Goal: Communication & Community: Answer question/provide support

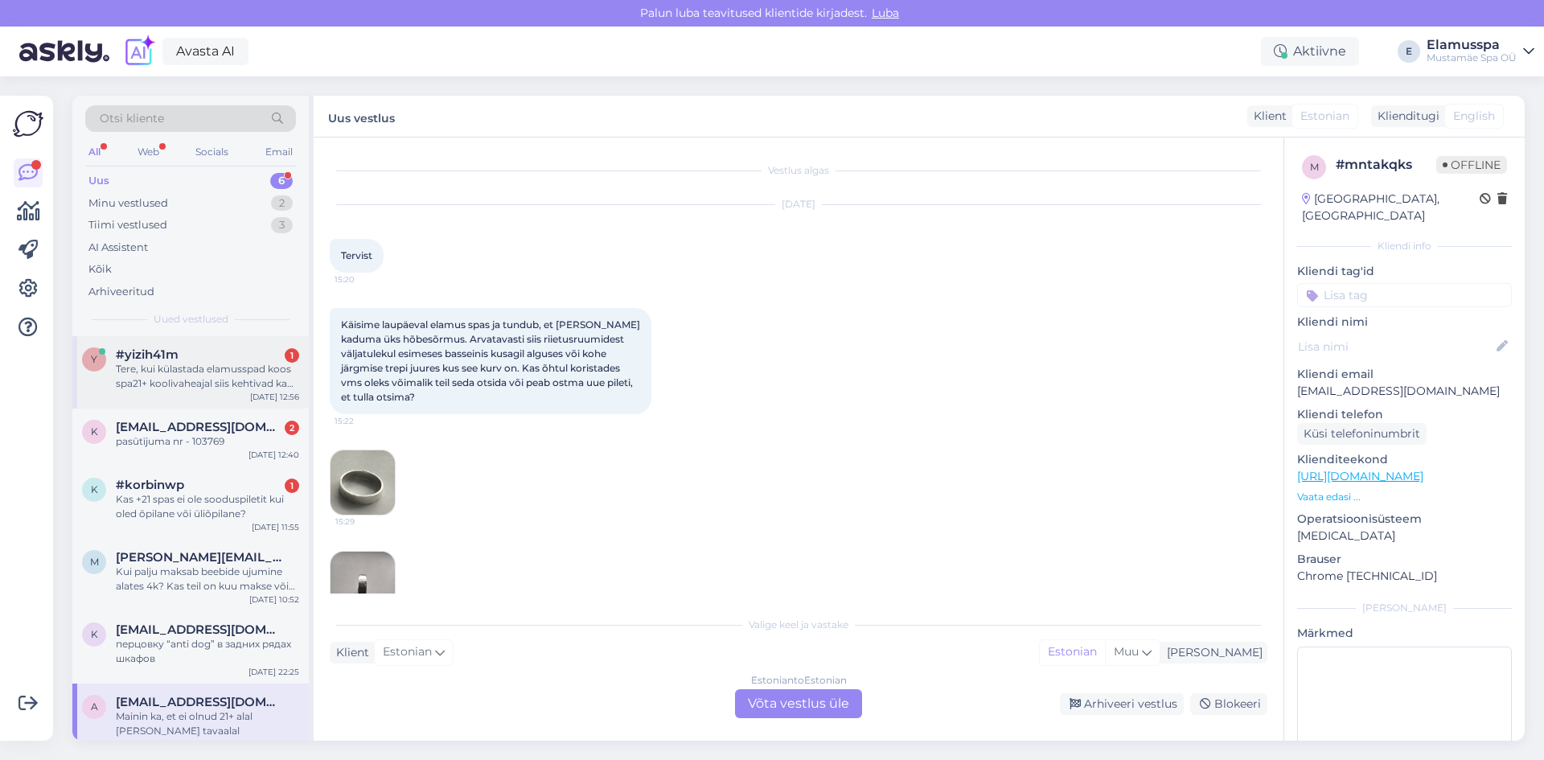
click at [159, 382] on div "Tere, kui külastada elamusspad koos spa21+ koolivaheajal siis kehtivad ka nädal…" at bounding box center [207, 376] width 183 height 29
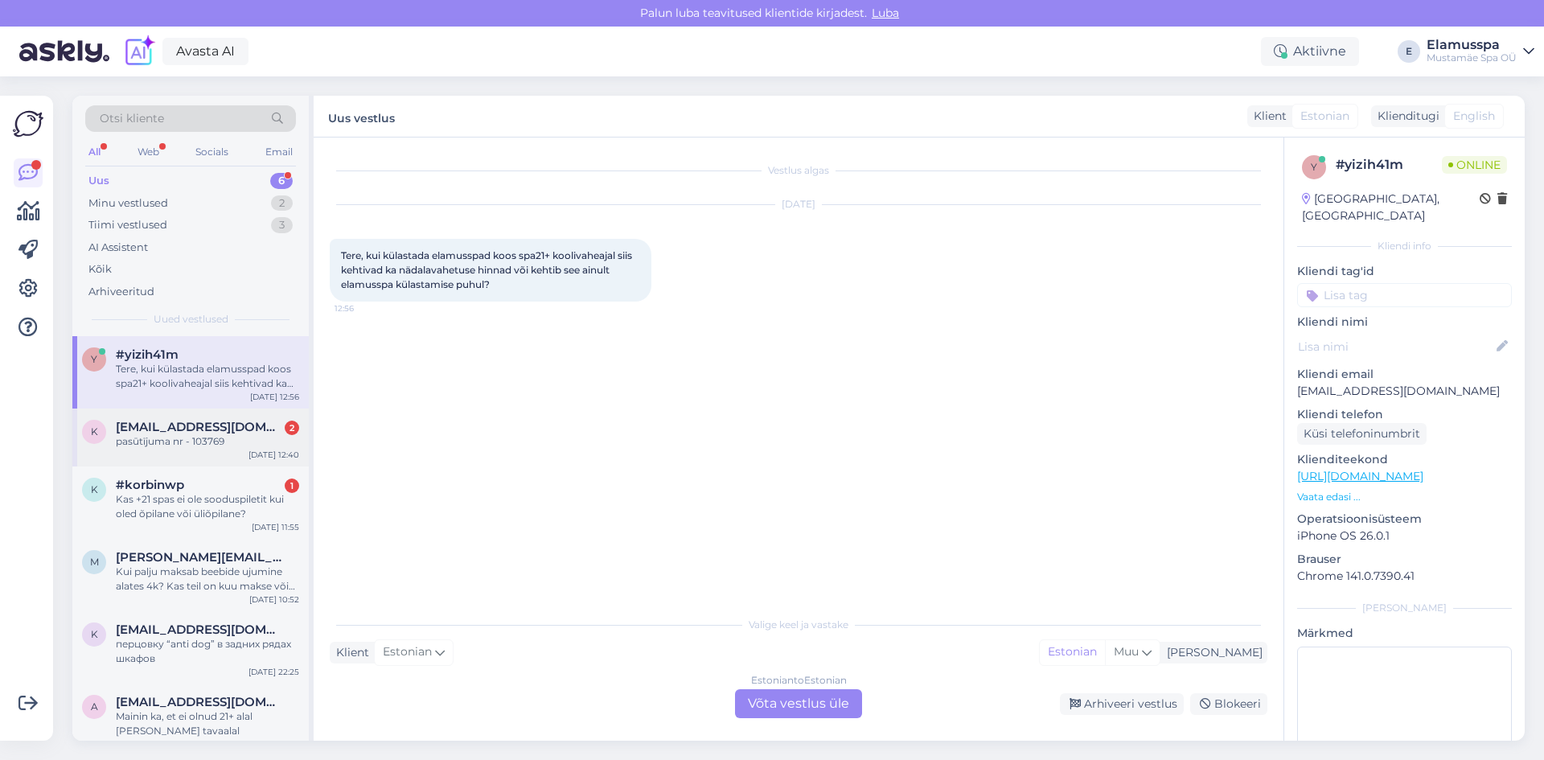
click at [194, 443] on div "pasūtījuma nr - 103769" at bounding box center [207, 441] width 183 height 14
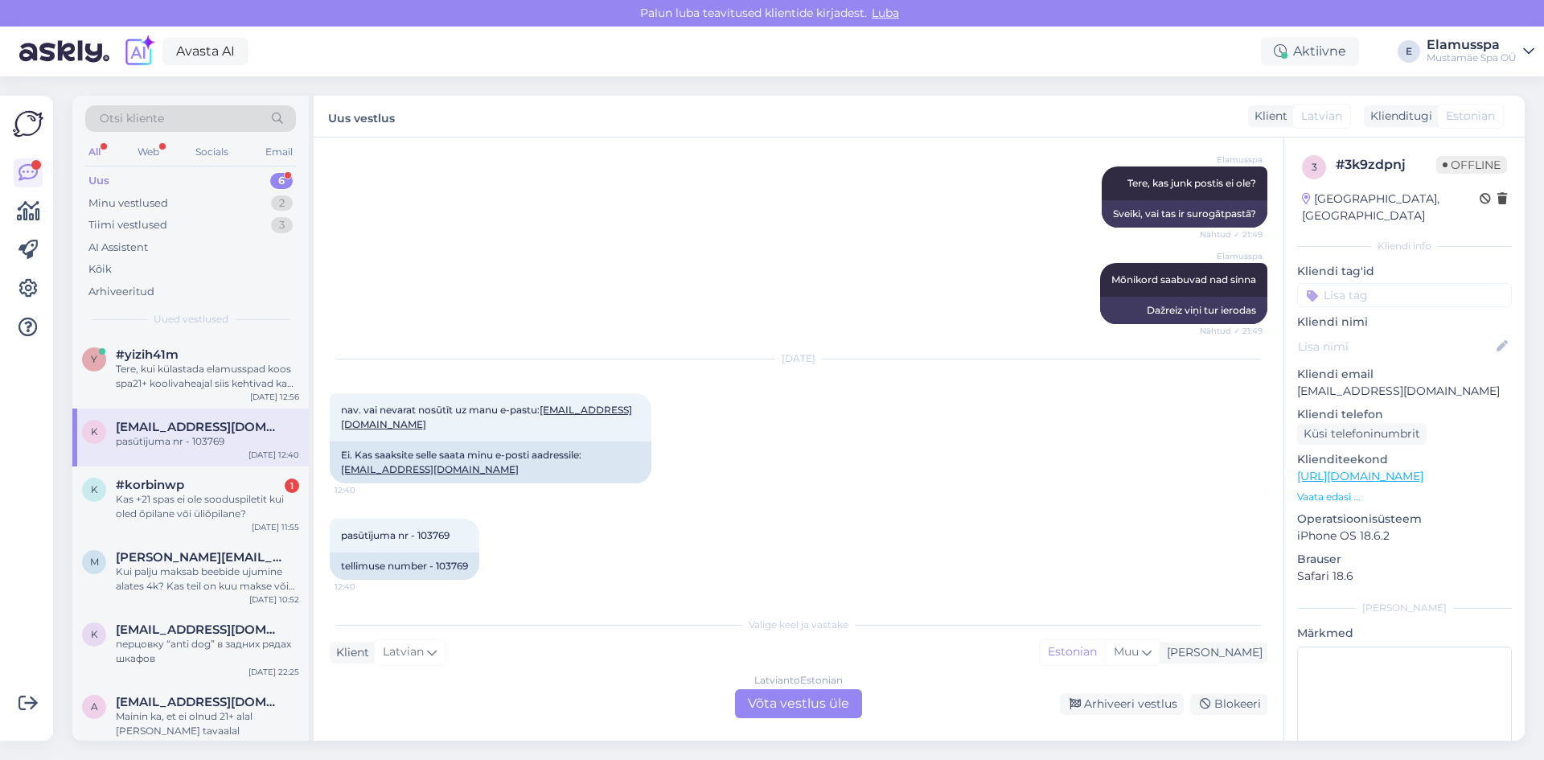
scroll to position [569, 0]
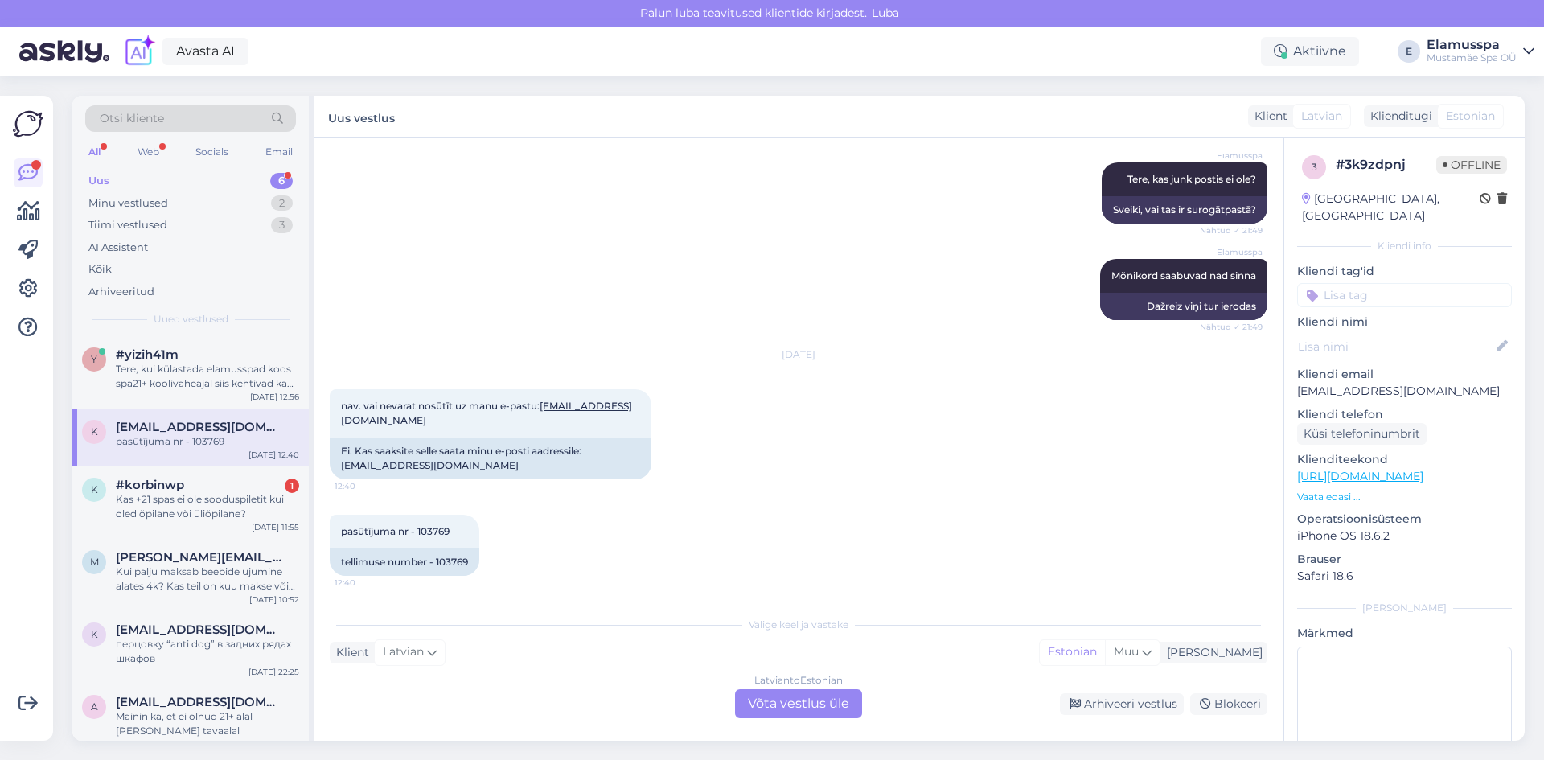
drag, startPoint x: 421, startPoint y: 468, endPoint x: 741, endPoint y: 537, distance: 328.2
click at [741, 537] on div "pasūtījuma nr - 103769 12:40 tellimuse number - 103769" at bounding box center [799, 545] width 938 height 97
click at [465, 560] on div "tellimuse number - 103769" at bounding box center [405, 561] width 150 height 27
copy div "103769"
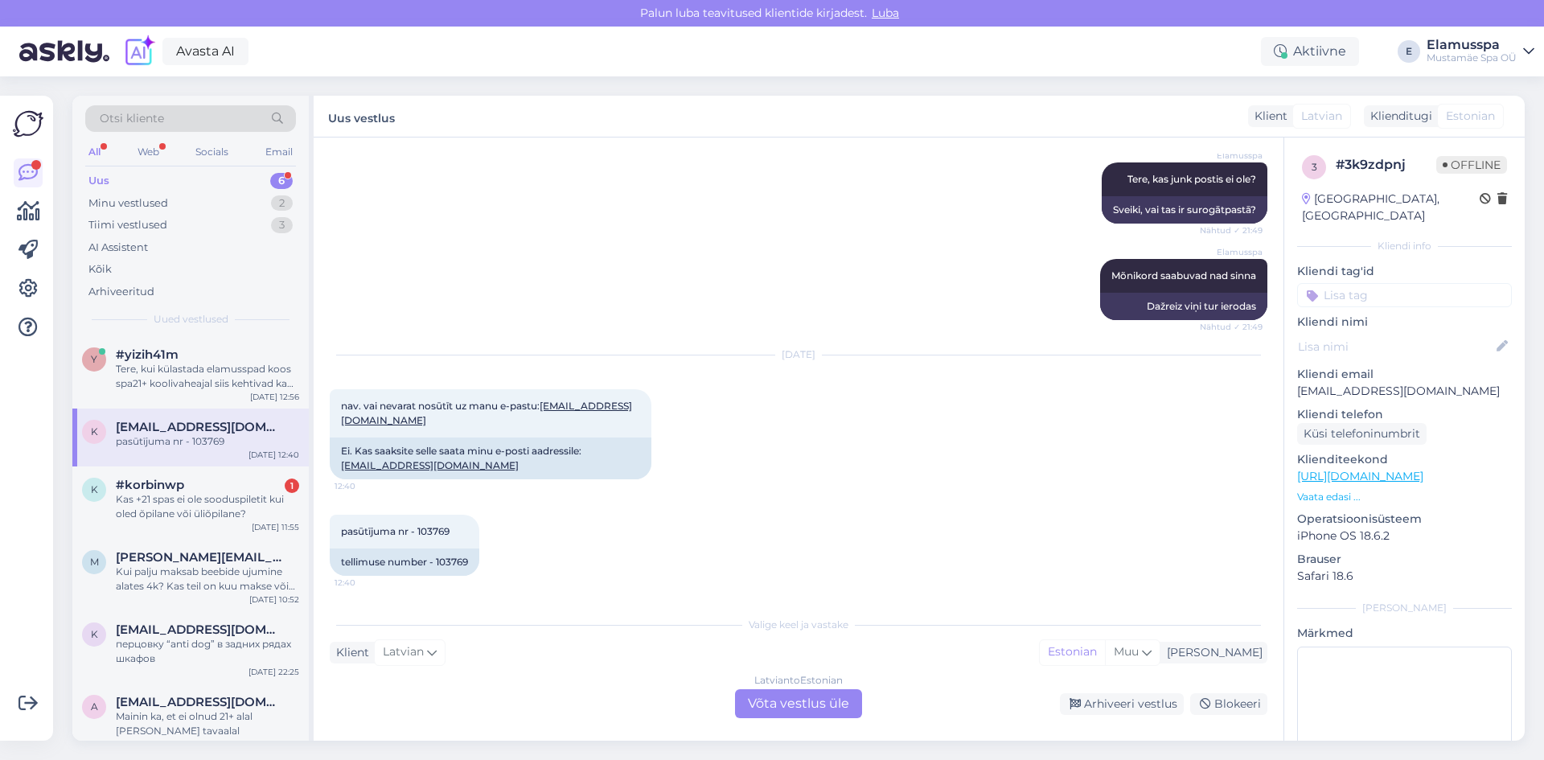
drag, startPoint x: 829, startPoint y: 278, endPoint x: 663, endPoint y: 109, distance: 237.7
click at [828, 279] on div "Elamusspa Mõnikord saabuvad nad sinna Nähtud ✓ 21:49 Dažreiz viņi tur ierodas" at bounding box center [799, 289] width 938 height 97
drag, startPoint x: 835, startPoint y: 695, endPoint x: 843, endPoint y: 704, distance: 12.0
click at [843, 700] on div "Latvian to Estonian Võta vestlus üle" at bounding box center [798, 703] width 127 height 29
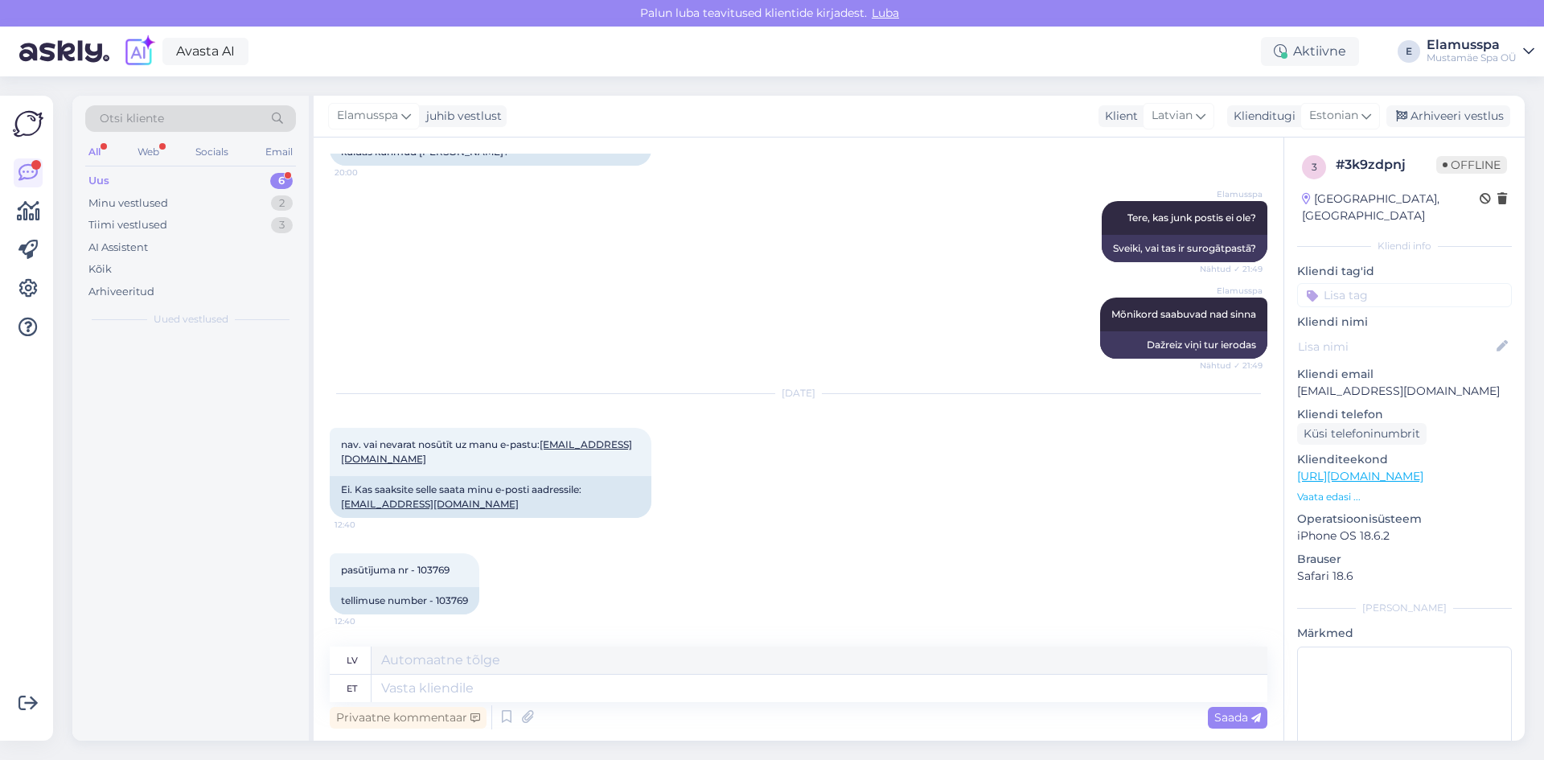
scroll to position [530, 0]
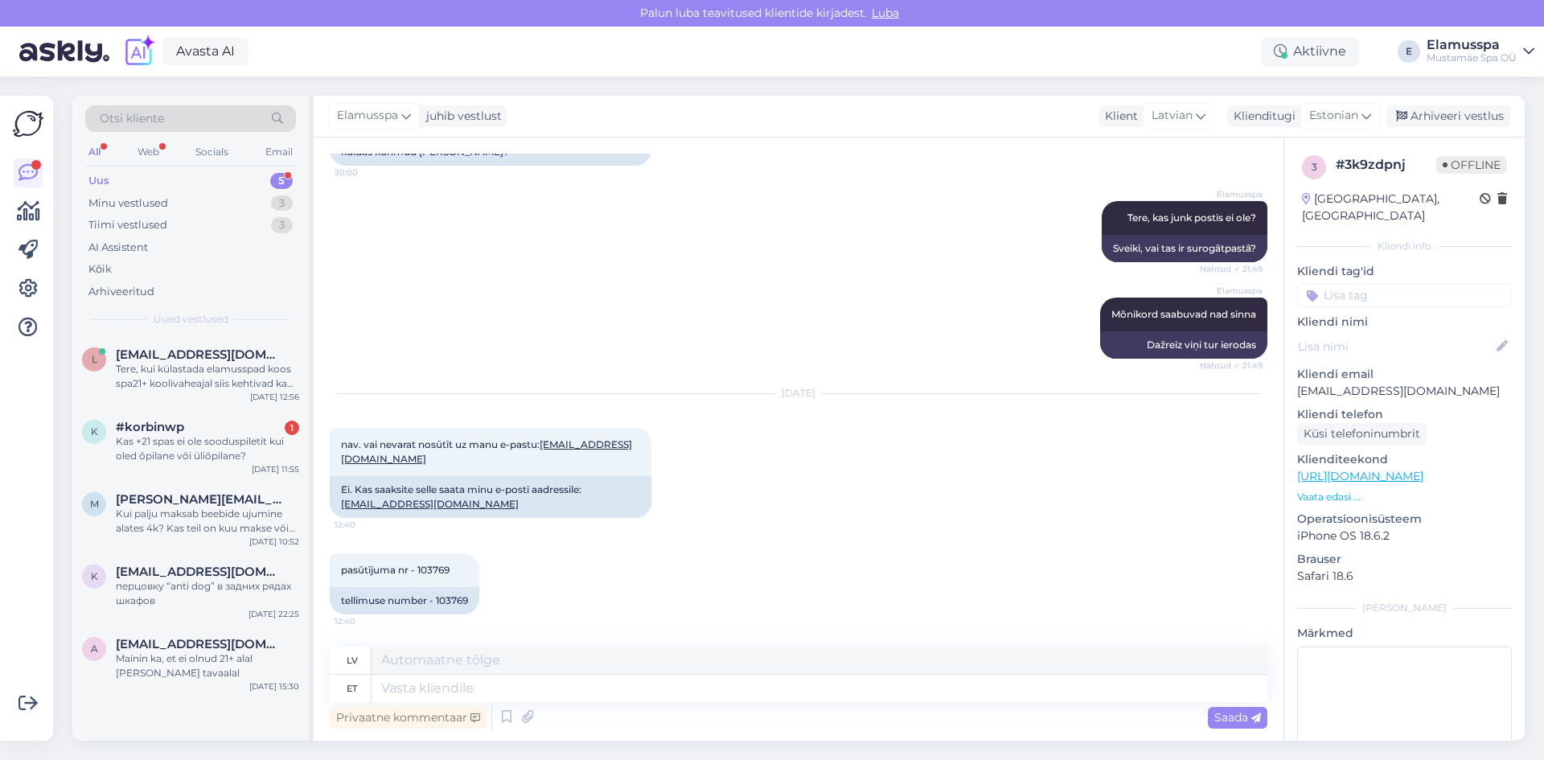
click at [832, 705] on div "Privaatne kommentaar Saada" at bounding box center [799, 717] width 938 height 31
drag, startPoint x: 829, startPoint y: 703, endPoint x: 833, endPoint y: 680, distance: 23.7
click at [831, 687] on div "lv et Privaatne kommentaar Saada" at bounding box center [799, 690] width 938 height 86
click at [833, 680] on textarea at bounding box center [820, 688] width 896 height 27
type textarea "Tere!"
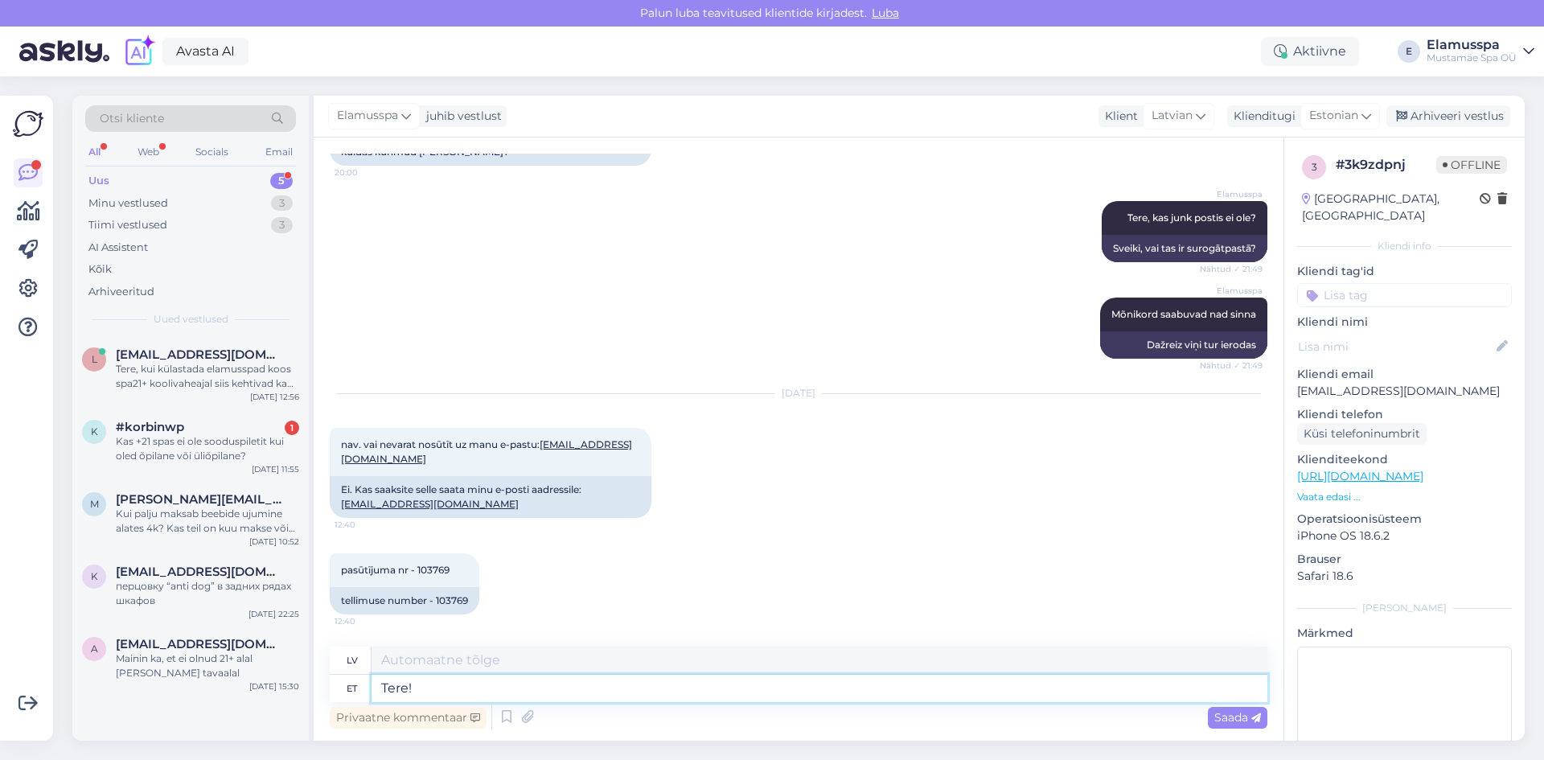
type textarea "Sveiki!"
type textarea "Tere! [GEOGRAPHIC_DATA]"
type textarea "Sveiki! Mēs esam"
type textarea "Tere! Oleme saatnud s"
type textarea "Sveiki! Mēs esam [DEMOGRAPHIC_DATA]"
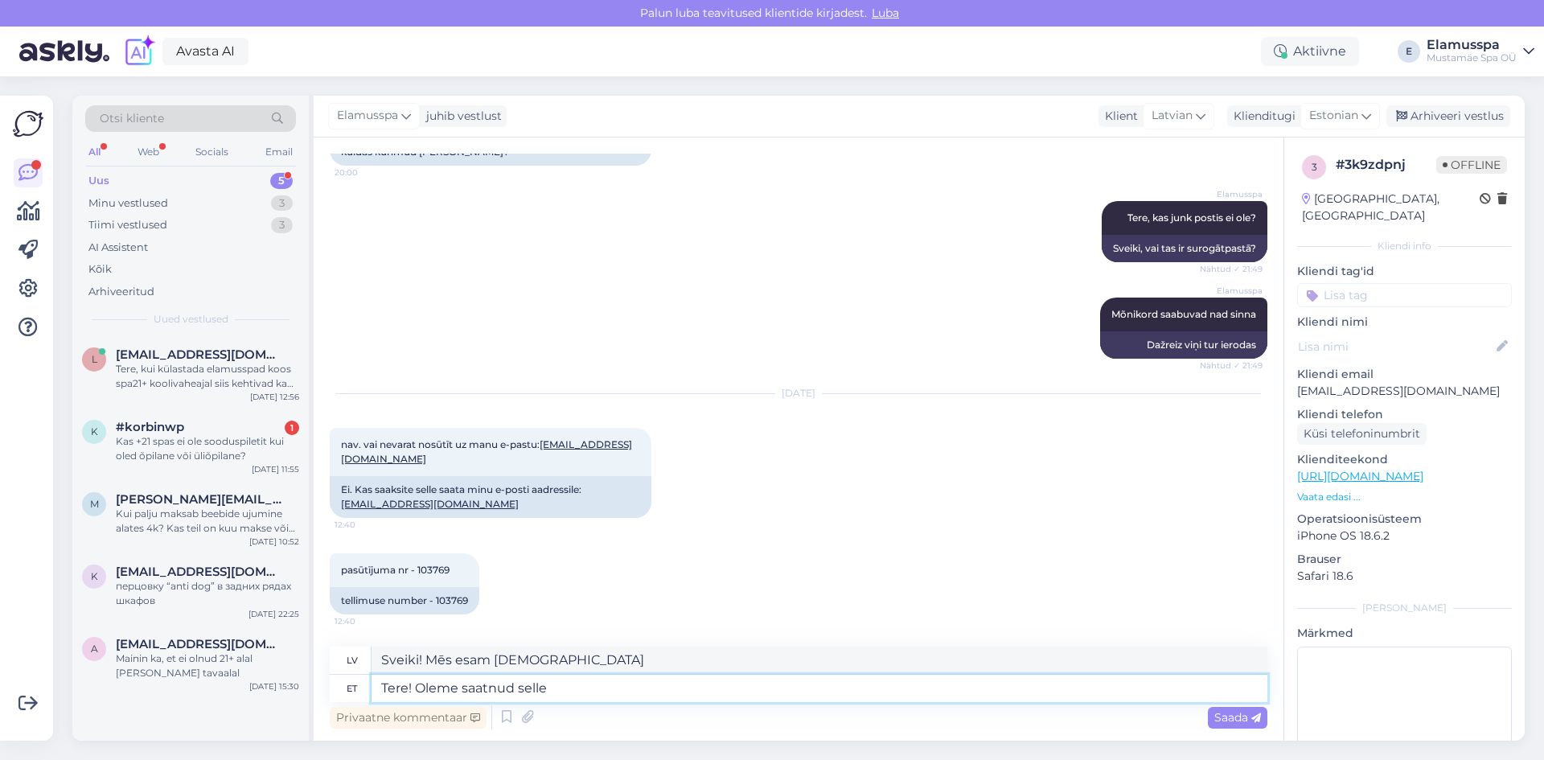
type textarea "Tere! Oleme saatnud selle t"
type textarea "Sveiki! Mēs to nosūtījām"
type textarea "Tere! Oleme saatnud selle tellimuse t"
type textarea "Sveiki! Mēs esam [DEMOGRAPHIC_DATA] šo pasūtījumu."
type textarea "Tere! Oleme saatnud selle tellimuse teie me"
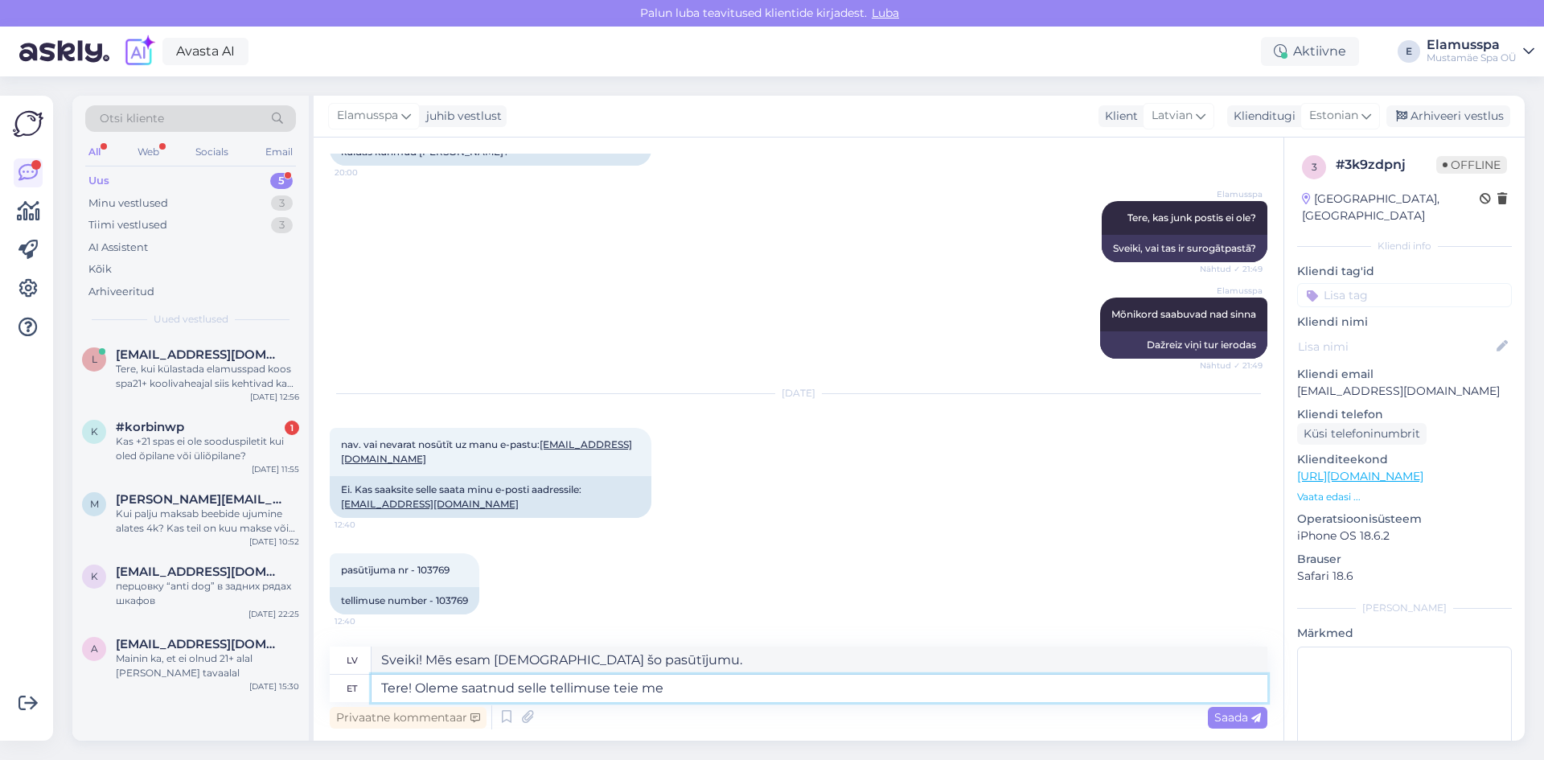
type textarea "Sveiki! Mēs esam [DEMOGRAPHIC_DATA] jums šo pasūtījumu."
type textarea "Tere! Oleme saatnud selle tellimuse teie meilile"
type textarea "Sveiki! Mēs nosūtījām šo pasūtījumu uz jūsu e-pastu."
type textarea "Tere! Oleme saatnud selle tellimuse teie meilile :"
type textarea "Sveiki! Mēs nosūtījām šo pasūtījumu uz jūsu e-pastu :("
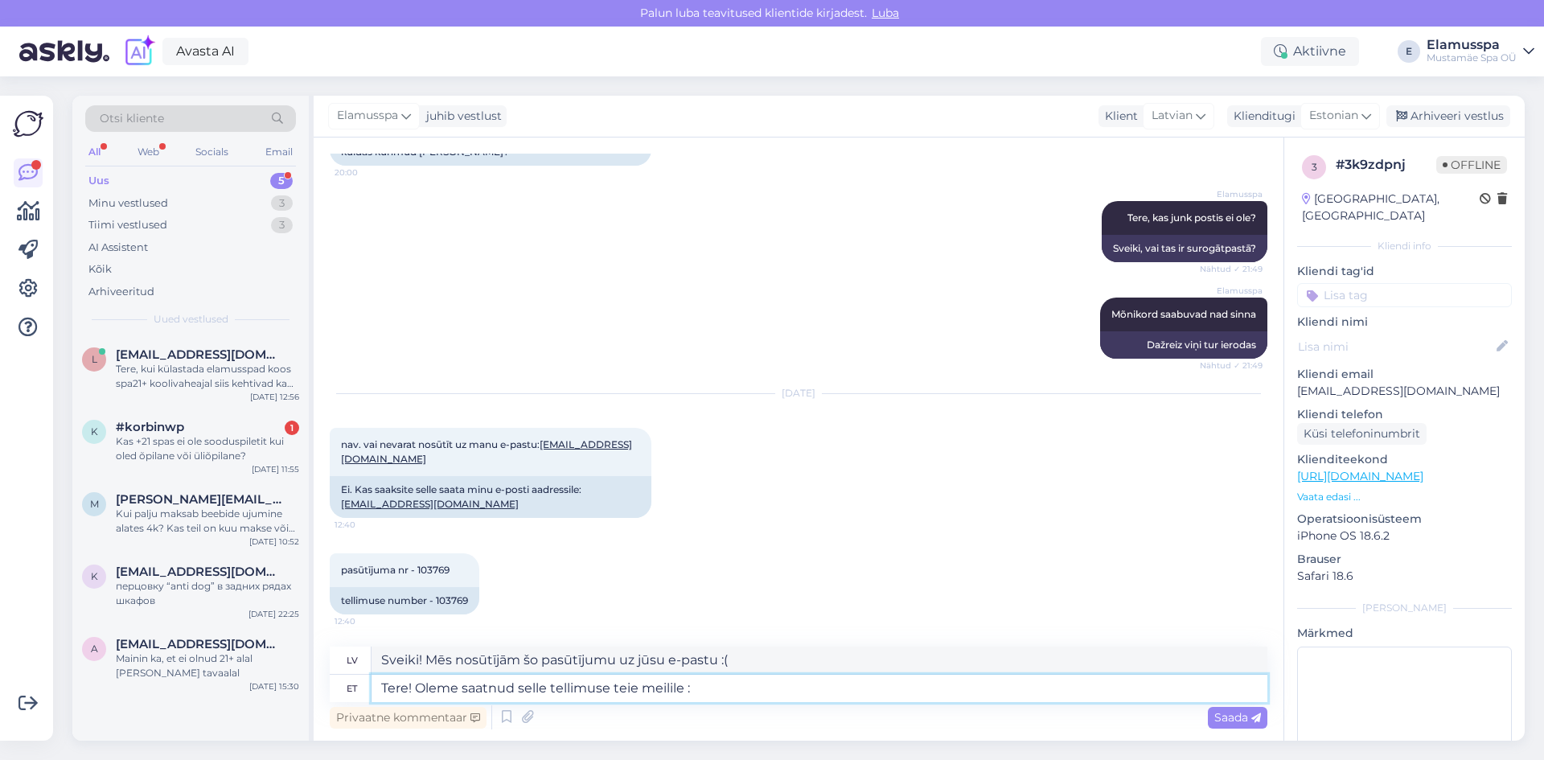
type textarea "Tere! Oleme saatnud selle tellimuse teie meilile :)"
type textarea "Sveiki! Mēs nosūtījām šo pasūtījumu uz jūsu e-pastu :)"
type textarea "Tere! Oleme saatnud selle tellimuse teie meilile :)"
click at [1219, 712] on span "Saada" at bounding box center [1237, 717] width 47 height 14
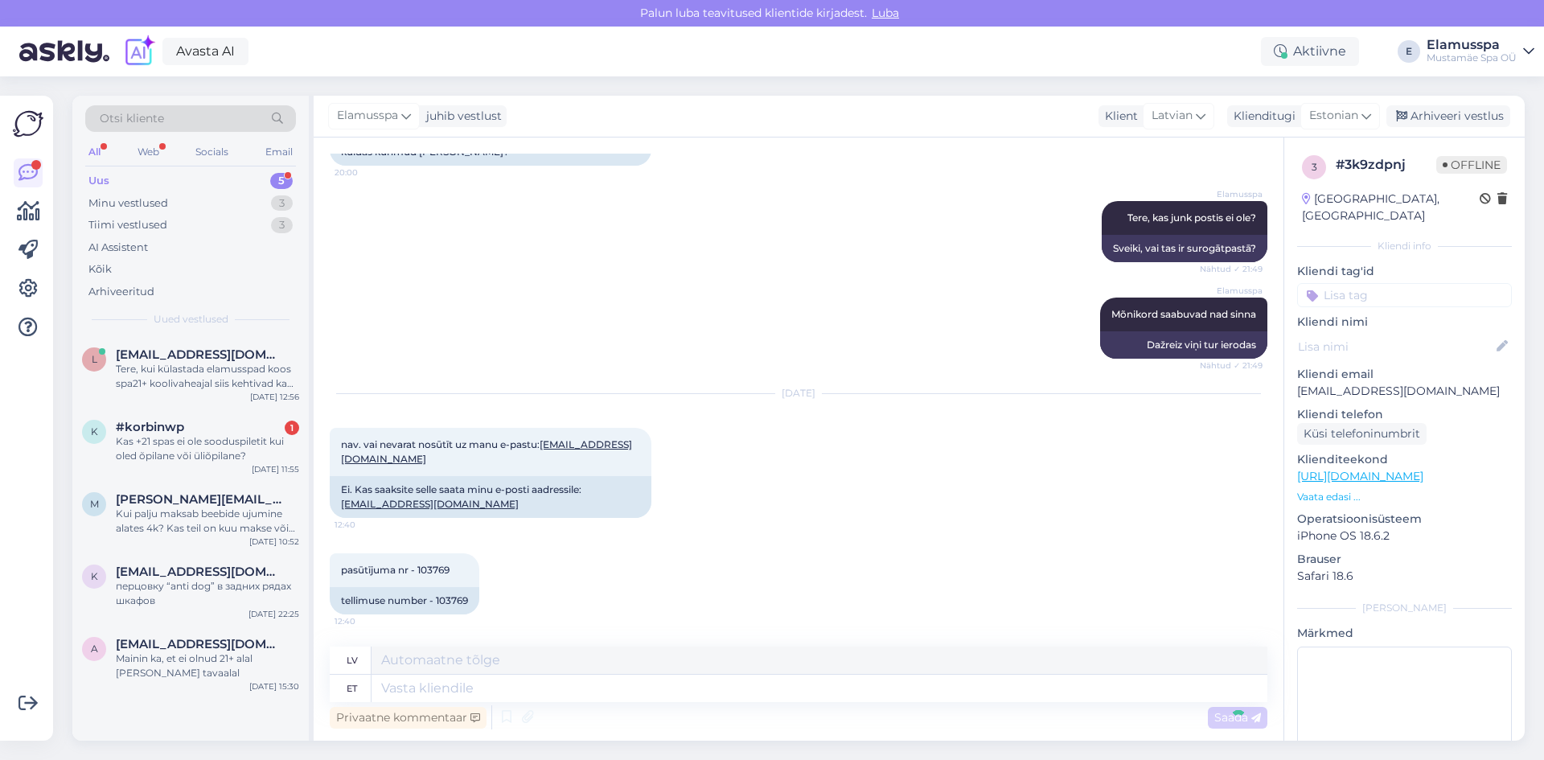
scroll to position [626, 0]
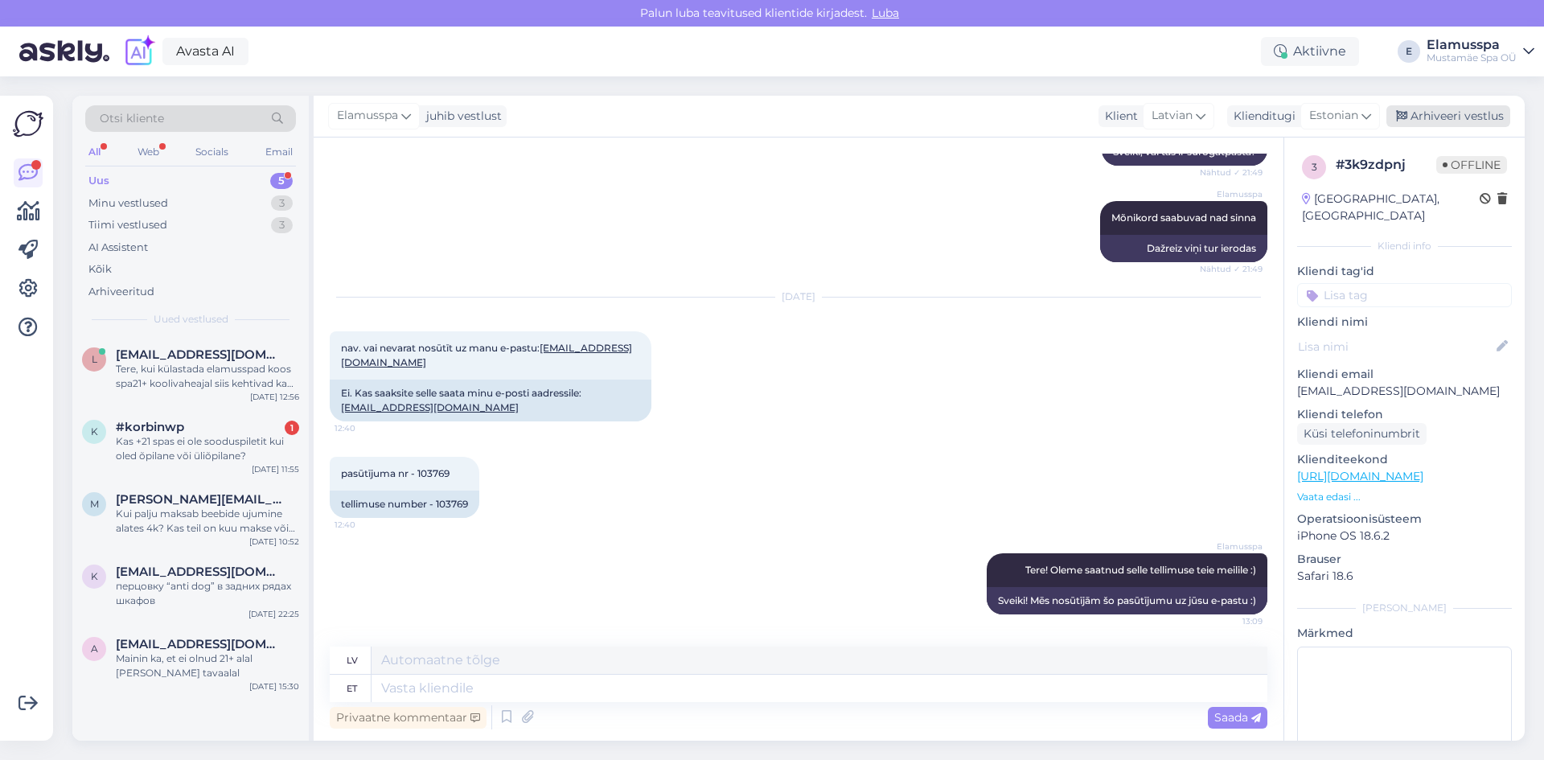
click at [1449, 112] on div "Arhiveeri vestlus" at bounding box center [1448, 116] width 124 height 22
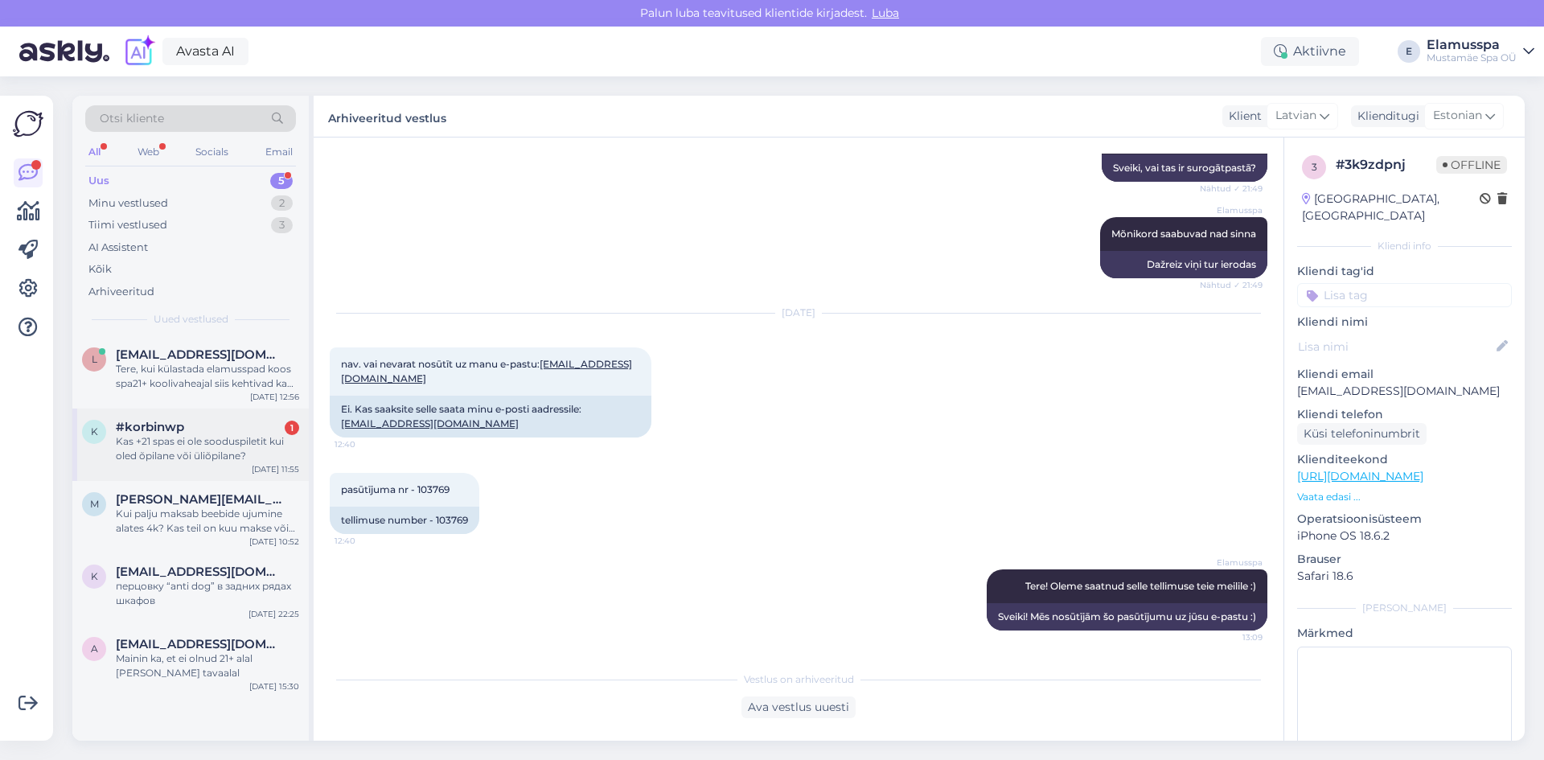
click at [199, 433] on div "#korbinwp 1" at bounding box center [207, 427] width 183 height 14
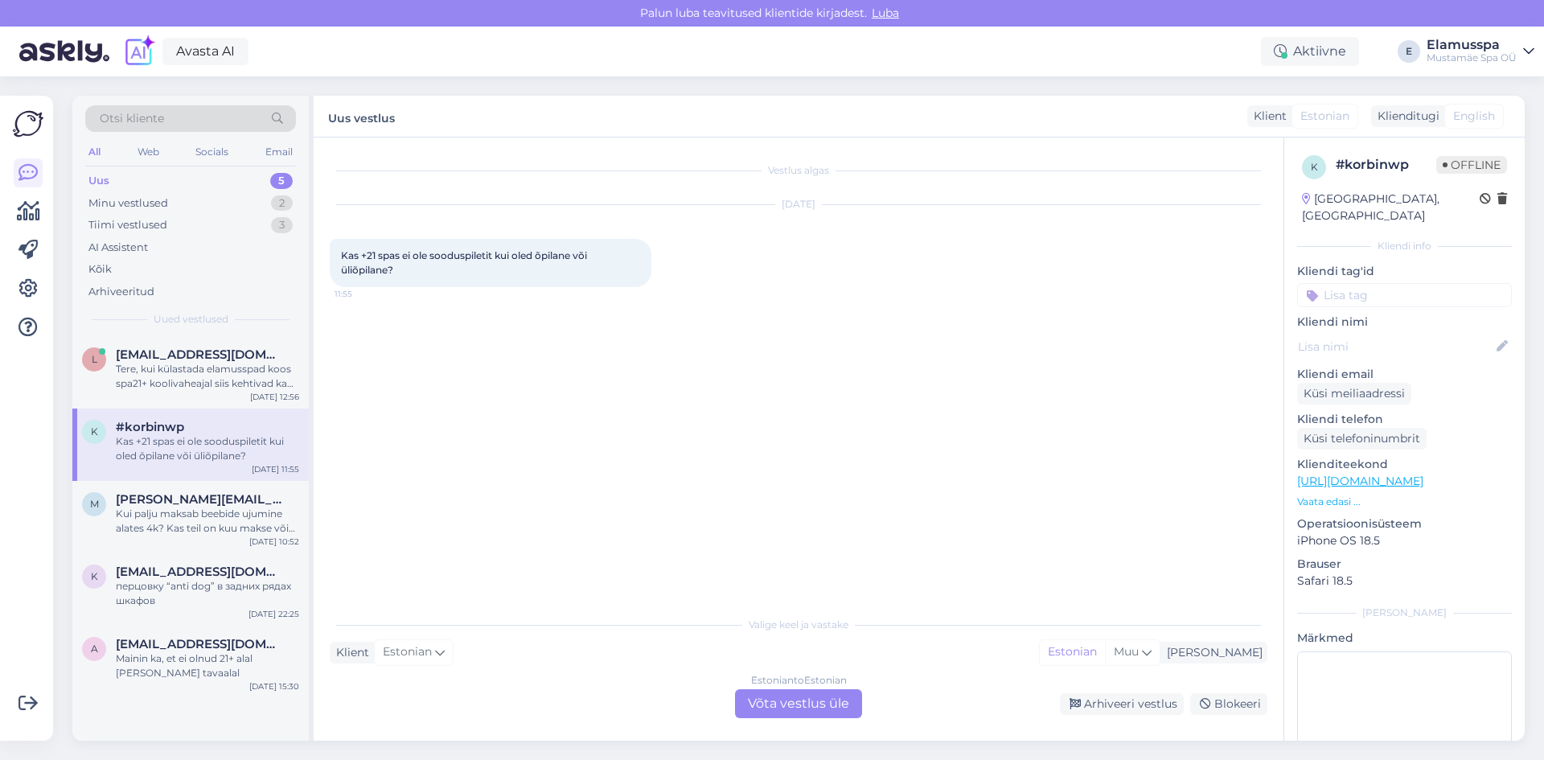
click at [794, 692] on div "Estonian to Estonian Võta vestlus üle" at bounding box center [798, 703] width 127 height 29
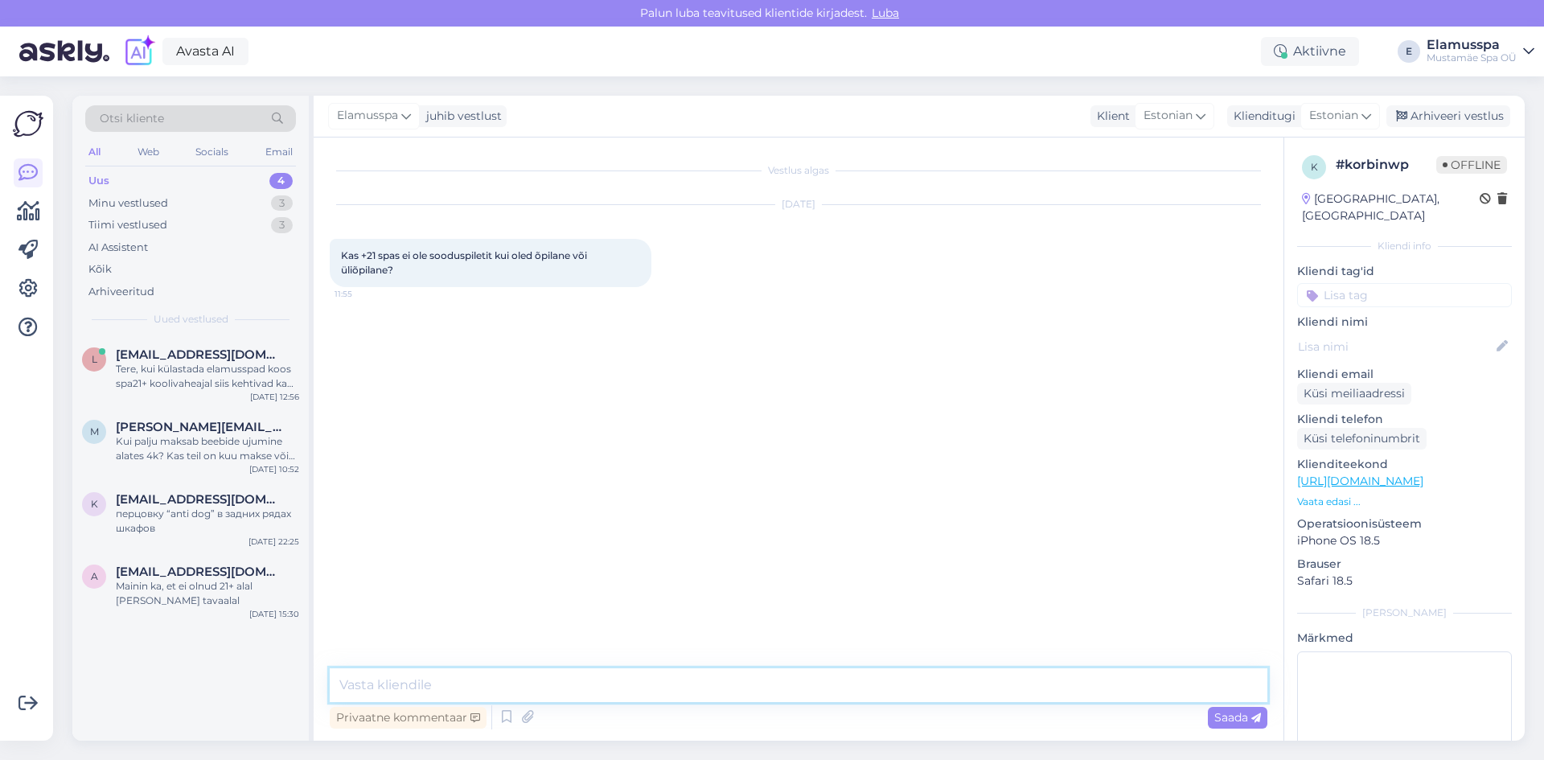
click at [729, 680] on textarea at bounding box center [799, 685] width 938 height 34
click at [586, 687] on textarea "Tere! 21+ spaasse kahjuks soodustused ei kehti :(." at bounding box center [799, 685] width 938 height 34
click at [647, 683] on textarea "Tere! 21+ spaasse kahjuks soodustpileteid ei kehti :(." at bounding box center [799, 685] width 938 height 34
click at [444, 684] on textarea "Tere! 21+ spaasse kahjuks soodustpileteid ei ole:(." at bounding box center [799, 685] width 938 height 34
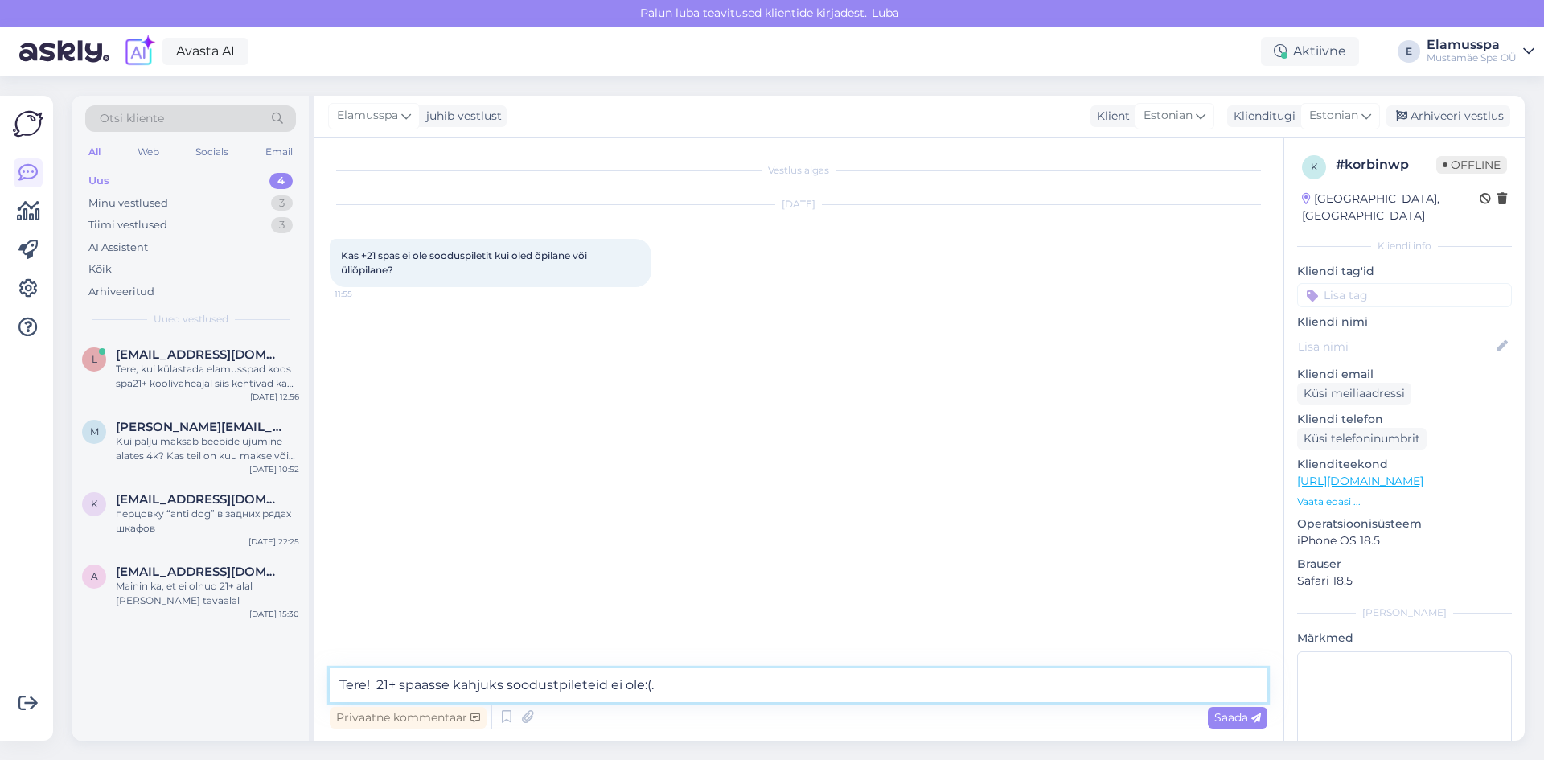
click at [449, 686] on textarea "Tere! 21+ spaasse kahjuks soodustpileteid ei ole:(." at bounding box center [799, 685] width 938 height 34
type textarea "Tere! 21+ spaas kahjuks soodustpileteid ei ole:(."
click at [1229, 719] on span "Saada" at bounding box center [1237, 717] width 47 height 14
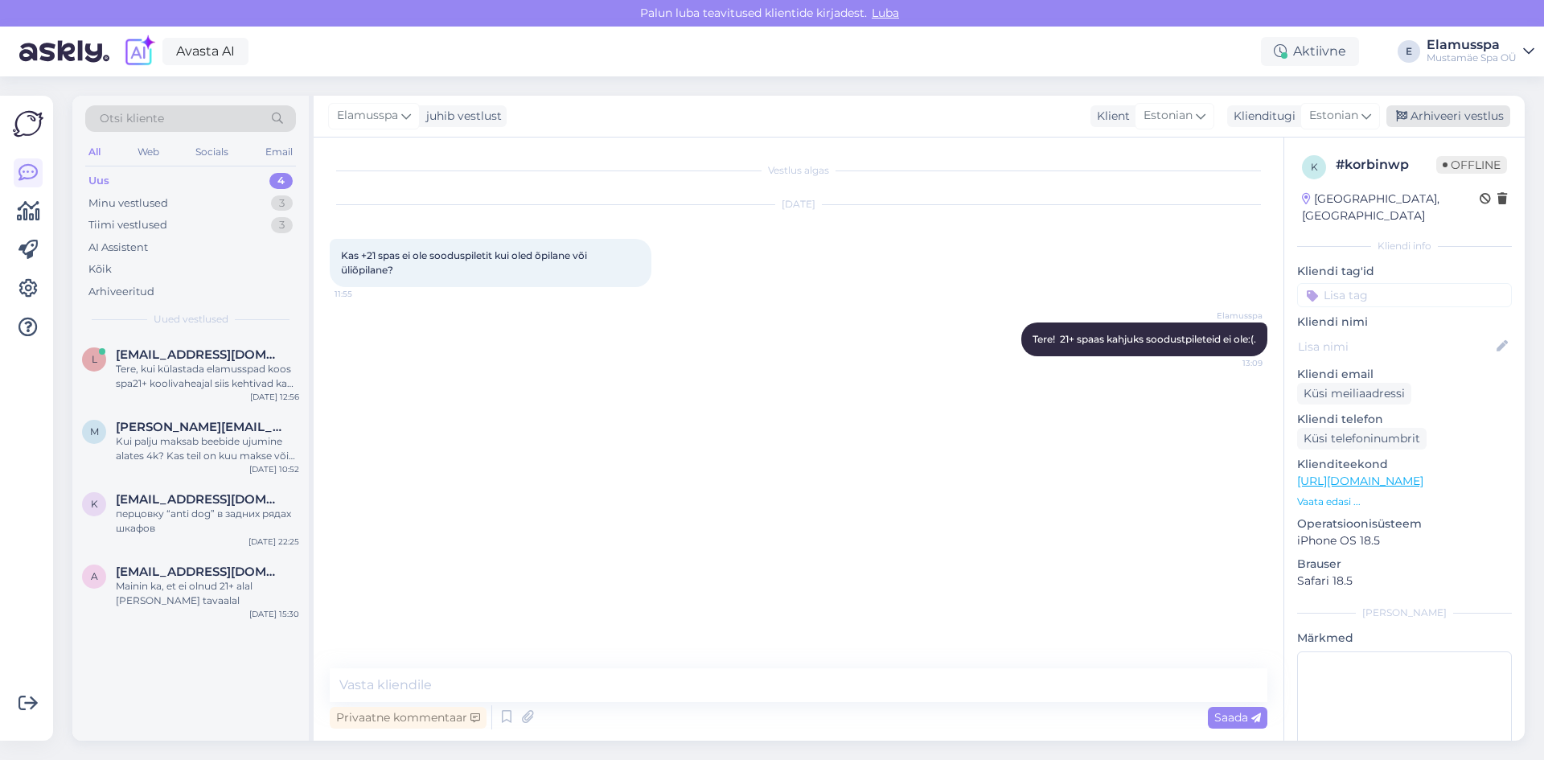
click at [1424, 117] on div "Arhiveeri vestlus" at bounding box center [1448, 116] width 124 height 22
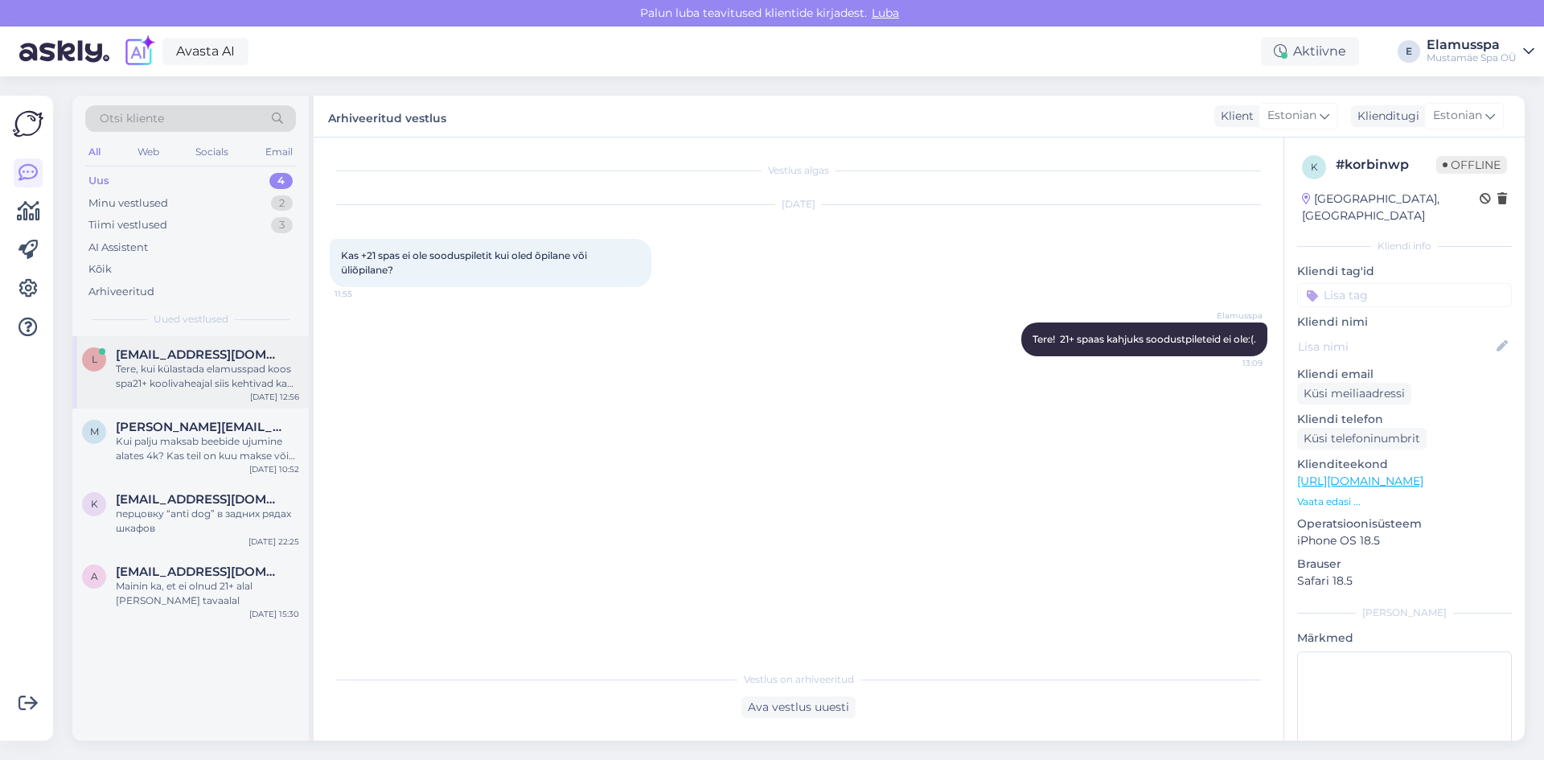
click at [171, 390] on div "Tere, kui külastada elamusspad koos spa21+ koolivaheajal siis kehtivad ka nädal…" at bounding box center [207, 376] width 183 height 29
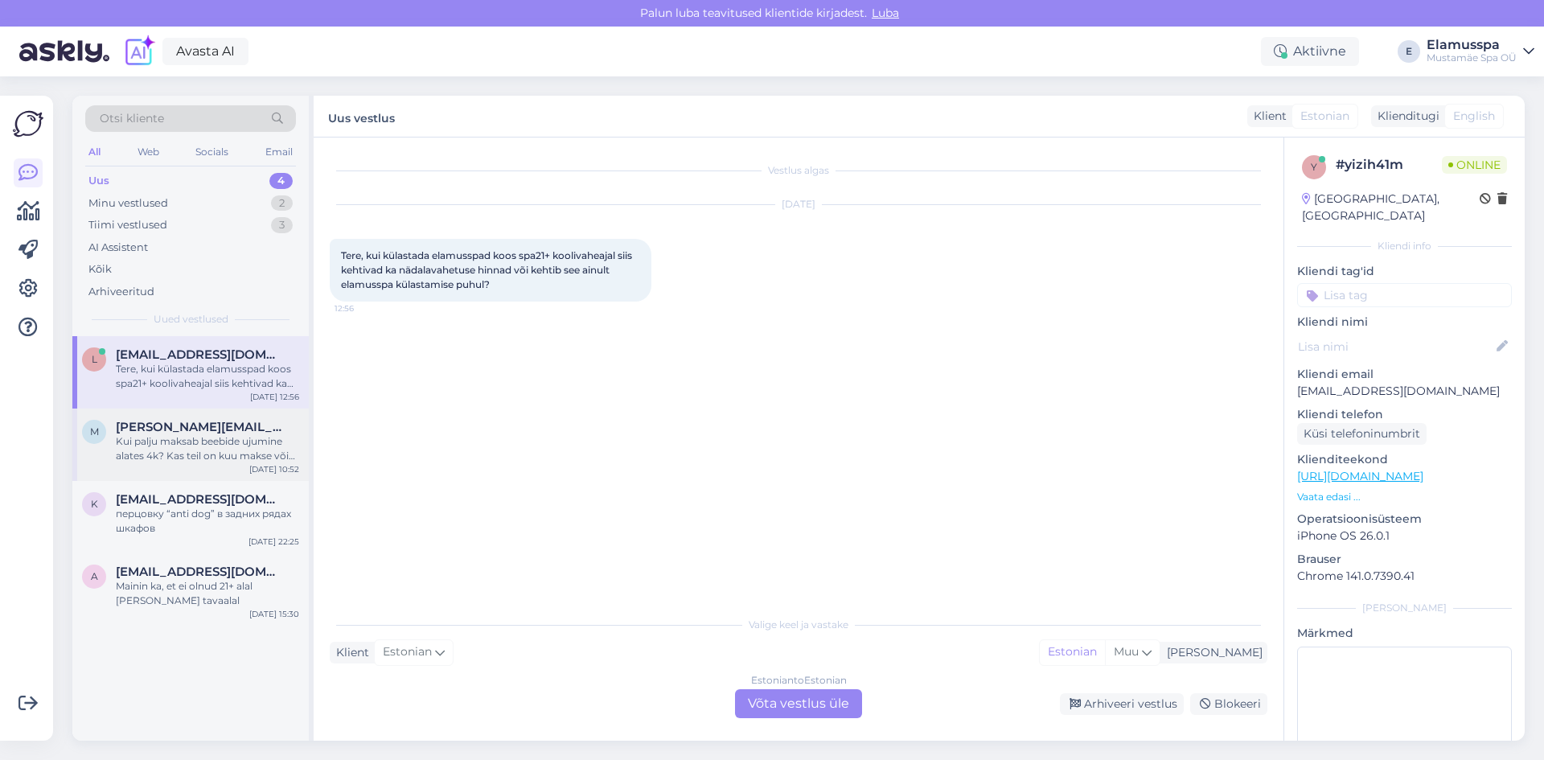
click at [246, 461] on div "Kui palju maksab beebide ujumine alates 4k? Kas teil on kuu makse või kordade […" at bounding box center [207, 448] width 183 height 29
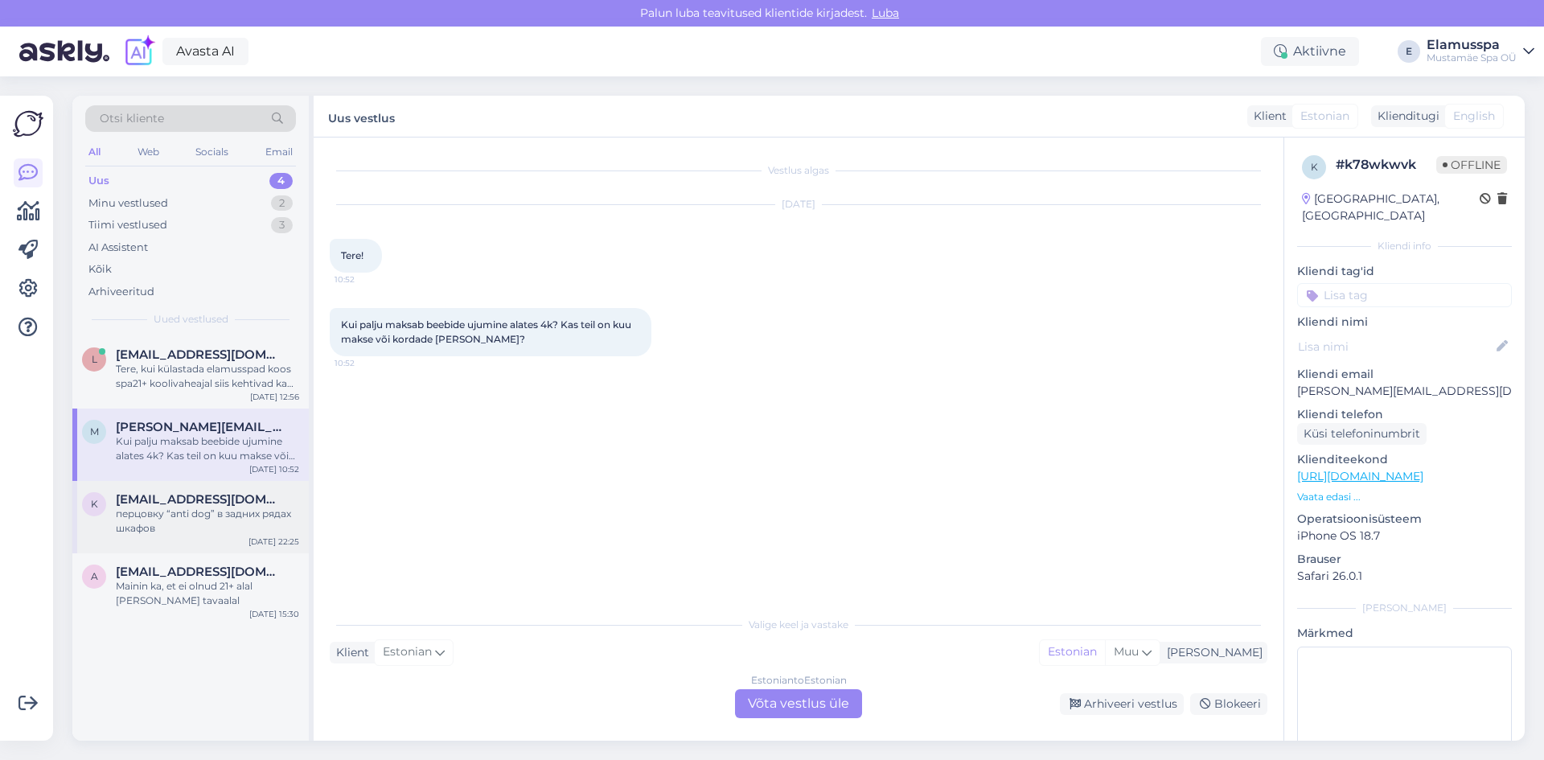
click at [131, 504] on span "[EMAIL_ADDRESS][DOMAIN_NAME]" at bounding box center [199, 499] width 167 height 14
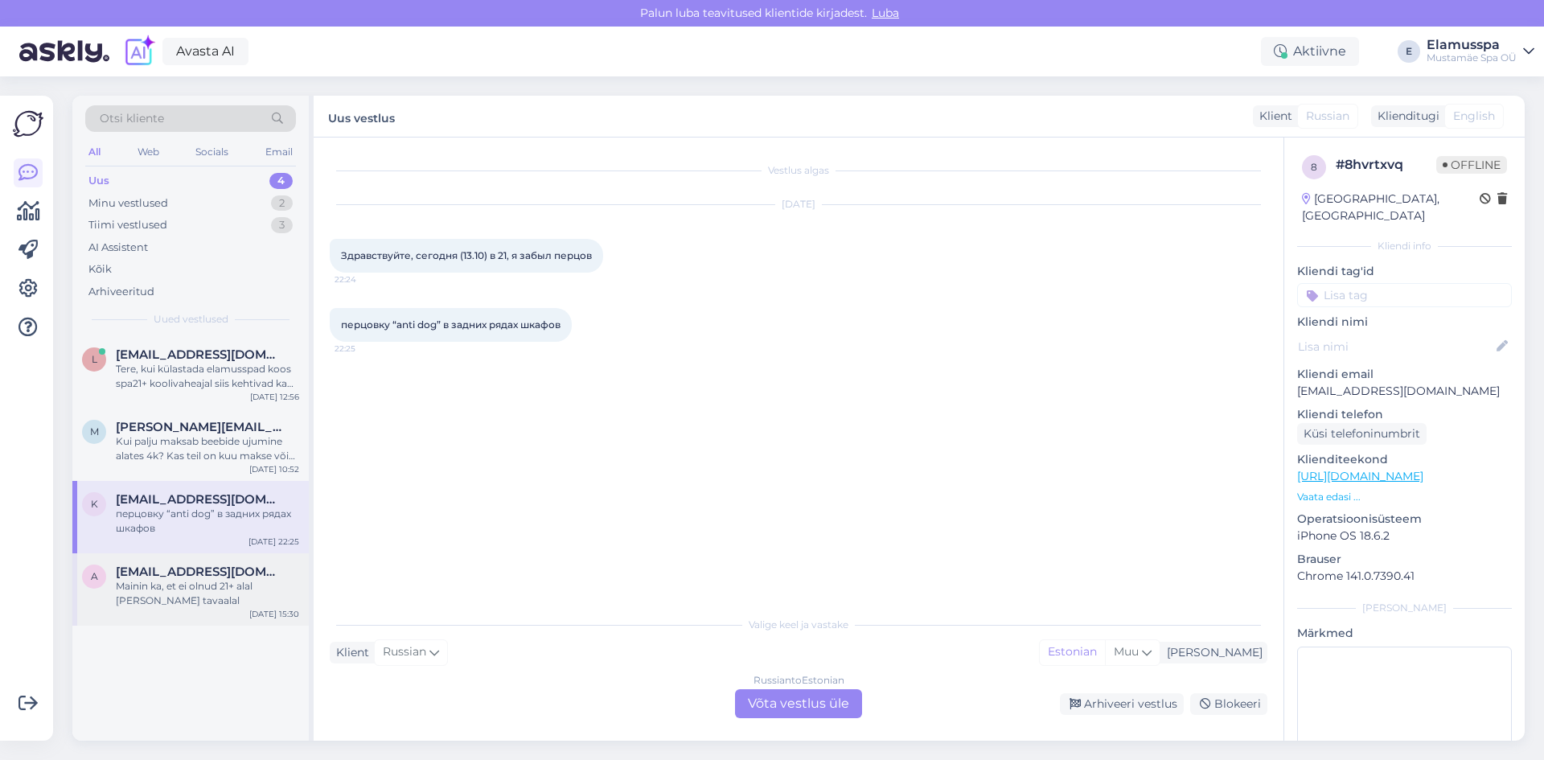
click at [159, 581] on div "Mainin ka, et ei olnud 21+ alal [PERSON_NAME] tavaalal" at bounding box center [207, 593] width 183 height 29
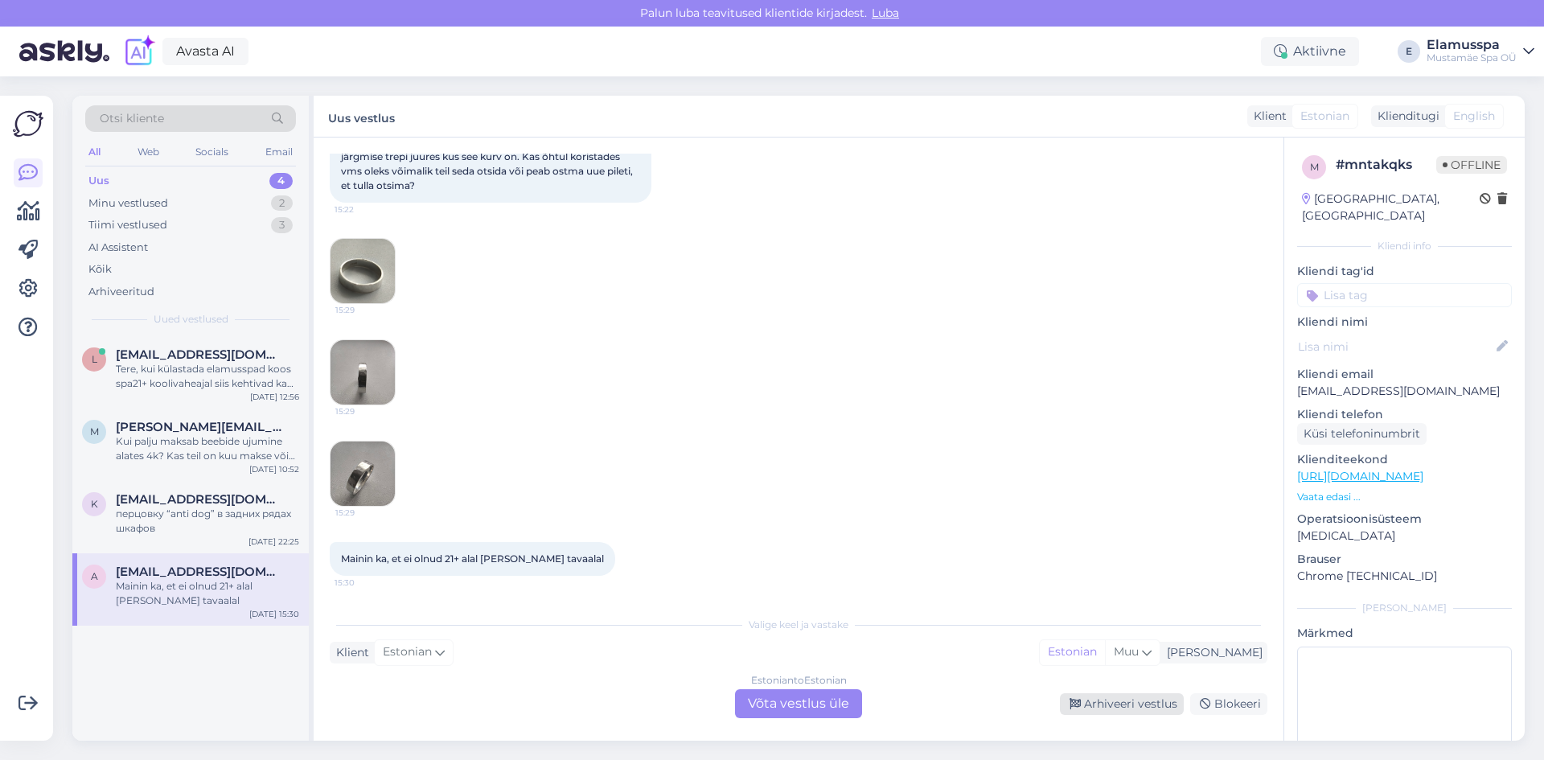
click at [1102, 708] on div "Arhiveeri vestlus" at bounding box center [1122, 704] width 124 height 22
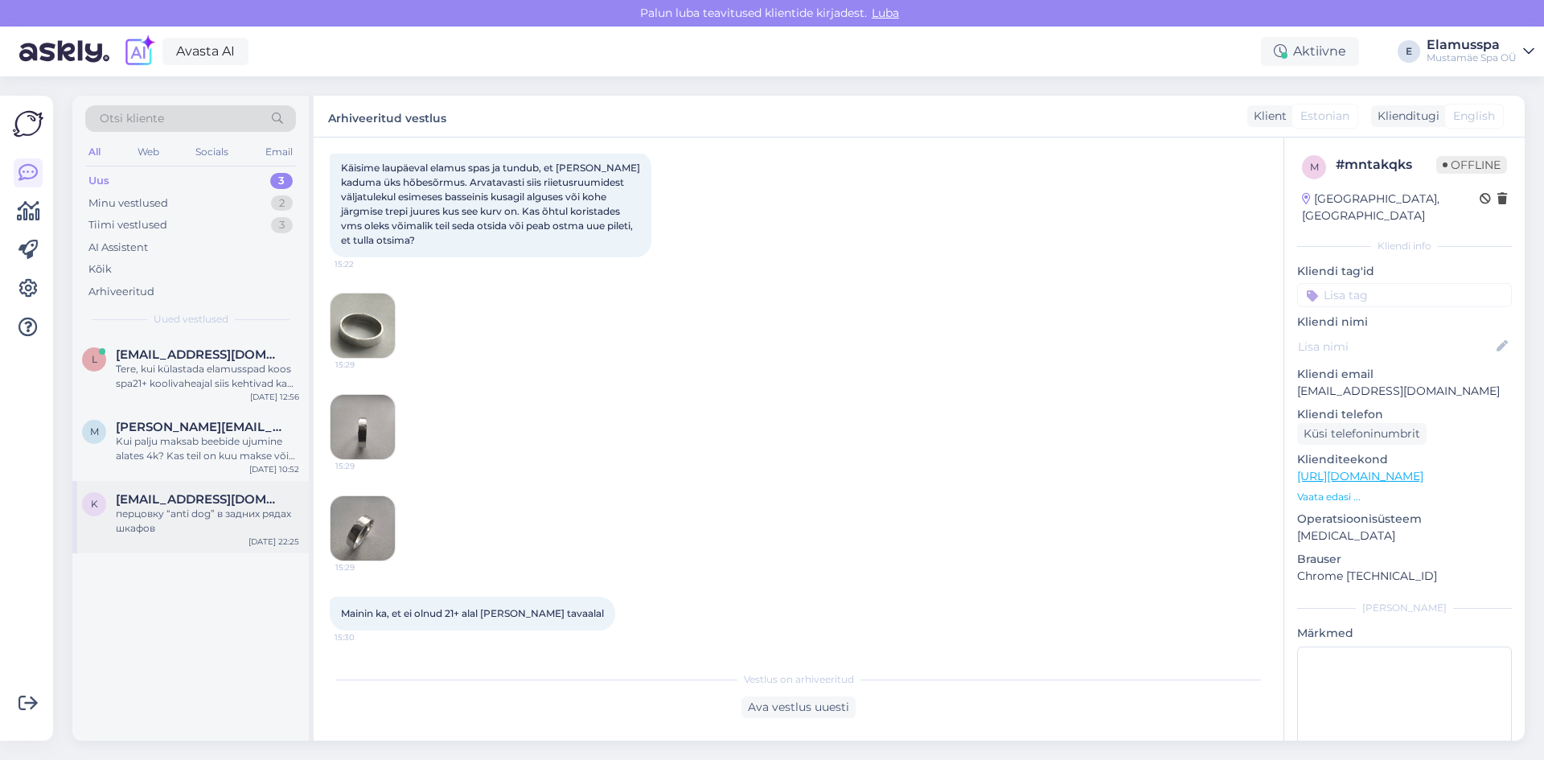
click at [257, 516] on div "перцовку “anti dog” в задних рядах шкафов" at bounding box center [207, 521] width 183 height 29
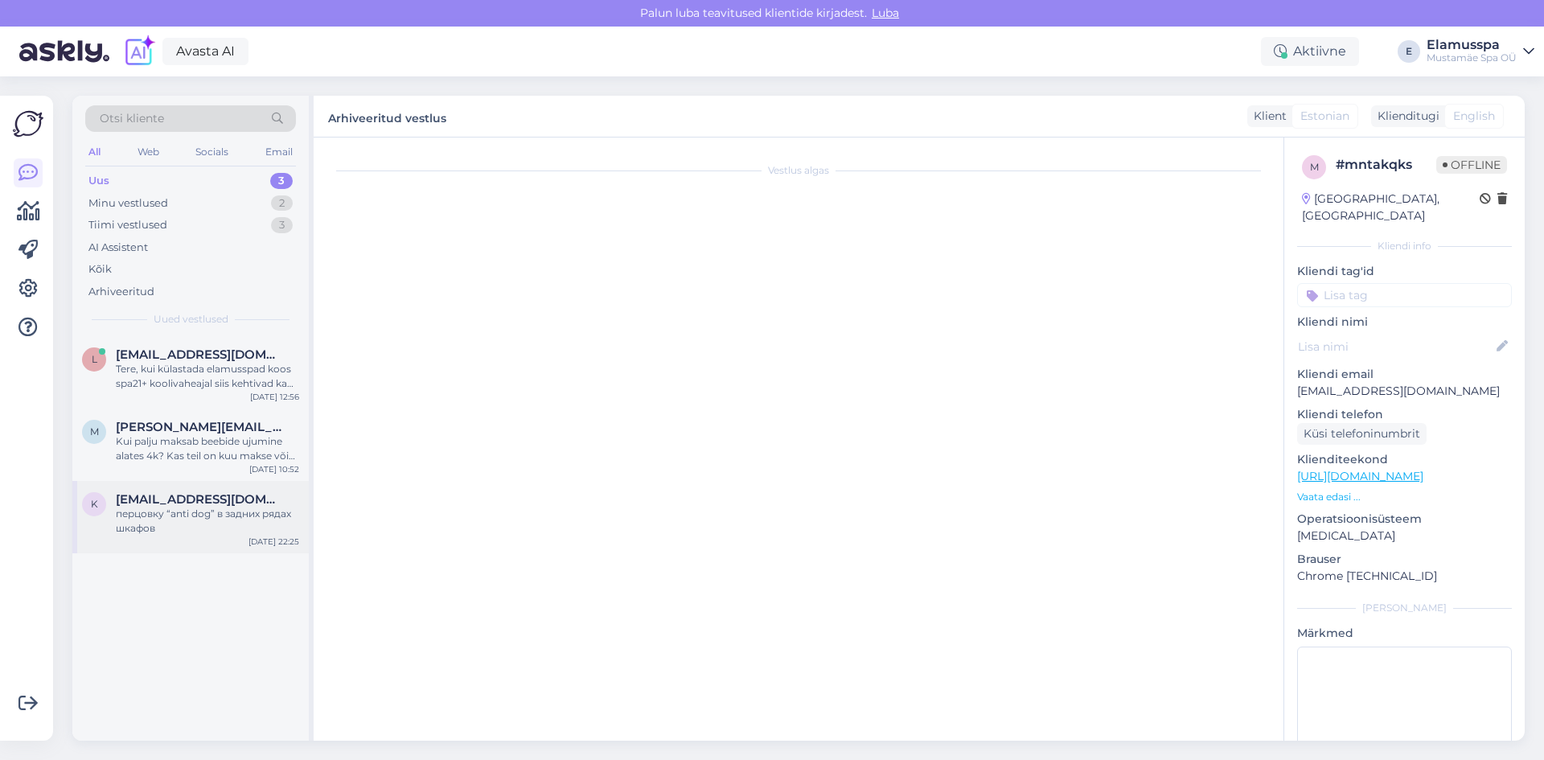
scroll to position [0, 0]
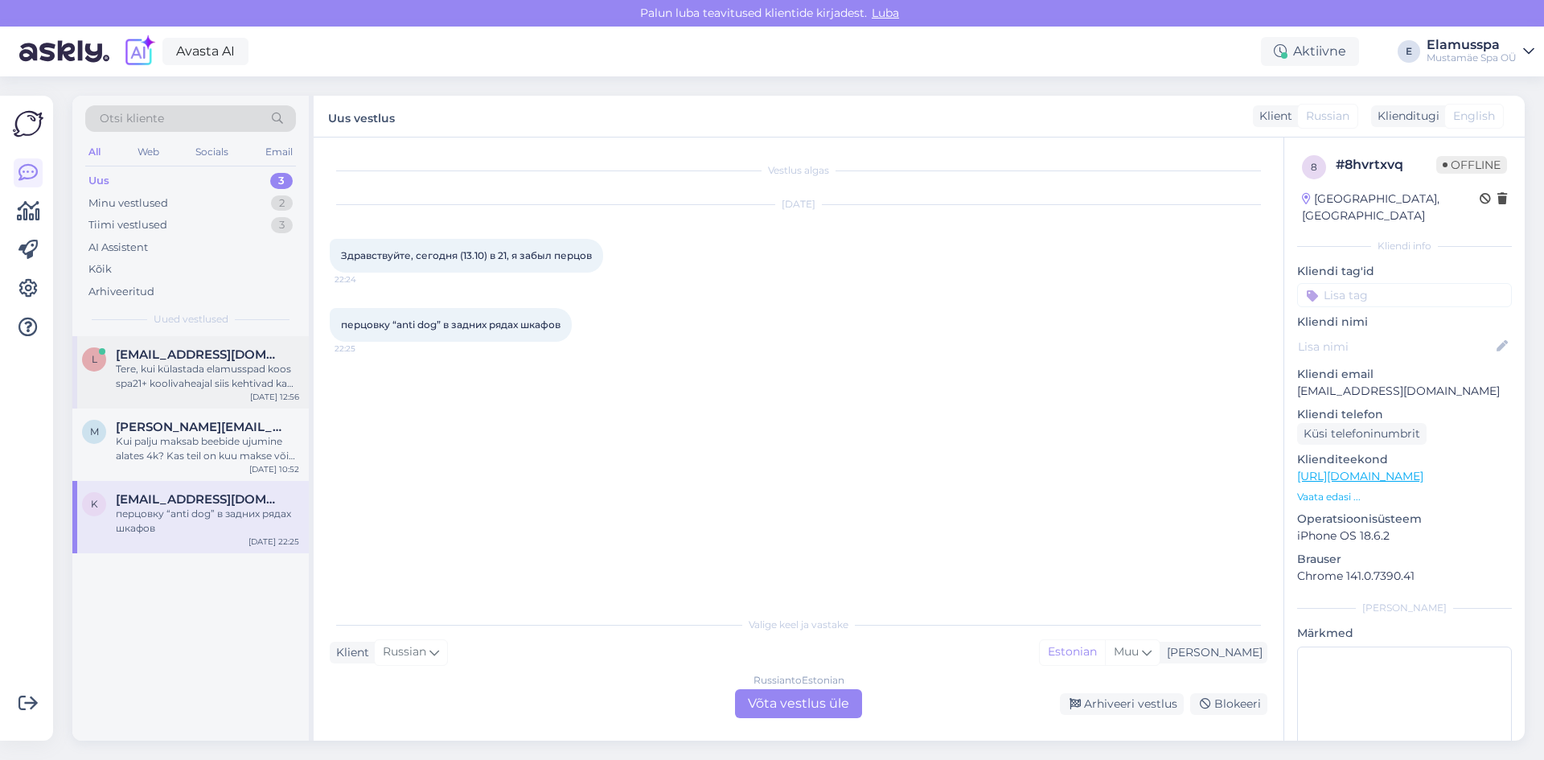
click at [220, 367] on div "Tere, kui külastada elamusspad koos spa21+ koolivaheajal siis kehtivad ka nädal…" at bounding box center [207, 376] width 183 height 29
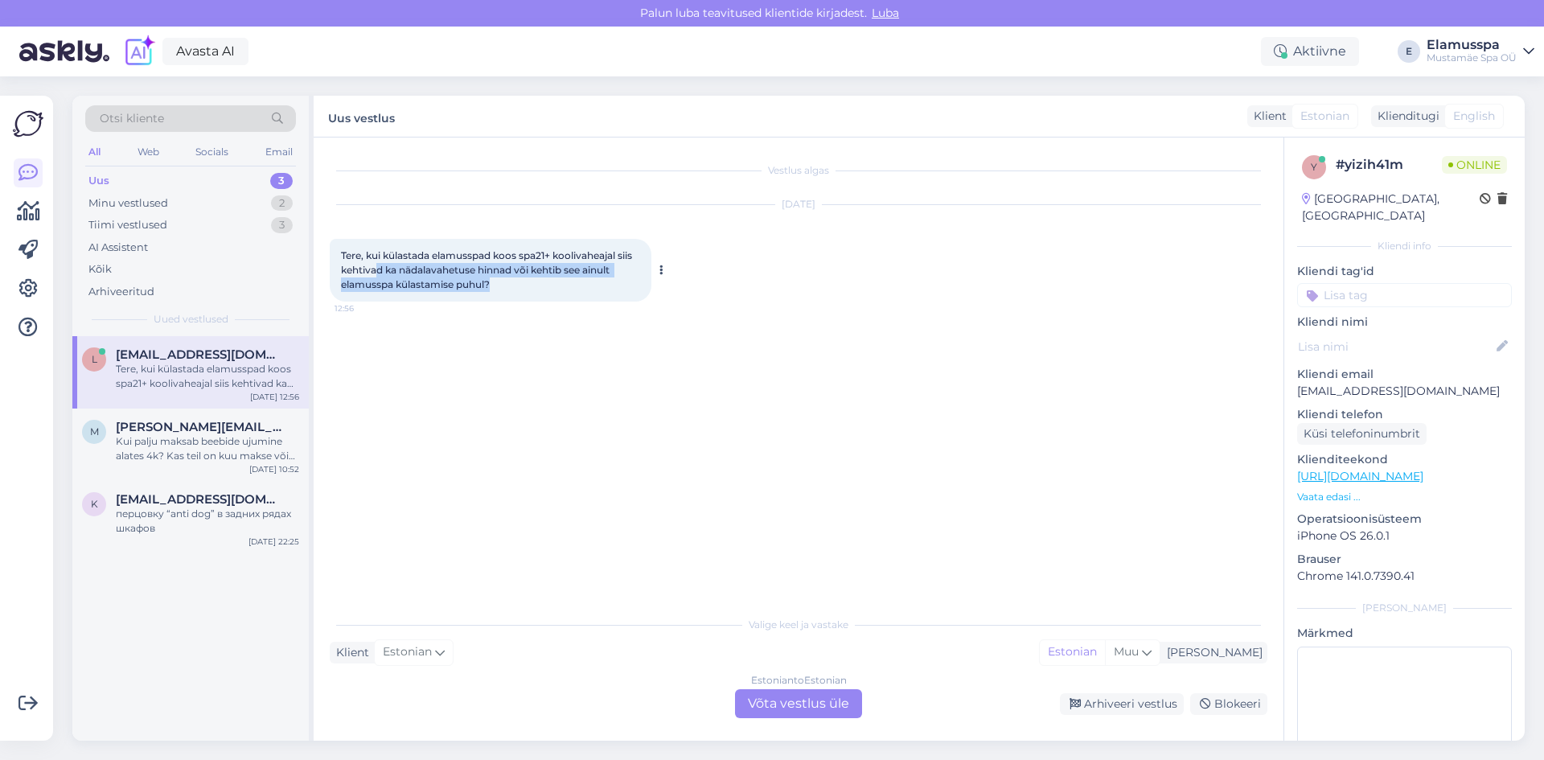
drag, startPoint x: 380, startPoint y: 267, endPoint x: 565, endPoint y: 282, distance: 186.4
click at [565, 282] on div "Tere, kui külastada elamusspad koos spa21+ koolivaheajal siis kehtivad ka nädal…" at bounding box center [491, 270] width 322 height 63
click at [573, 285] on div "Tere, kui külastada elamusspad koos spa21+ koolivaheajal siis kehtivad ka nädal…" at bounding box center [491, 270] width 322 height 63
click at [242, 503] on span "[EMAIL_ADDRESS][DOMAIN_NAME]" at bounding box center [199, 499] width 167 height 14
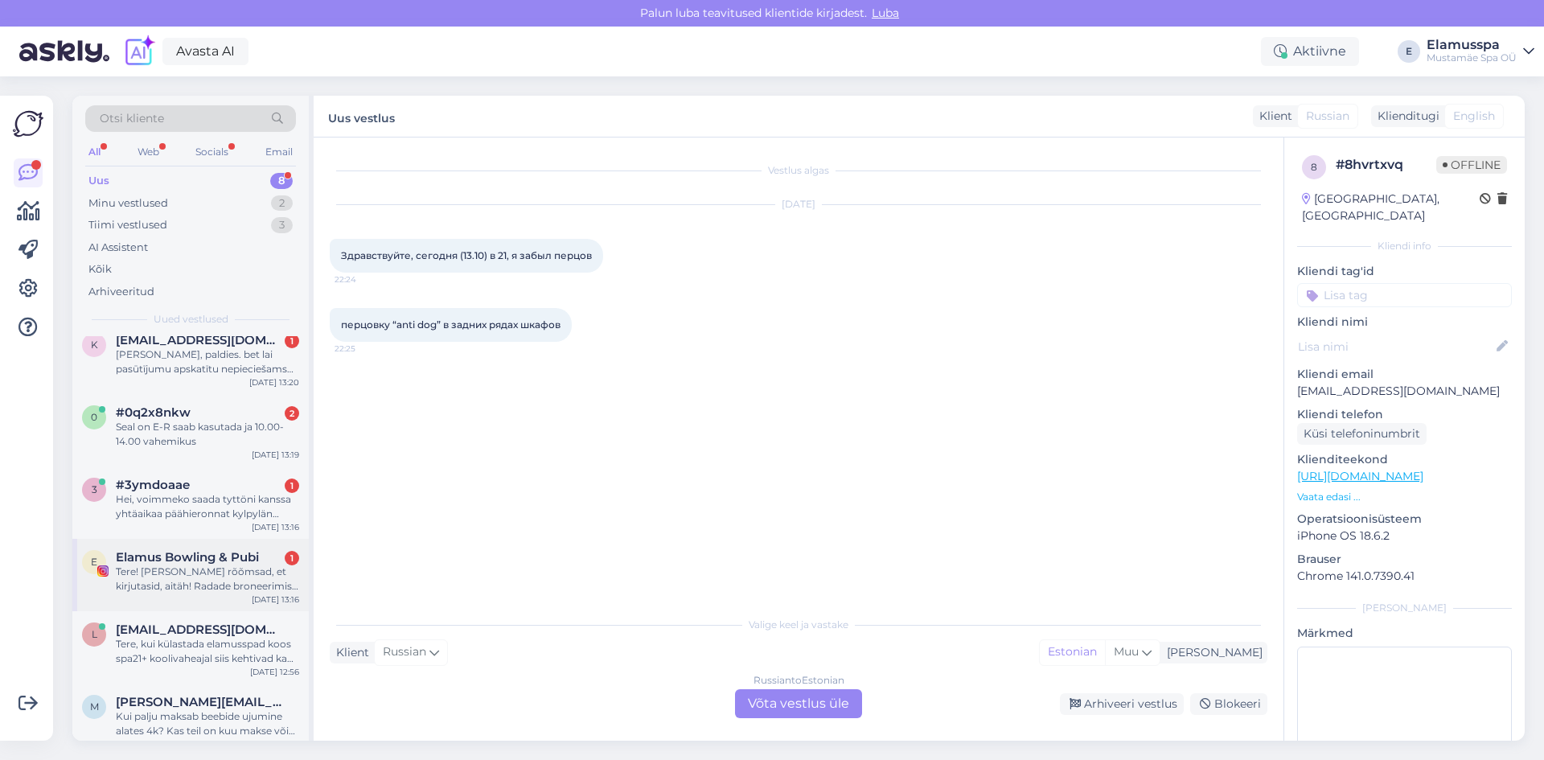
scroll to position [175, 0]
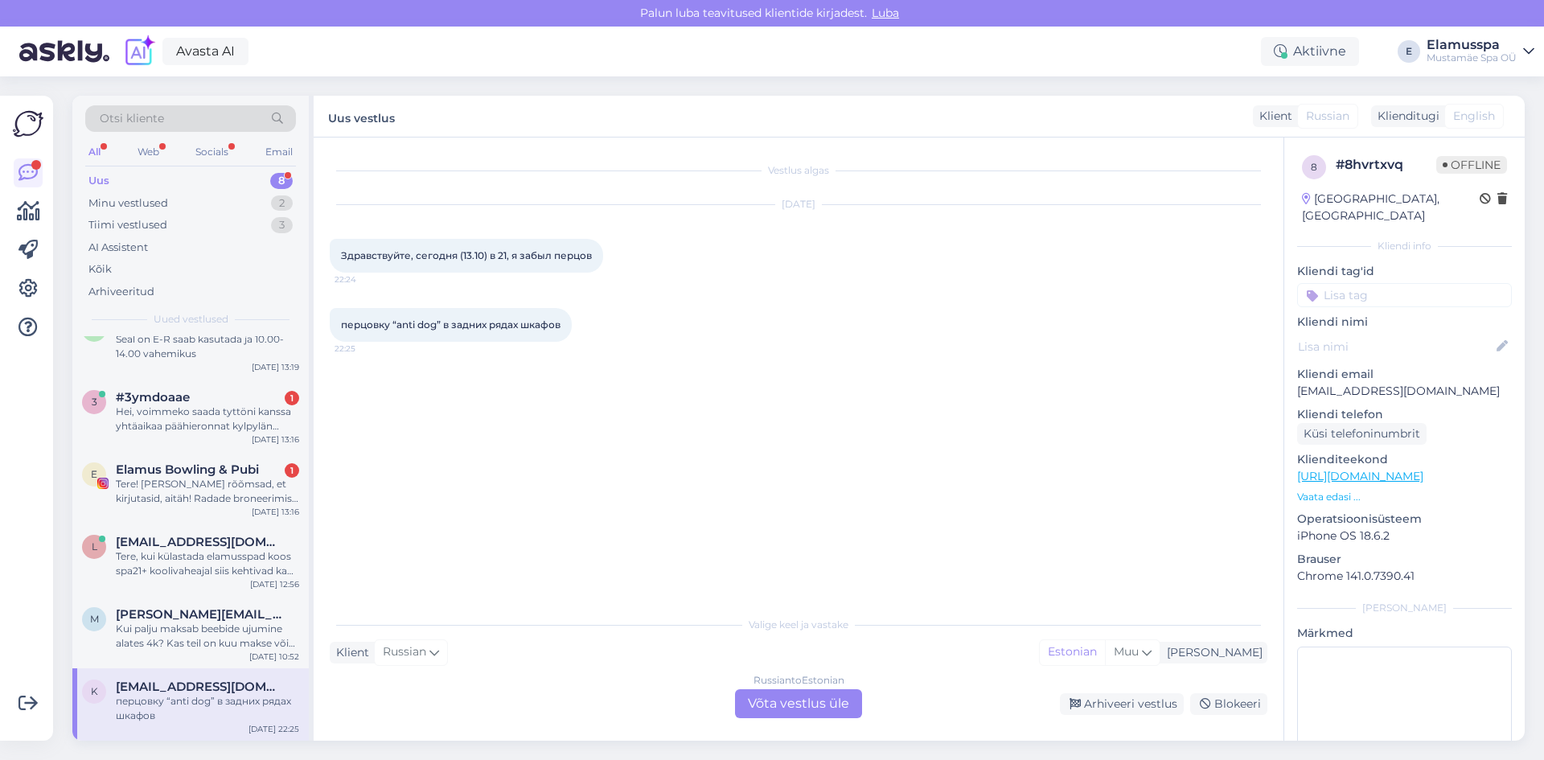
click at [205, 722] on div "перцовку “anti dog” в задних рядах шкафов" at bounding box center [207, 708] width 183 height 29
click at [788, 694] on div "Russian to Estonian Võta vestlus üle" at bounding box center [798, 703] width 127 height 29
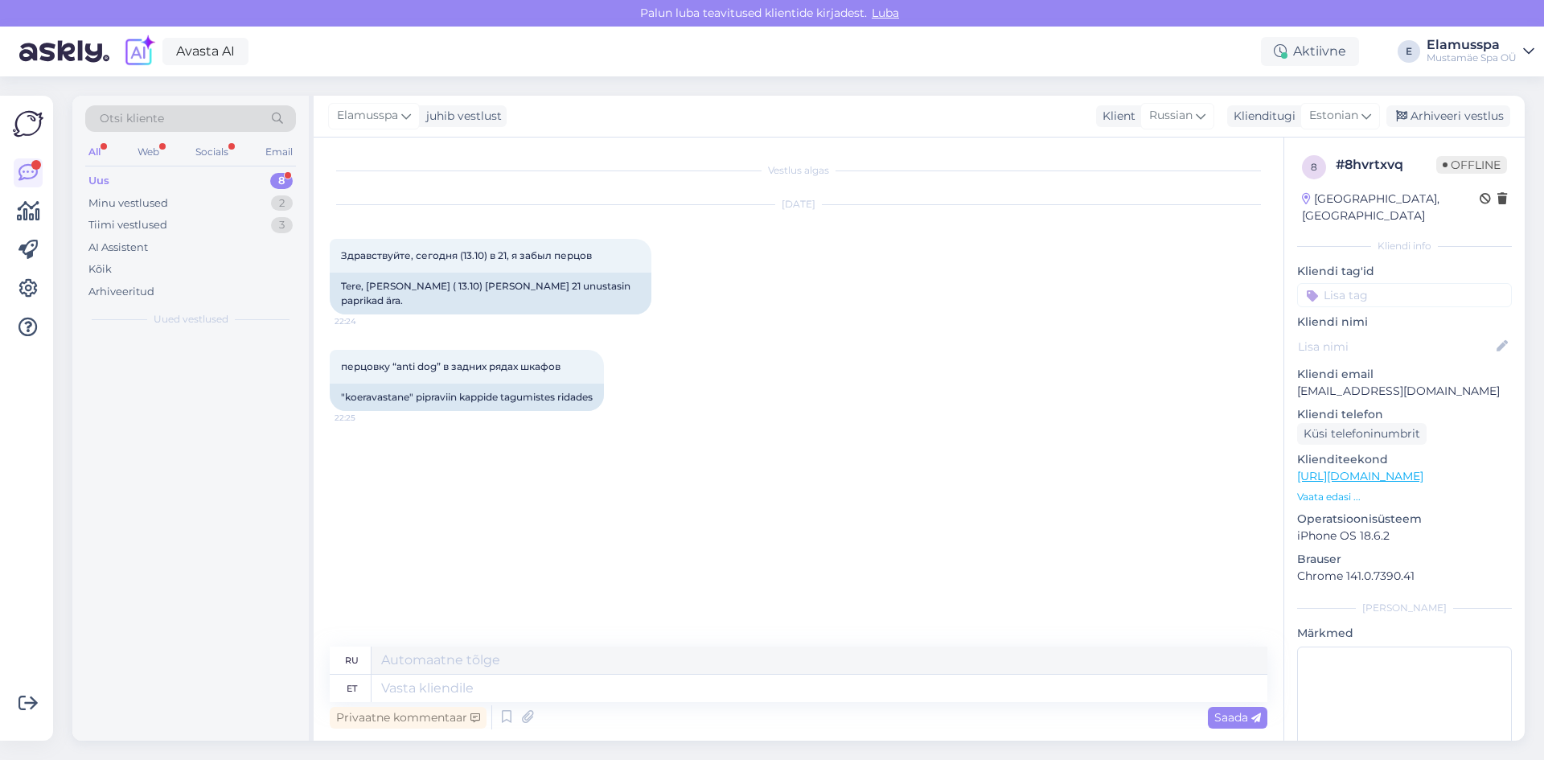
scroll to position [0, 0]
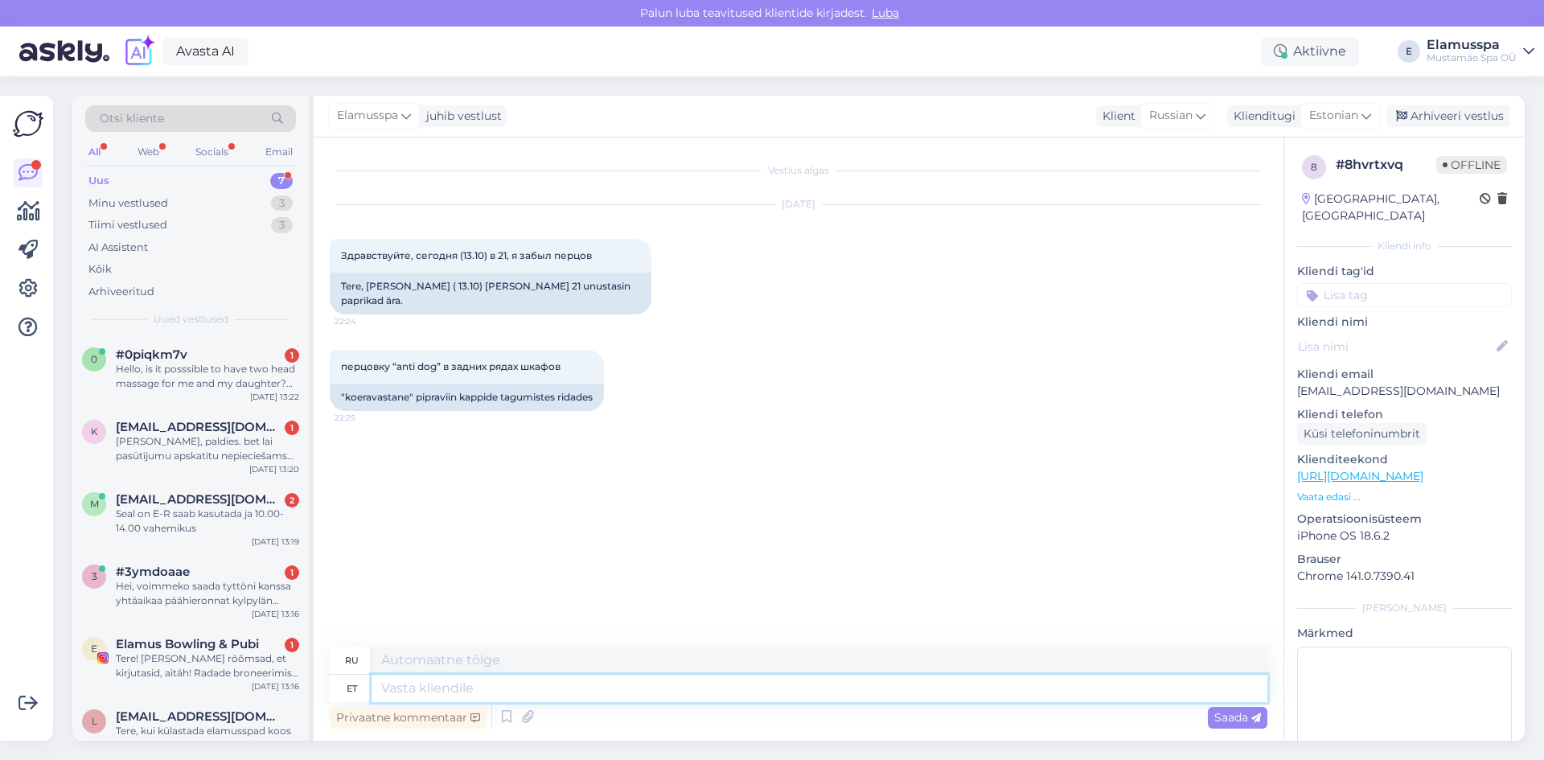
click at [547, 698] on textarea at bounding box center [820, 688] width 896 height 27
type textarea "Tere!"
type textarea "Привет!"
type textarea "Tere! Kahjuks ei"
type textarea "Здравствуйте! К сожалению."
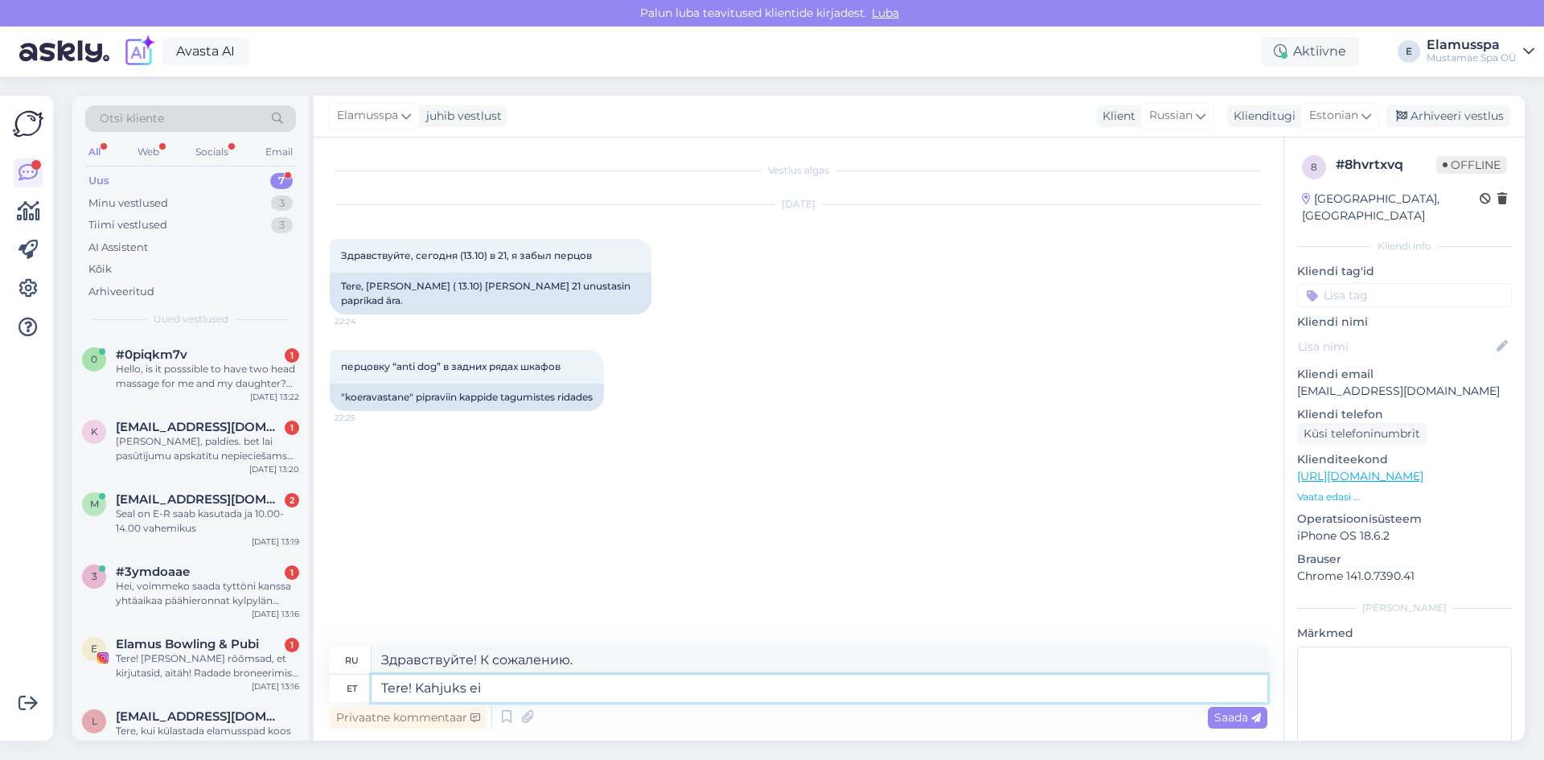
type textarea "Tere! Kahjuks ei o"
type textarea "Здравствуйте! К сожалению, нет."
type textarea "Tere! Kahjuks ei ole meie"
type textarea "Здравствуйте! К сожалению, нас нет."
type textarea "Tere! Kahjuks ei ole meie juurde"
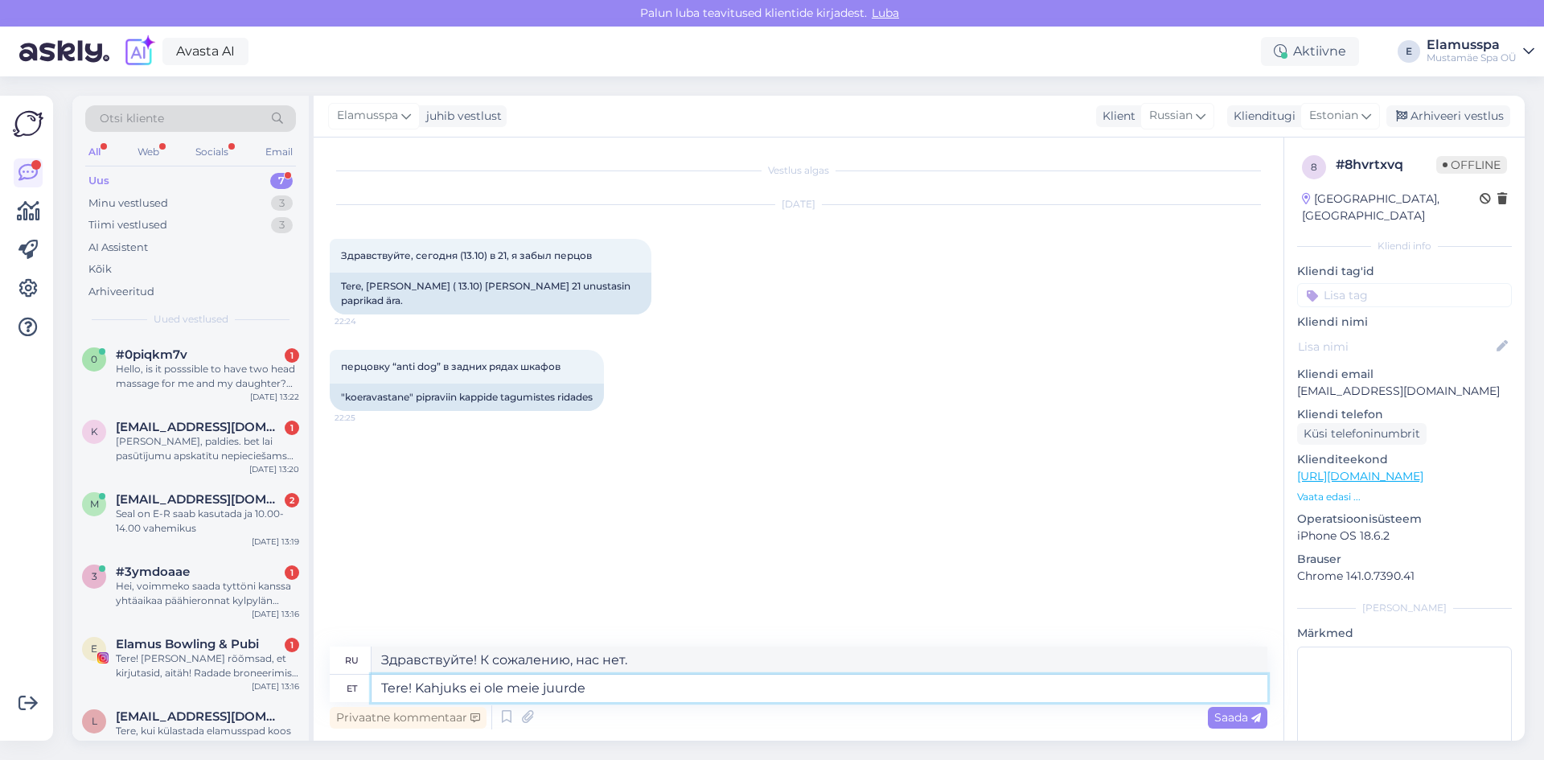
type textarea "Здравствуйте! К сожалению, у нас нет"
type textarea "Tere! Kahjuks ei ole meie juurde antud ese j"
type textarea "Здравствуйте! К сожалению, предоставленного вами товара у нас нет."
type textarea "Tere! Kahjuks ei ole meie juurde antud ese jõudnud"
type textarea "Здравствуйте! К сожалению, товар ещё не доставлен к нам."
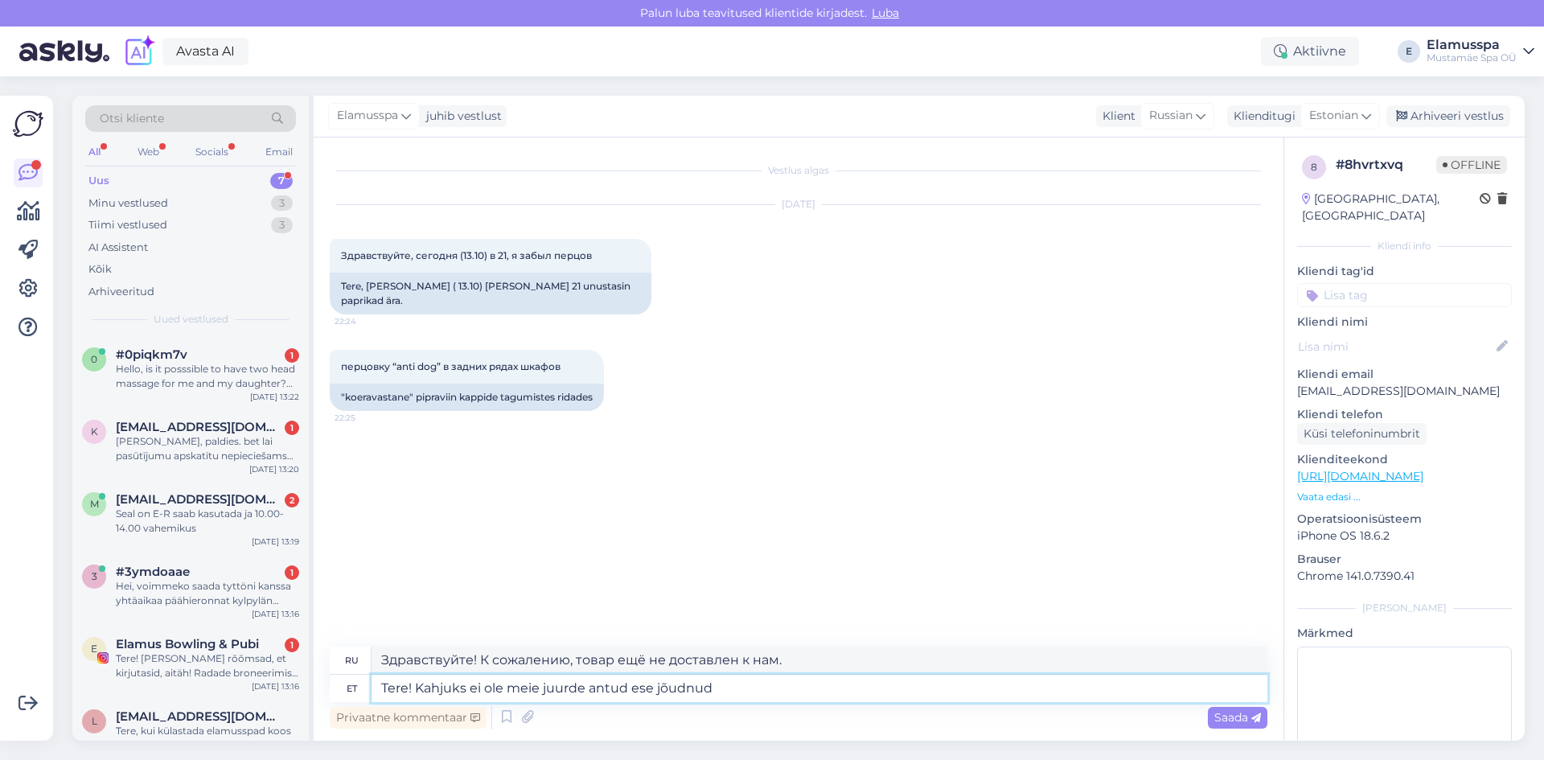
click at [594, 689] on textarea "Tere! Kahjuks ei ole meie juurde antud ese jõudnud" at bounding box center [820, 688] width 896 height 27
click at [596, 691] on textarea "Tere! Kahjuks ei ole meie juurde antud ese jõudnud" at bounding box center [820, 688] width 896 height 27
click at [586, 691] on textarea "Tere! Kahjuks ei ole meie juurde antud ese jõudnud" at bounding box center [820, 688] width 896 height 27
type textarea "Tere! Kahjuks ei ole meie juurde () antud ese jõudnud"
type textarea "Здравствуйте! К сожалению, товар () не прибыл к нам."
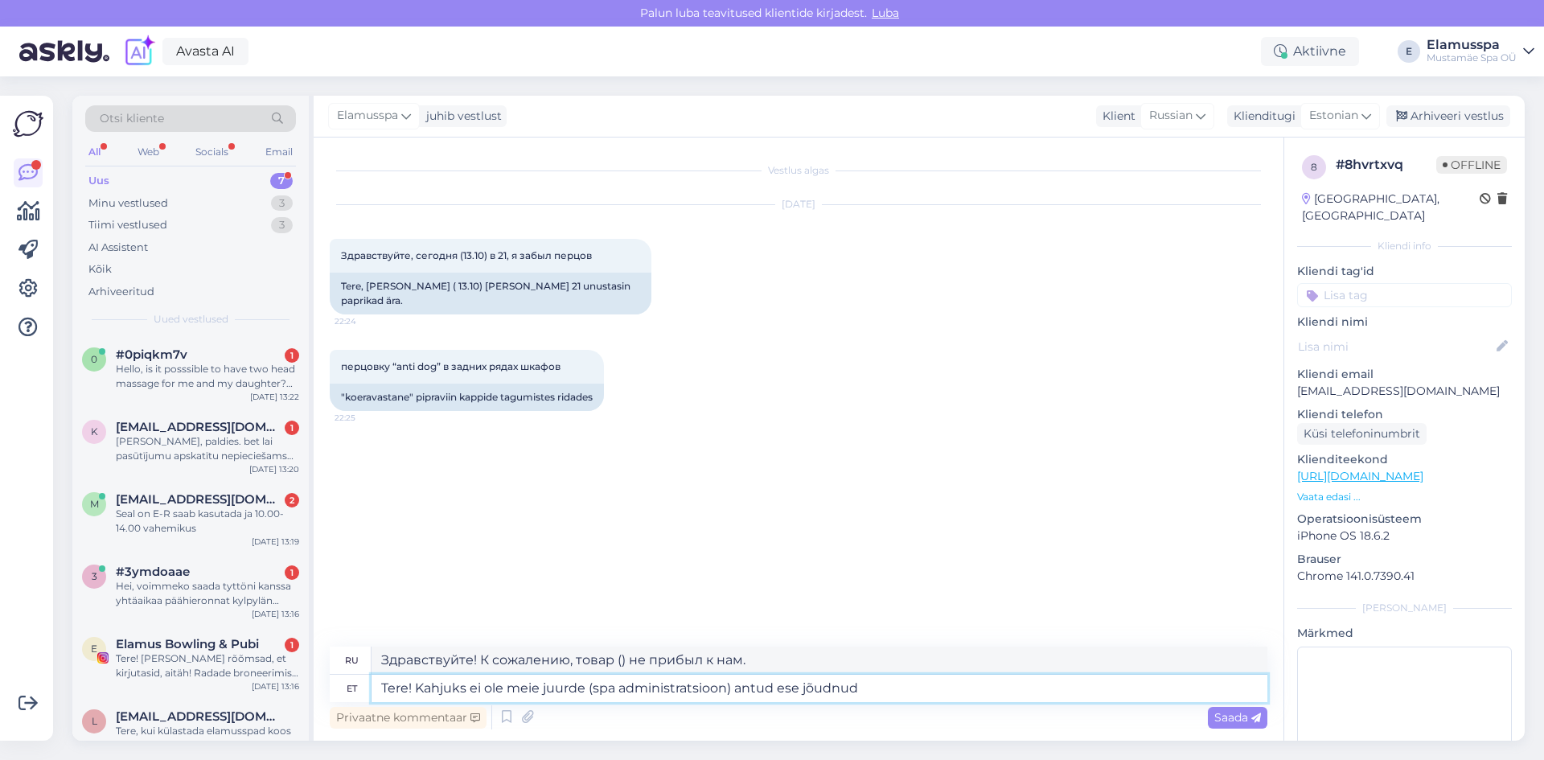
type textarea "Tere! Kahjuks ei ole meie juurde (spa administratsioonu) antud ese jõudnud"
type textarea "Здравствуйте! К сожалению, данный товар не дошёл до нас (администрации спа)."
type textarea "Tere! Kahjuks ei ole meie juurde (spa administratsiooni) antud ese jõudnud"
type textarea "Здравствуйте! К сожалению, товар не дошёл до нас (администрации спа)."
click at [947, 695] on textarea "Tere! Kahjuks ei ole meie juurde (spa administratsiooni) antud ese jõudnud" at bounding box center [820, 688] width 896 height 27
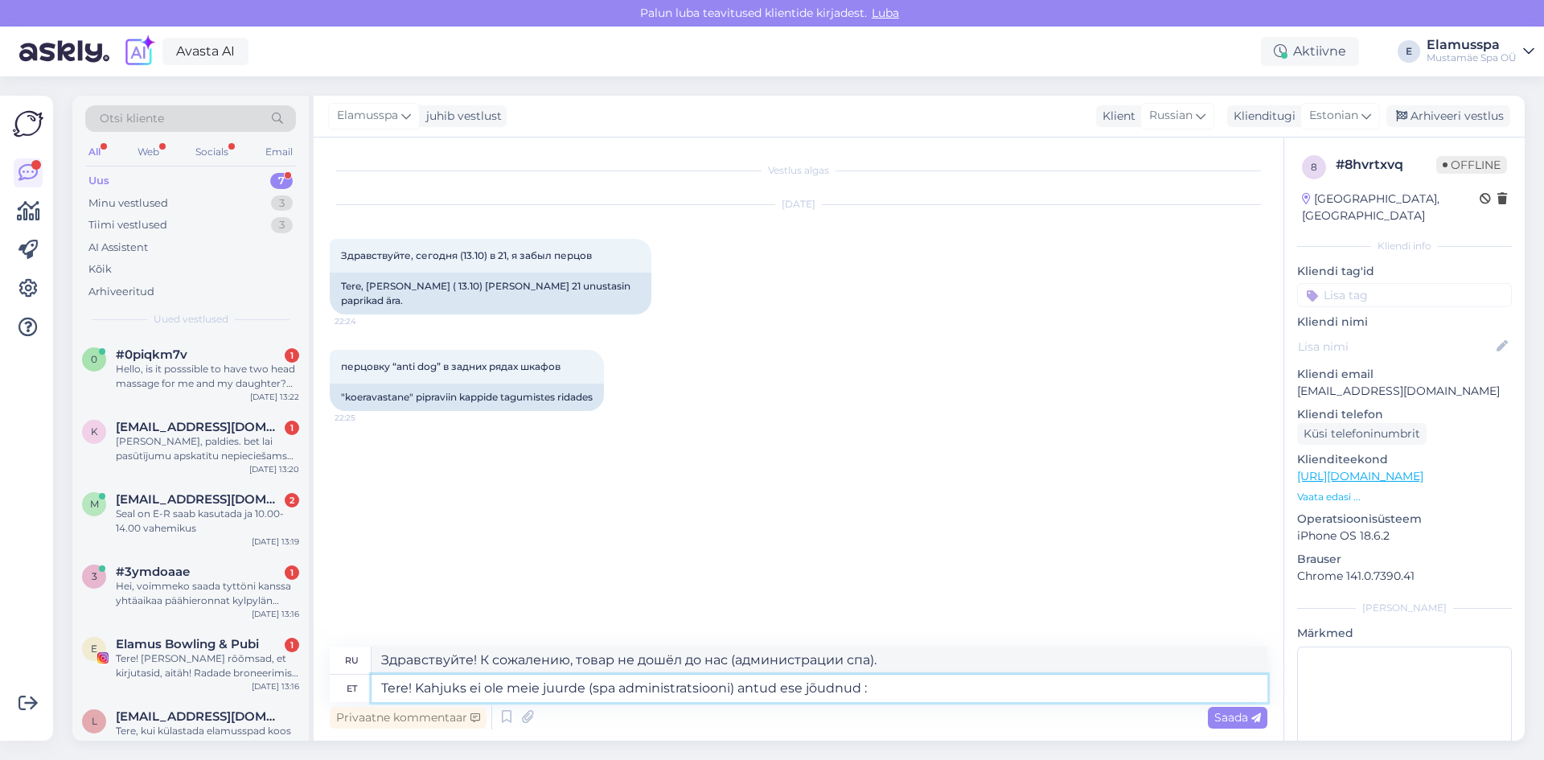
type textarea "Tere! Kahjuks ei ole meie juurde (spa administratsiooni) antud ese jõudnud :)"
type textarea "Здравствуйте! К сожалению, товар до нас (администрации спа) не дошёл :)"
type textarea "Tere! Kahjuks ei ole meie juurde (spa administratsiooni) antud ese jõudnud :"
type textarea "Здравствуйте! К сожалению, товар не дошёл до нас (администрации спа) :="
type textarea "Tere! Kahjuks ei ole meie juurde (spa administratsiooni) antud ese jõudnud :"
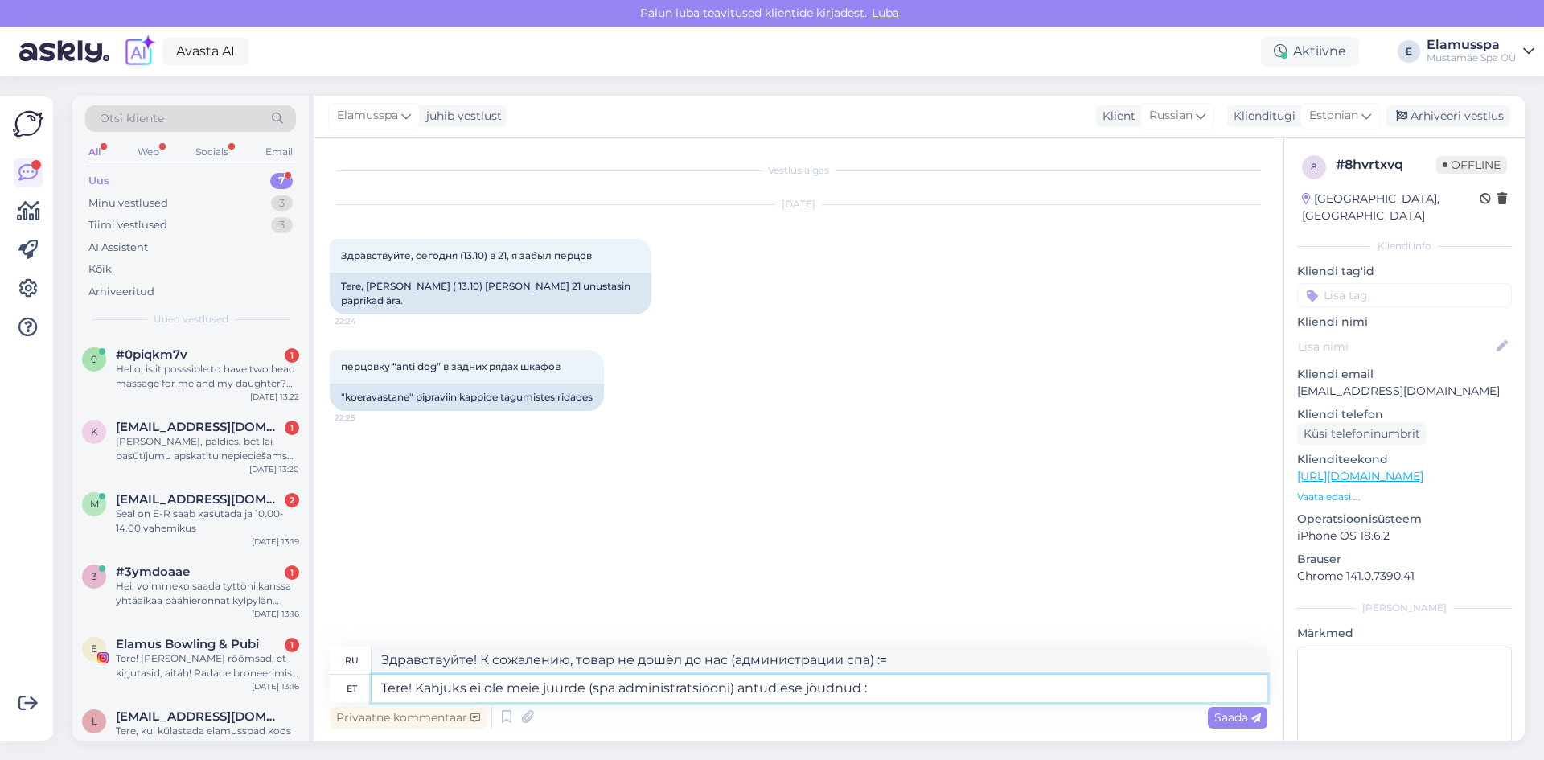
type textarea "Здравствуйте! К сожалению, товар до нас (администрации спа) не дошёл :)"
type textarea "Tere! Kahjuks ei ole meie juurde (spa administratsiooni) antud ese jõudnud :("
type textarea "Здравствуйте! К сожалению, товар не дошёл до нас (администрации спа) :("
type textarea "Tere! Kahjuks ei ole meie juurde (spa administratsiooni) antud ese jõudnud :("
click at [1241, 709] on div "Saada" at bounding box center [1238, 718] width 60 height 22
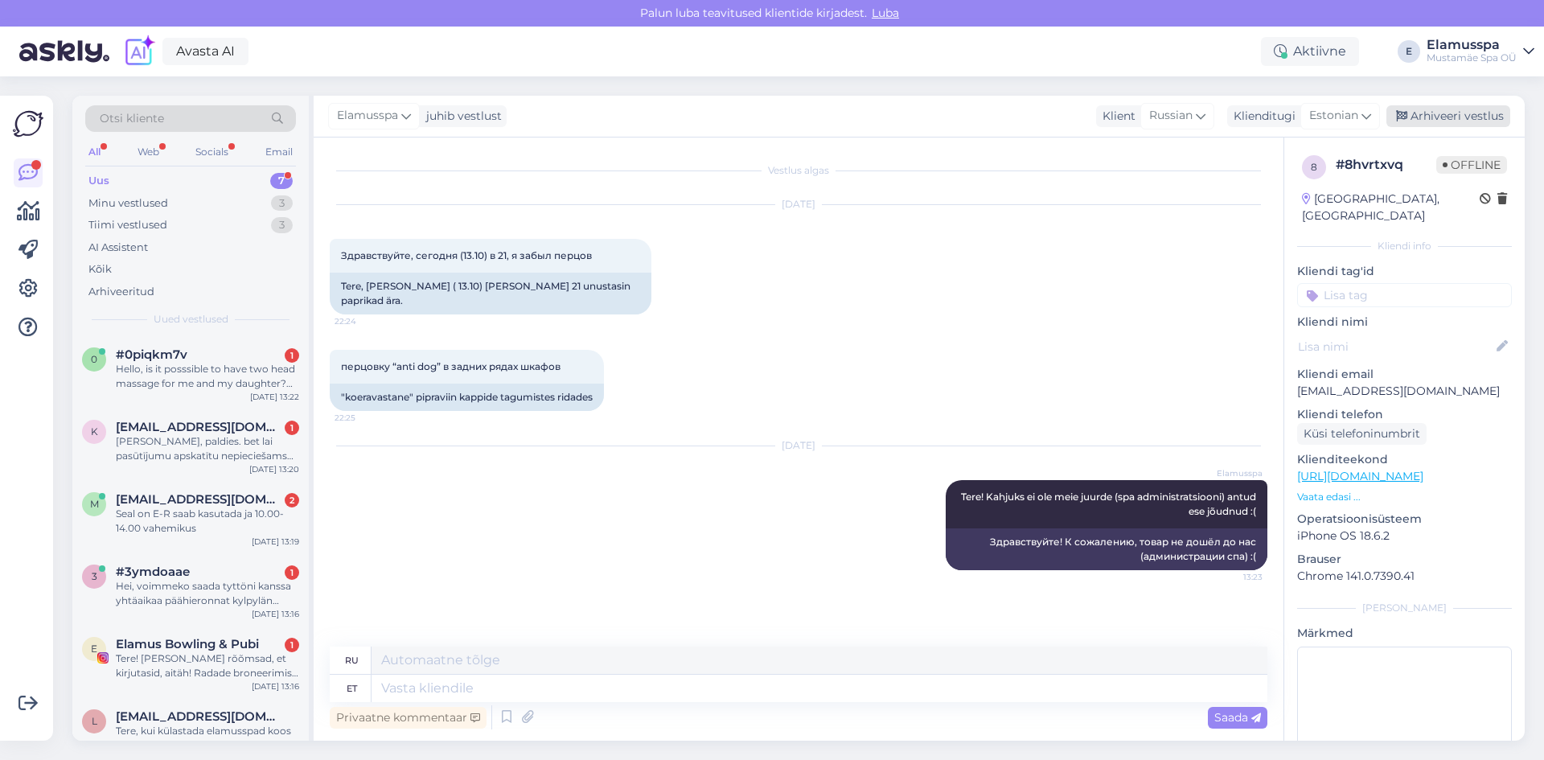
click at [1462, 121] on div "Arhiveeri vestlus" at bounding box center [1448, 116] width 124 height 22
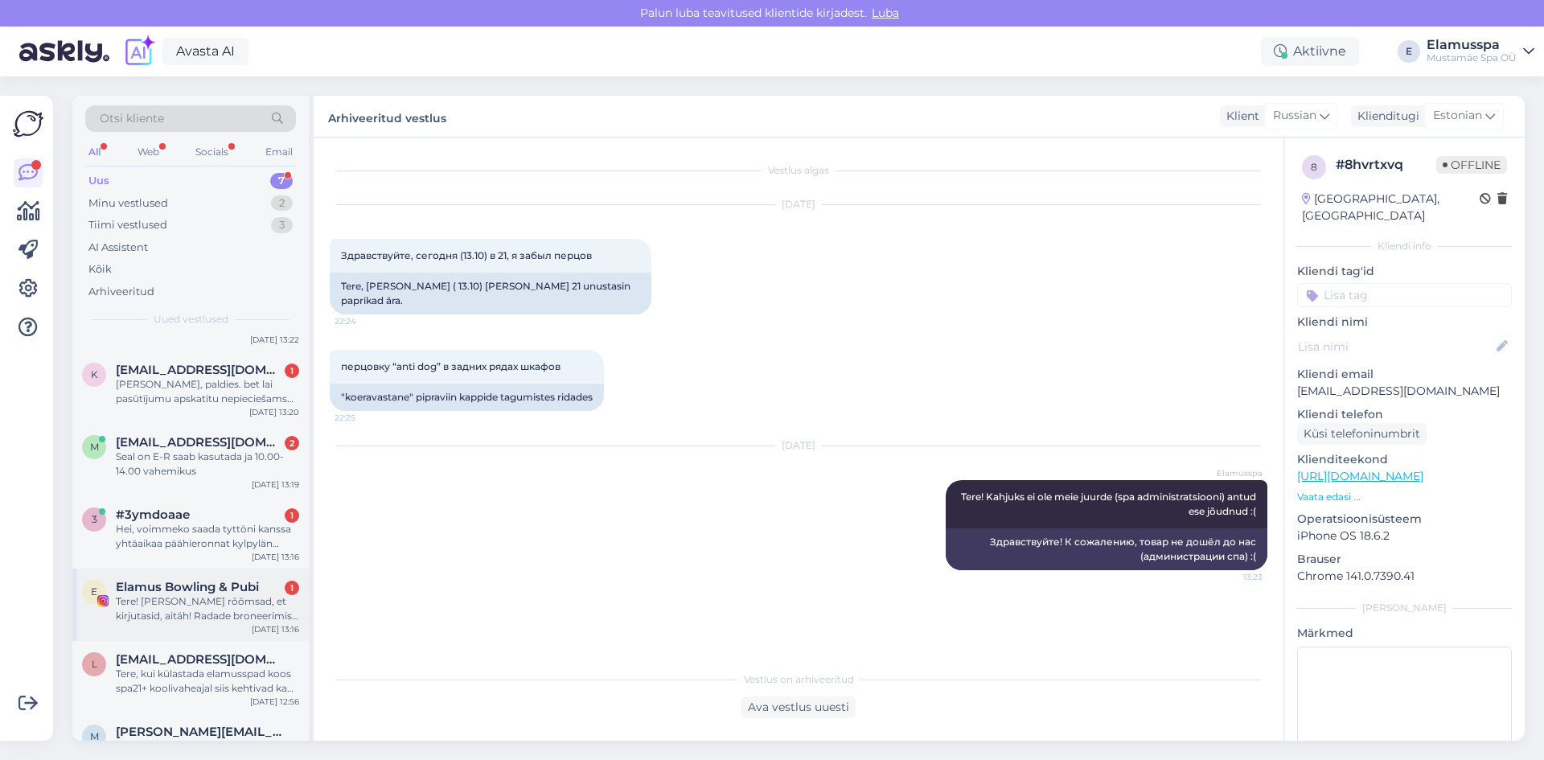
scroll to position [102, 0]
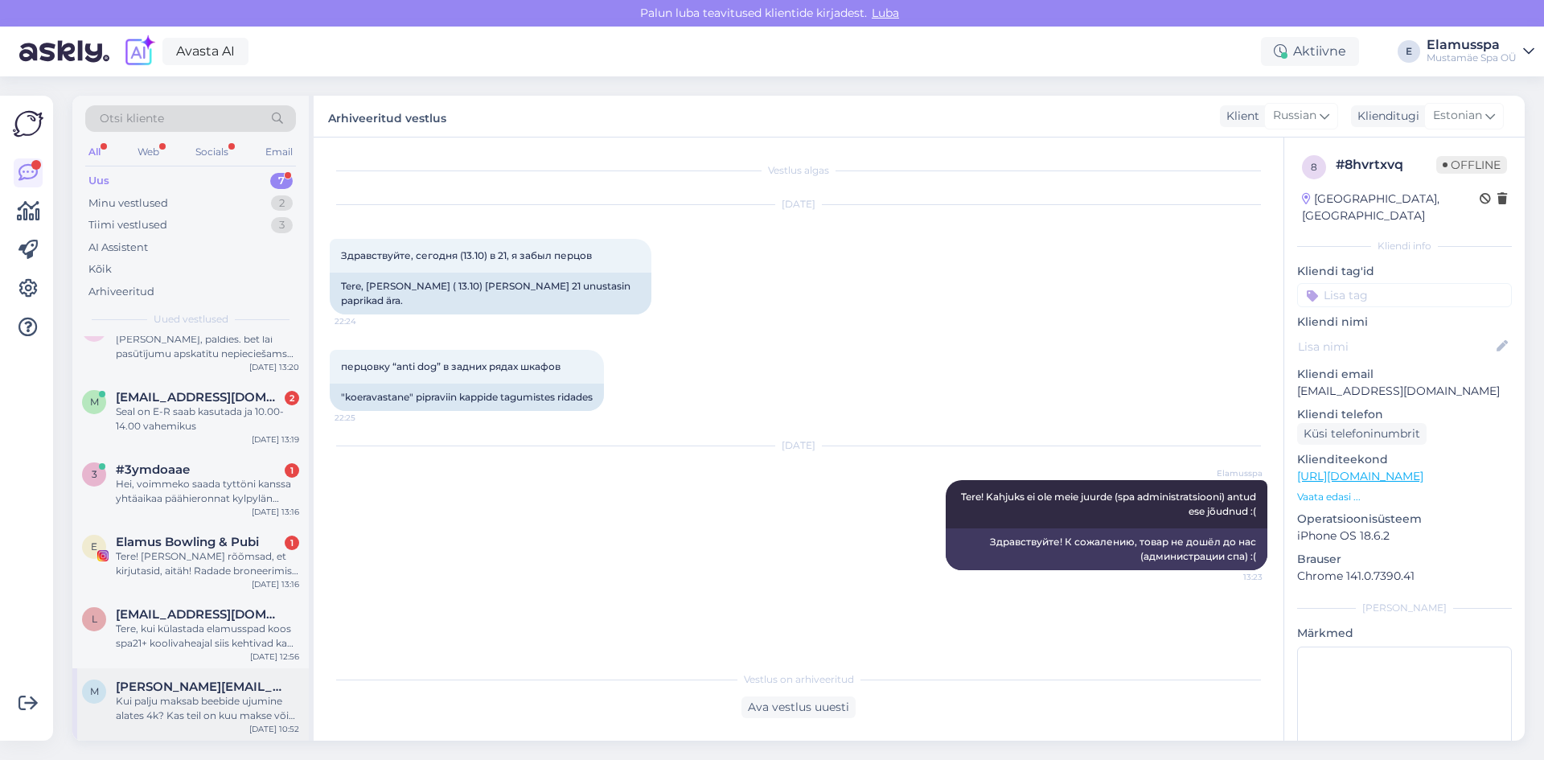
click at [268, 670] on div "m [PERSON_NAME][EMAIL_ADDRESS][DOMAIN_NAME] Kui palju maksab beebide ujumine al…" at bounding box center [190, 704] width 236 height 72
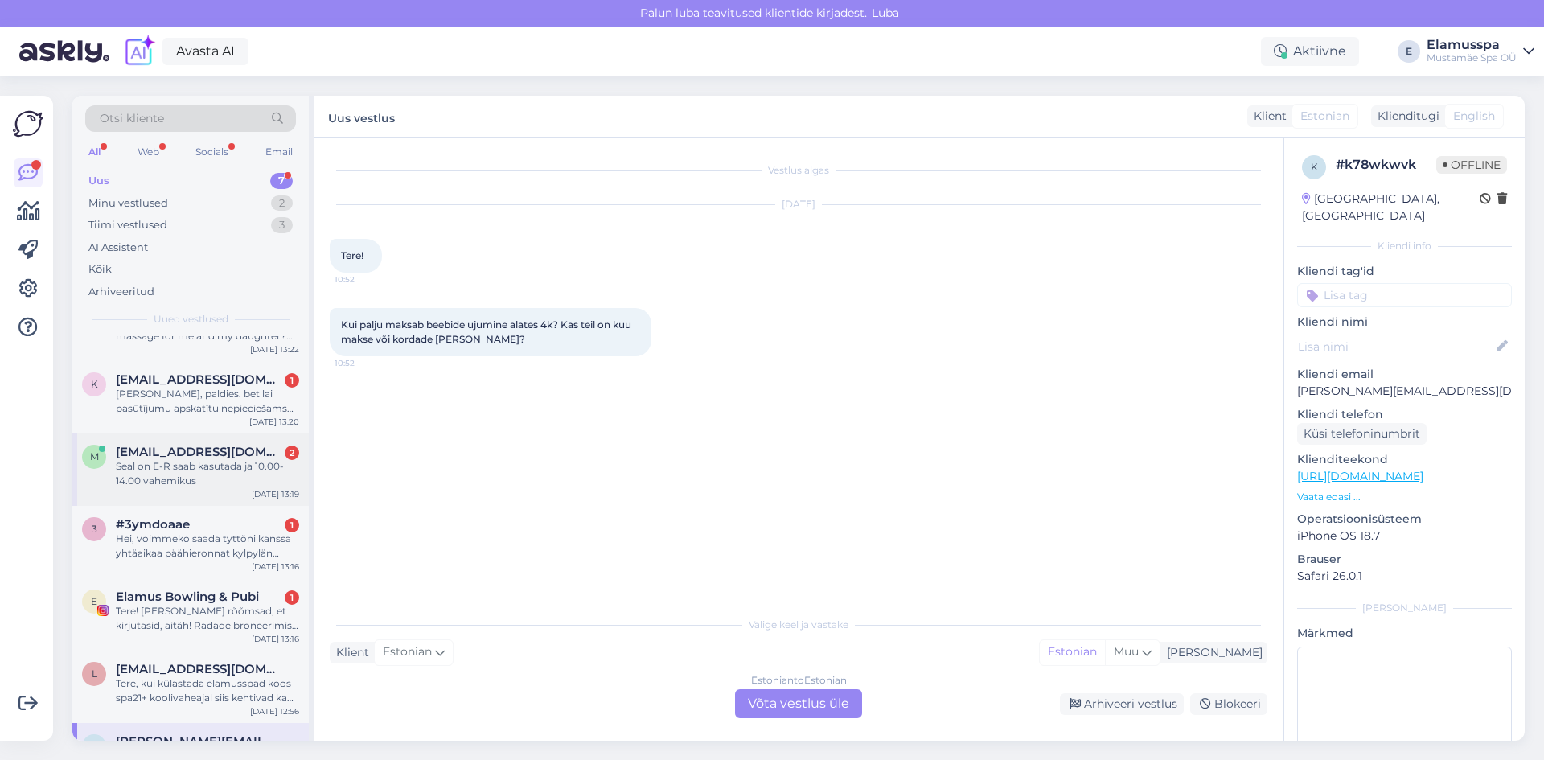
scroll to position [0, 0]
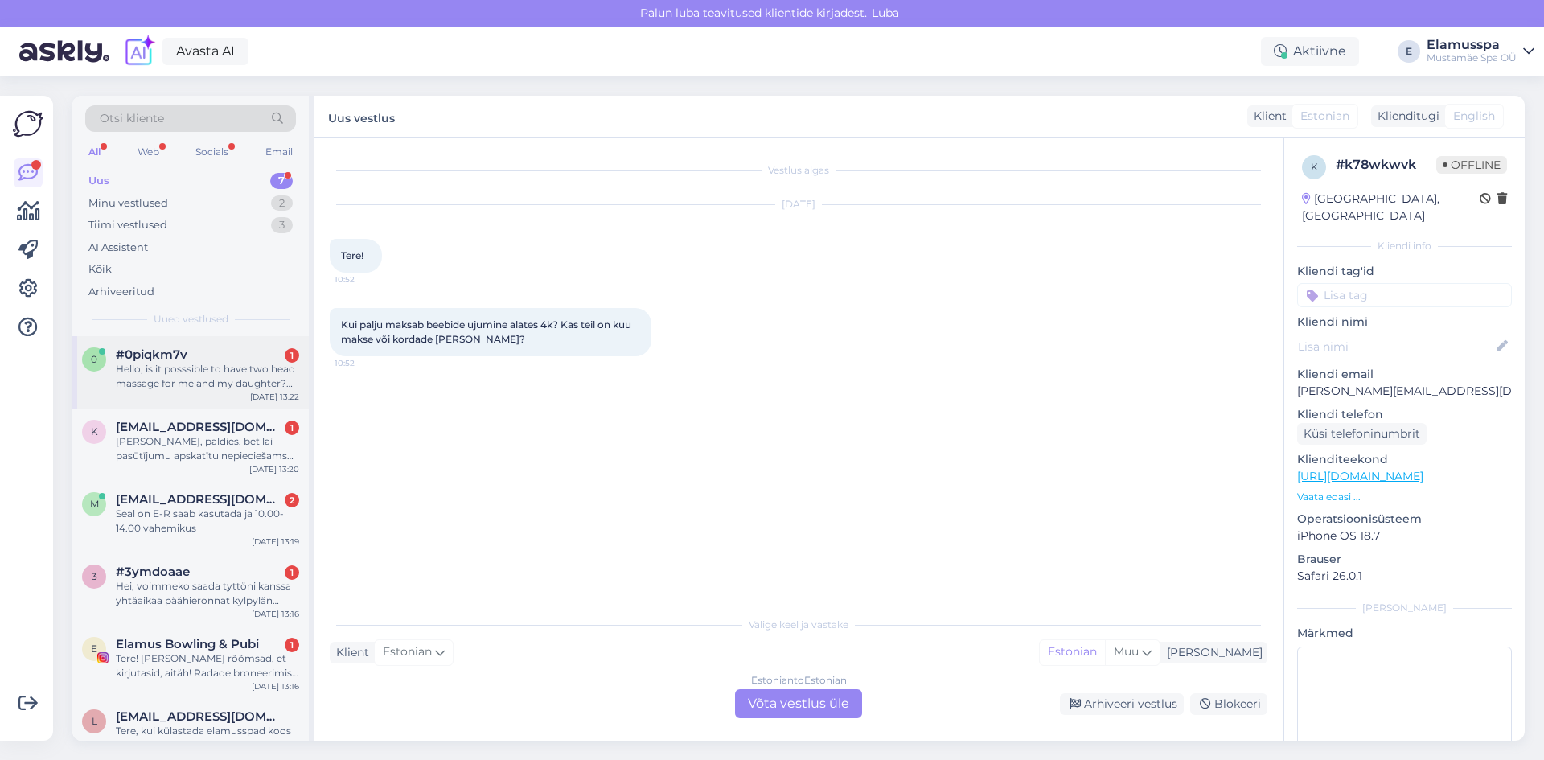
click at [226, 375] on div "Hello, is it posssible to have two head massage for me and my daughter? We are …" at bounding box center [207, 376] width 183 height 29
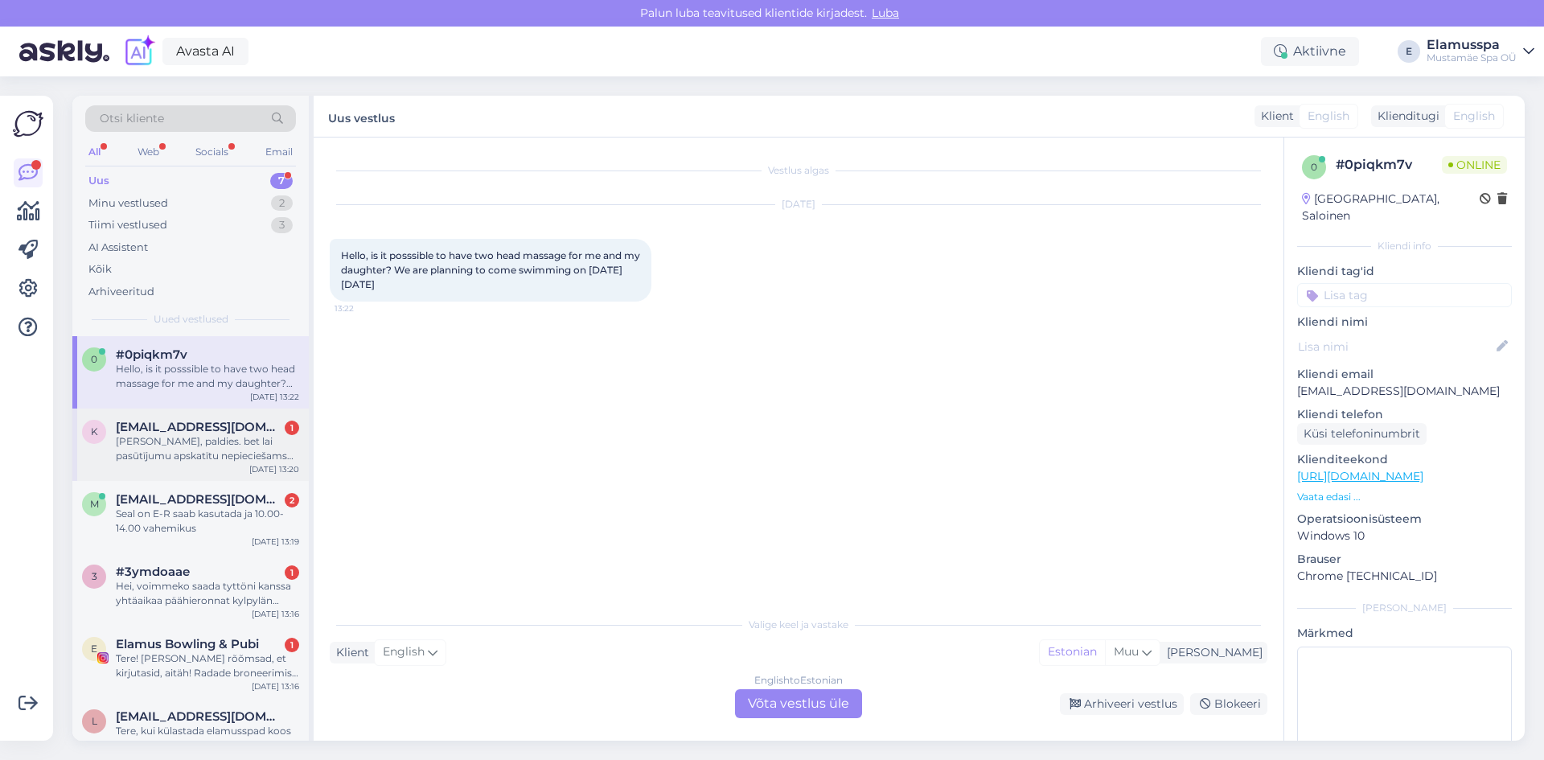
click at [261, 437] on div "[PERSON_NAME], paldies. bet lai pasūtījumu apskatītu nepieciešams lietotājprofi…" at bounding box center [207, 448] width 183 height 29
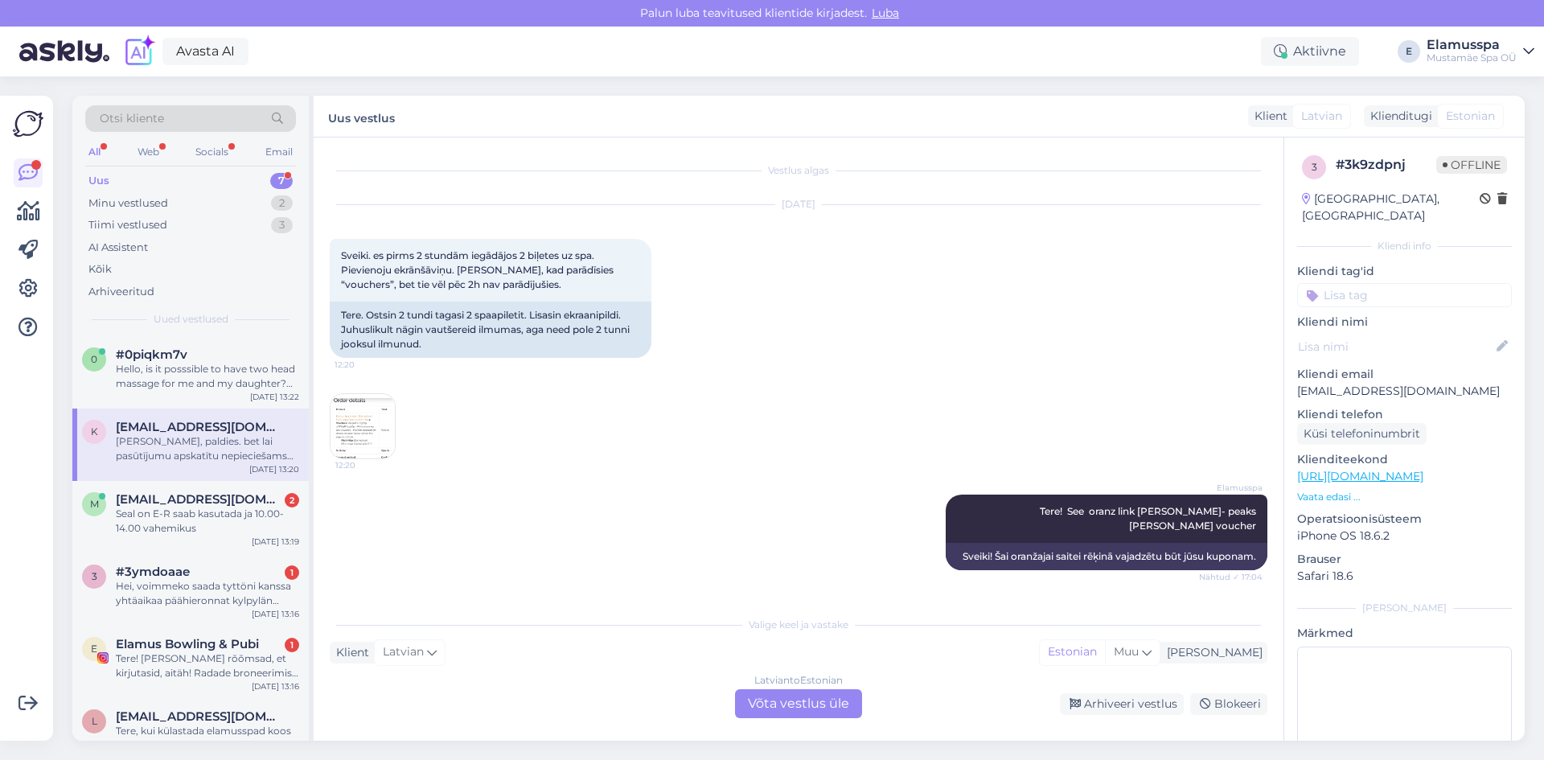
scroll to position [834, 0]
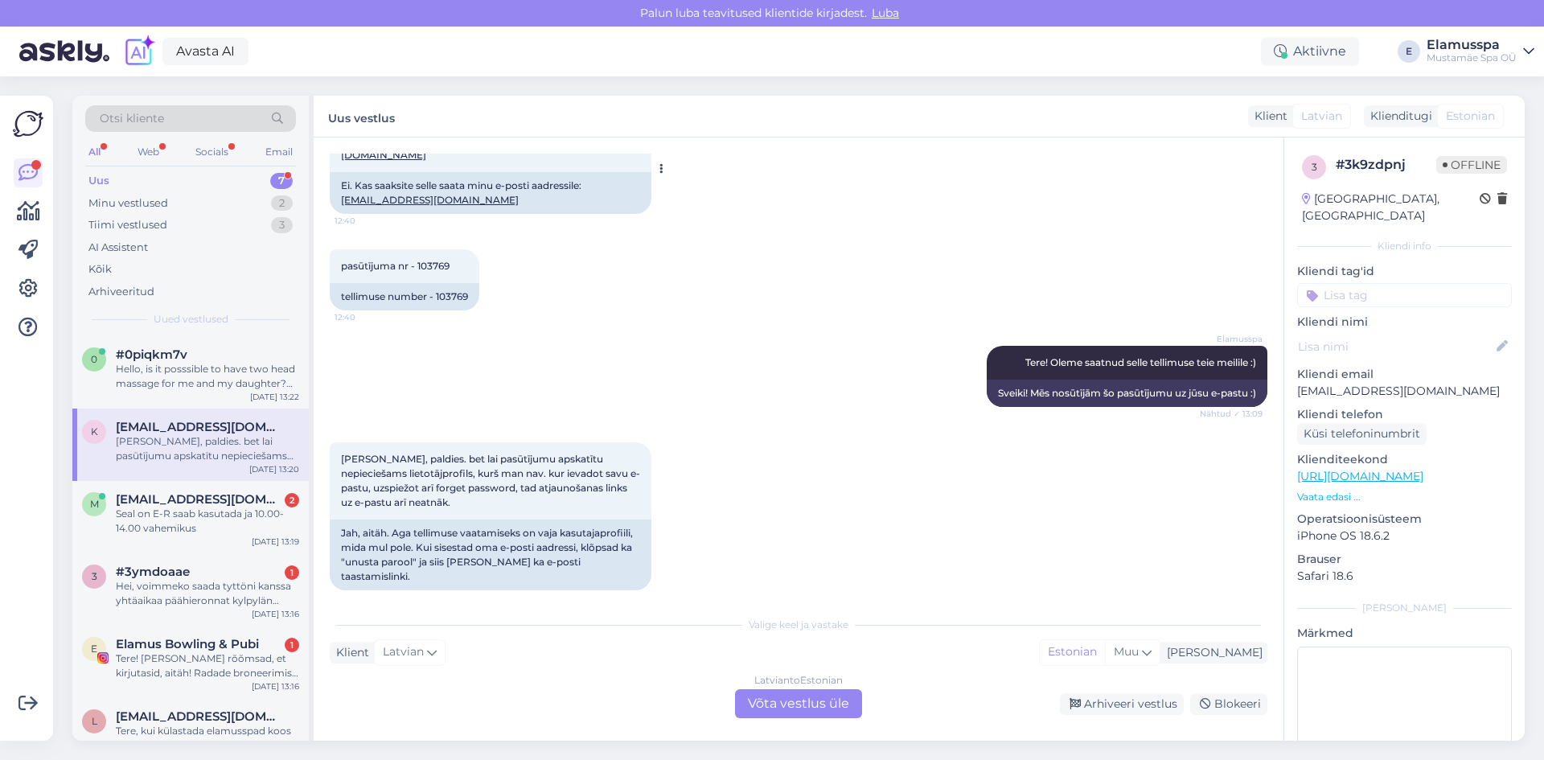
drag, startPoint x: 610, startPoint y: 109, endPoint x: 541, endPoint y: 160, distance: 85.1
drag, startPoint x: 541, startPoint y: 160, endPoint x: 866, endPoint y: 325, distance: 364.3
click at [866, 325] on div "pasūtījuma nr - 103769 12:40 tellimuse number - 103769" at bounding box center [799, 280] width 938 height 97
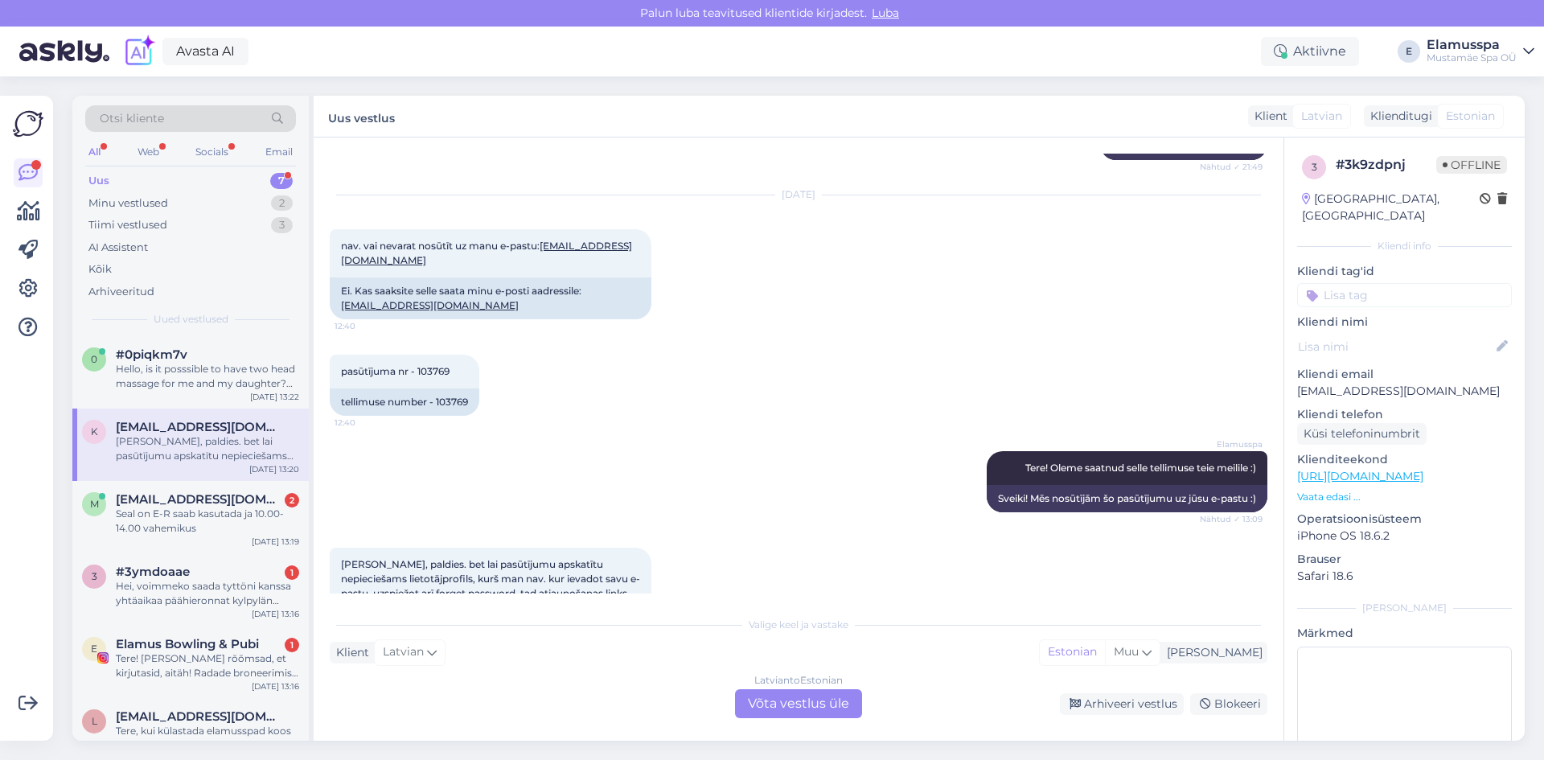
scroll to position [593, 0]
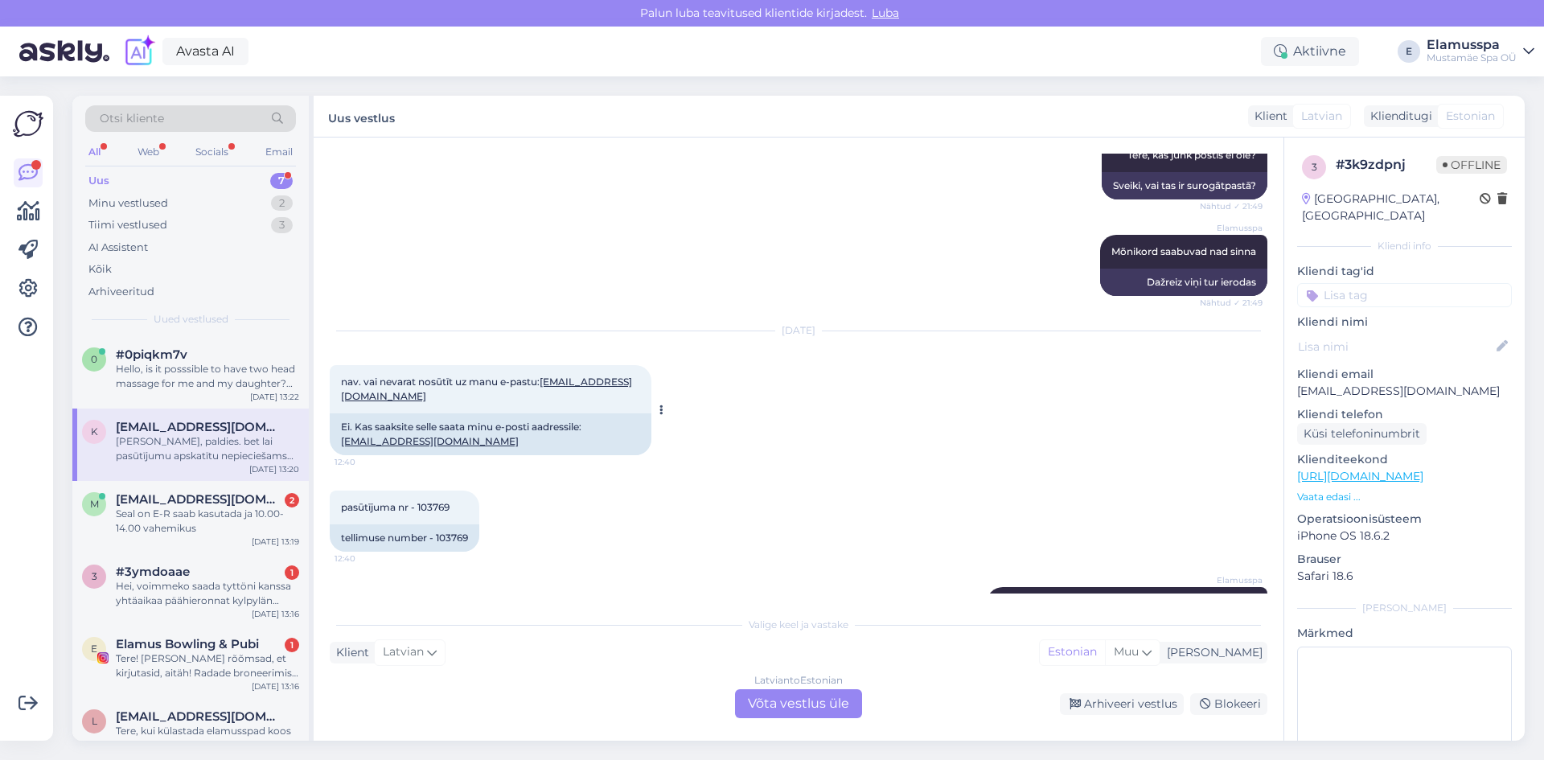
drag, startPoint x: 465, startPoint y: 423, endPoint x: 602, endPoint y: 426, distance: 137.6
click at [602, 426] on div "Ei. Kas saaksite selle saata minu e-posti aadressile: [EMAIL_ADDRESS][DOMAIN_NA…" at bounding box center [491, 434] width 322 height 42
drag, startPoint x: 609, startPoint y: 510, endPoint x: 622, endPoint y: 500, distance: 16.7
click at [622, 500] on div "pasūtījuma nr - 103769 12:40 tellimuse number - 103769" at bounding box center [799, 521] width 938 height 97
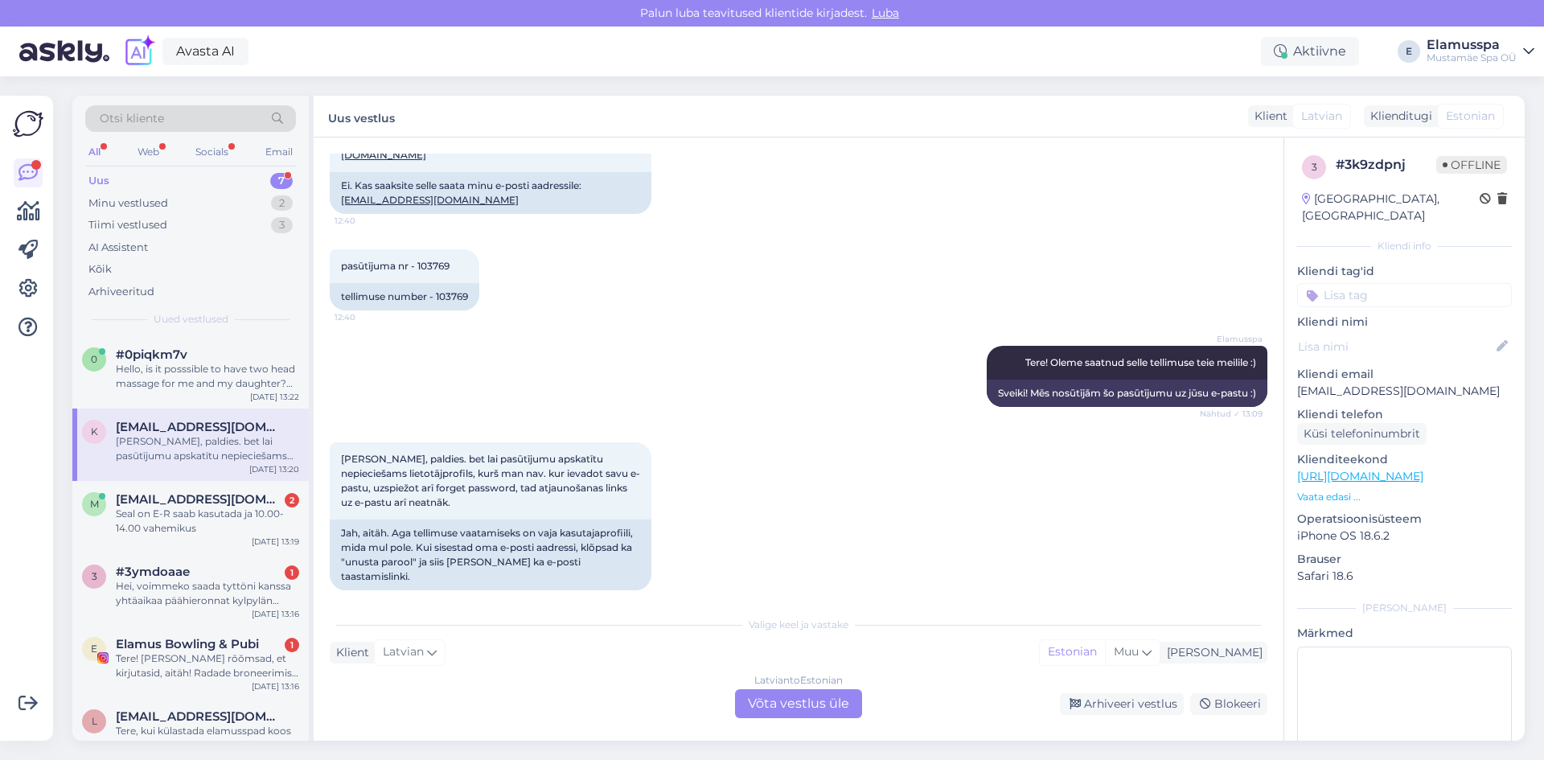
click at [799, 696] on div "Latvian to Estonian Võta vestlus üle" at bounding box center [798, 703] width 127 height 29
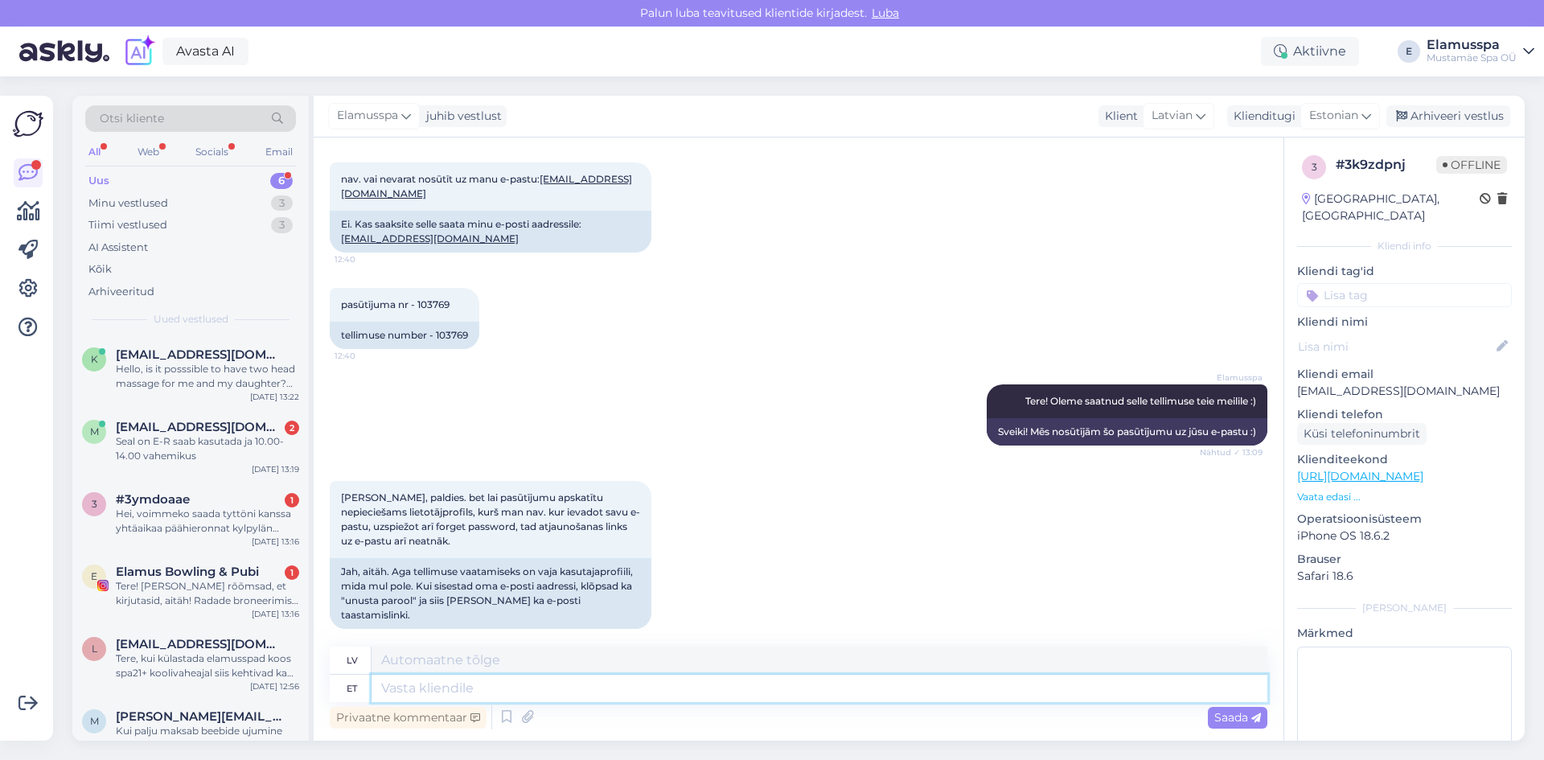
click at [799, 696] on textarea at bounding box center [820, 688] width 896 height 27
type textarea "V"
type textarea "Otsige"
type textarea "Meklēt"
type textarea "Otsige tähelepanulikumalt"
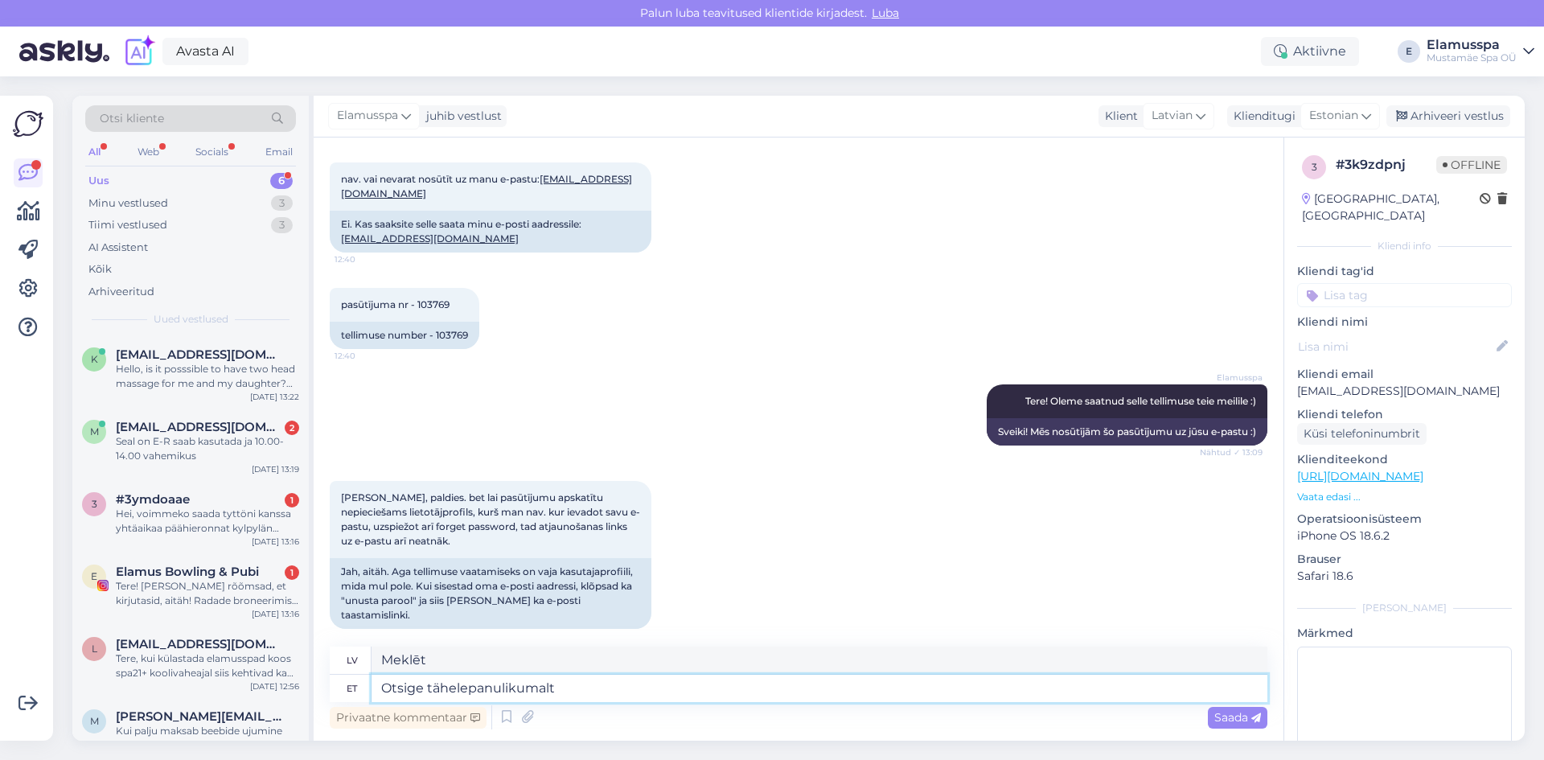
type textarea "Meklējiet rūpīgāk"
type textarea "Otsige"
type textarea "Meklēt"
type textarea "Otsige sügavamalt s"
type textarea "Meklēt dziļāk"
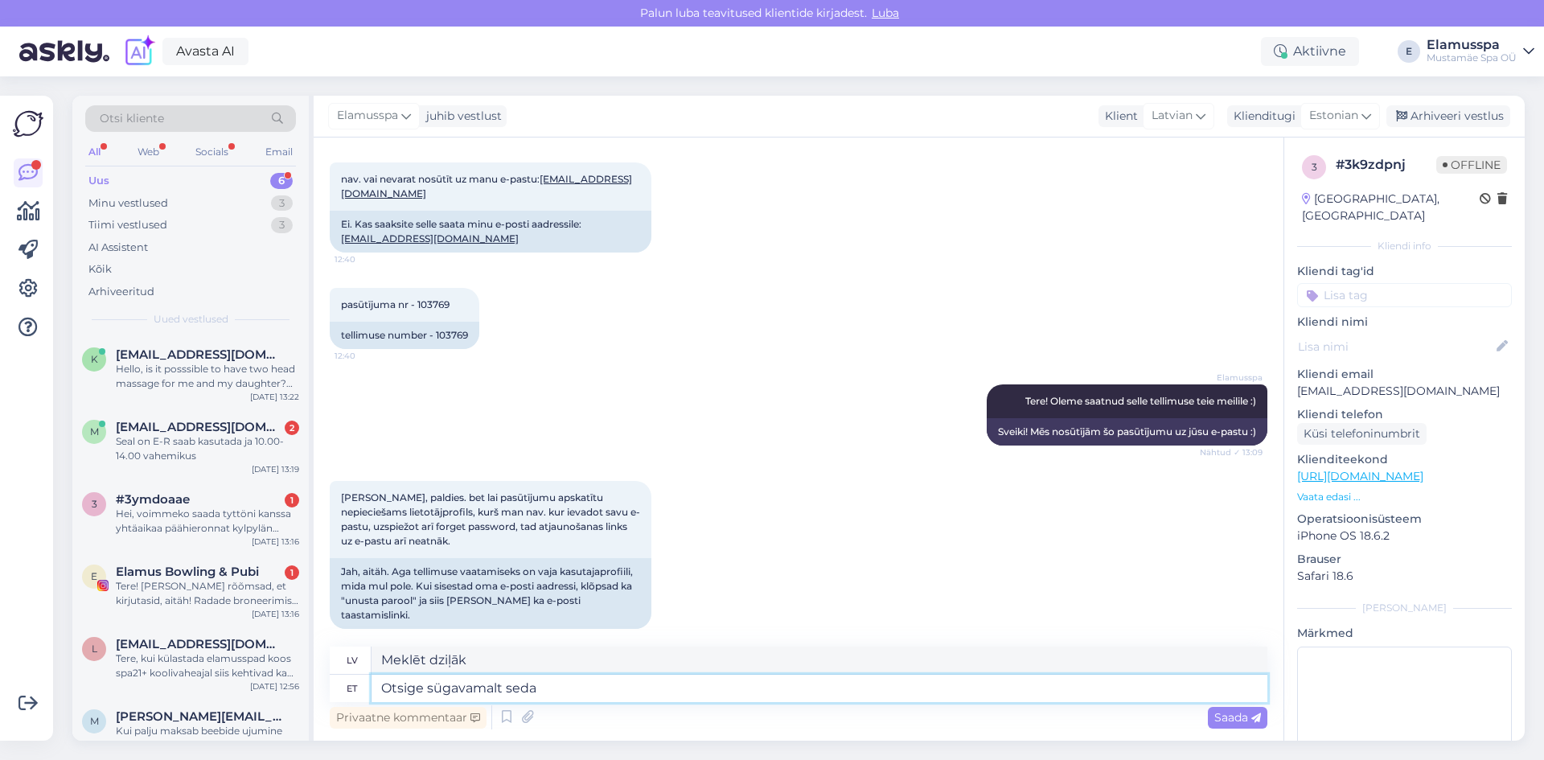
type textarea "Otsige sügavamalt seda p"
type textarea "Ieskatieties šajā dziļāk"
type textarea "Otsige sügavamalt [PERSON_NAME]."
type textarea "Lūdzu, iedziļinieties šajā jautājumā dziļāk."
type textarea "Otsige sügavamalt [PERSON_NAME]. Mis"
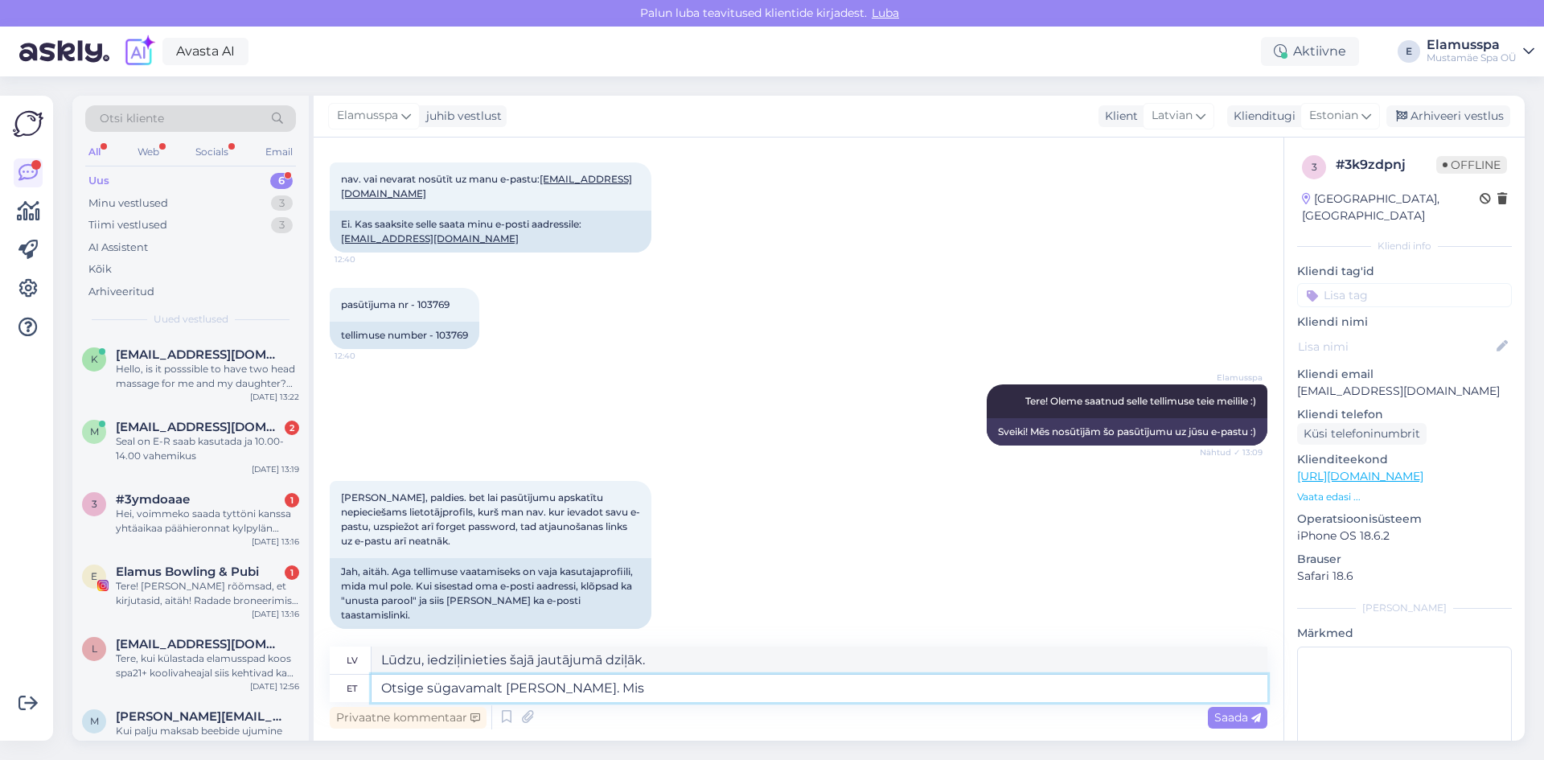
type textarea "Lūdzu, izpētiet to dziļāk. Kas"
type textarea "Otsige sügavamalt [PERSON_NAME]. Mis andmeid t"
type textarea "Lūdzu, izpētiet to sīkāk. Kādi dati"
type textarea "Otsige sügavamalt [PERSON_NAME]. Mis andmeid te"
type textarea "Lūdzu, iedziļinieties šajā jautājumā sīkāk. Kādus datus jūs"
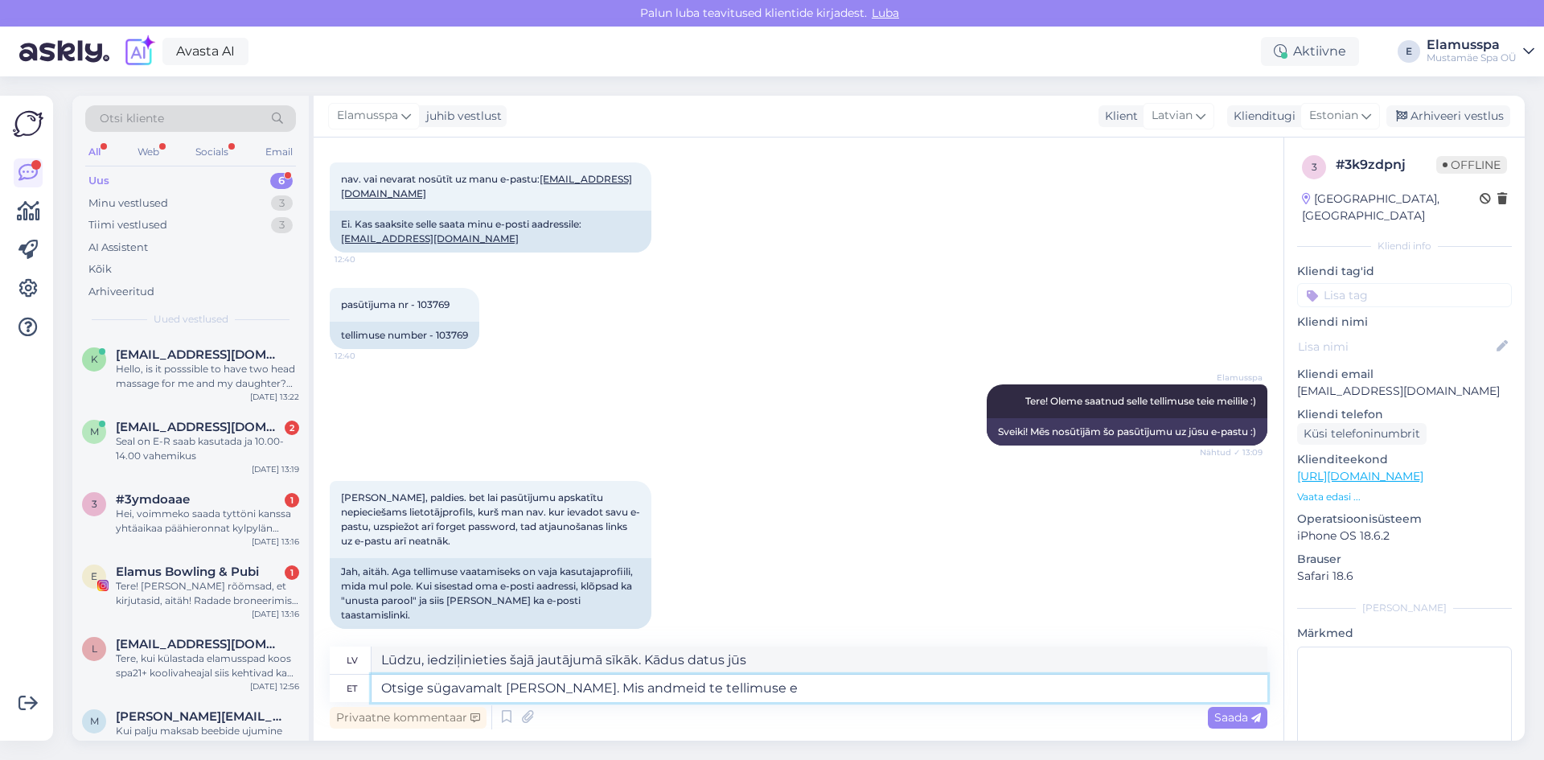
type textarea "Otsige sügavamalt [PERSON_NAME]. Mis andmeid te tellimuse es"
type textarea "Lūdzu, iedziļinieties šajā jautājumā sīkāk. Kāda informācija jums ir par šo pas…"
type textarea "Otsige sügavamalt [PERSON_NAME]. Mis andmeid te tellimuse esitamisel sis"
type textarea "Lūdzu, izpētiet to sīkāk. Kādu informāciju jūs sniedzat, veicot pasūtījumu?"
type textarea "Otsige sügavamalt [PERSON_NAME]. Mis andmeid te tellimuse esitamisel sisestasite"
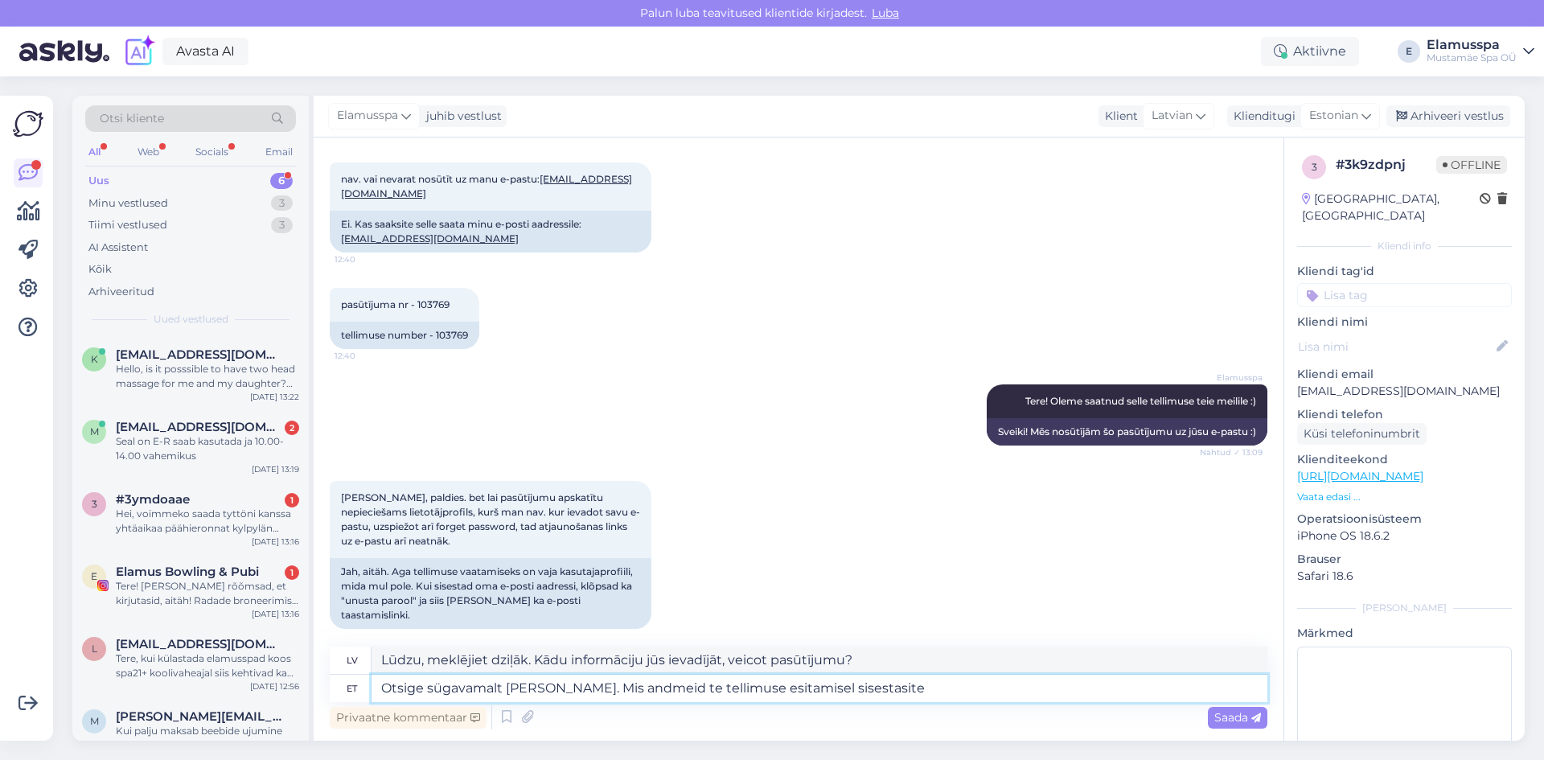
type textarea "Lūdzu, izpētiet to sīkāk. Kādu informāciju jūs ievadījāt, veicot pasūtījumu?"
type textarea "Otsige sügavamalt [PERSON_NAME]. Mis andmeid te tellimuse esitamisel sisestasit…"
type textarea "Lūdzu, izpētiet to sīkāk. Kādu informāciju jūs ievadījāt, veicot pasūtījumu? Ja"
type textarea "Otsige sügavamalt [PERSON_NAME]. Mis andmeid te tellimuse esitamisel sisestasit…"
type textarea "Lūdzu, izpētiet to sīkāk. Kādu informāciju jūs ievadījāt, veicot pasūtījumu? [P…"
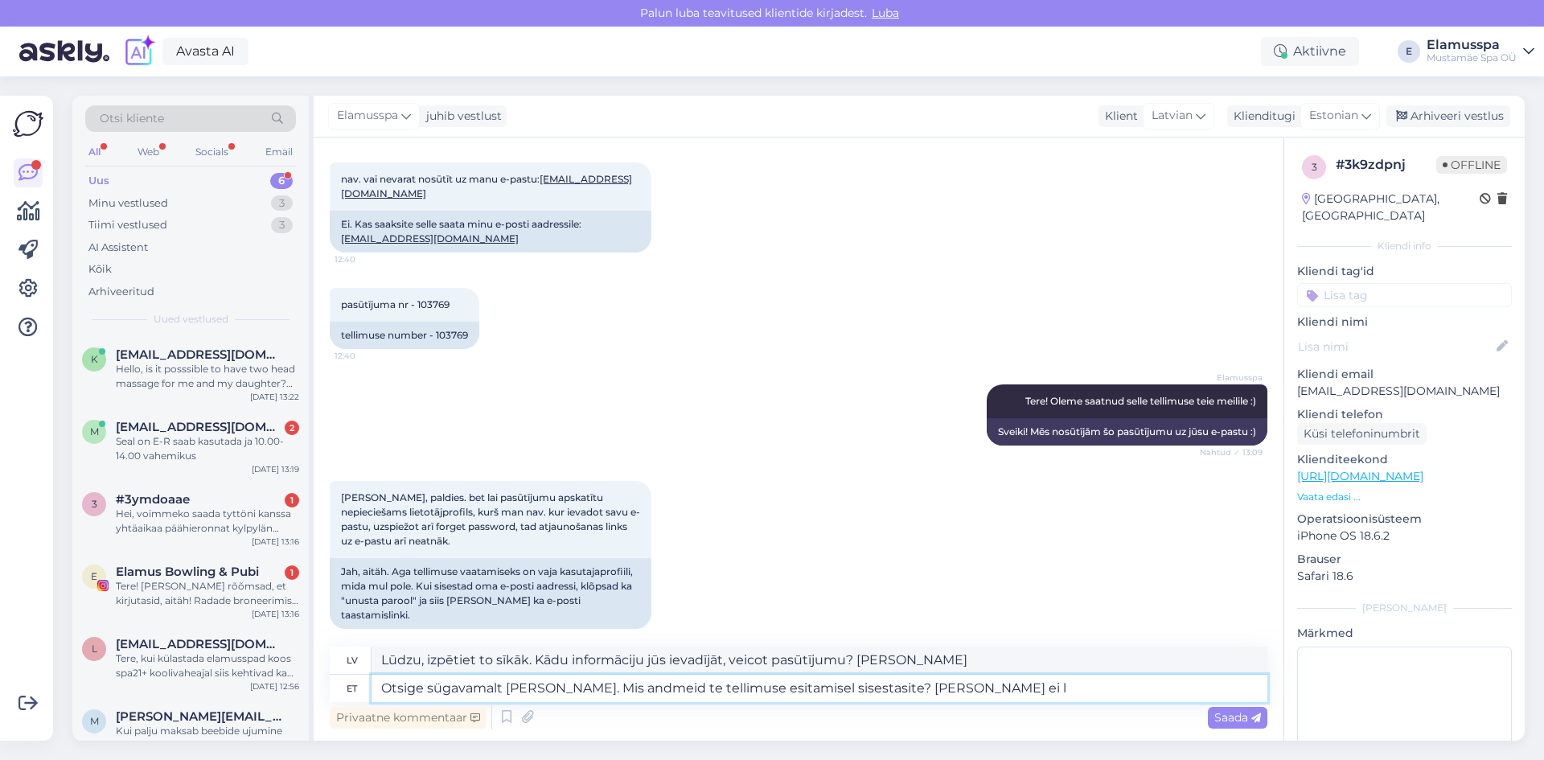
type textarea "Otsige sügavamalt [PERSON_NAME]. Mis andmeid te tellimuse esitamisel sisestasit…"
type textarea "Lūdzu, izpētiet to sīkāk. Kādu informāciju jūs ievadījāt, veicot pasūtījumu? Ja…"
type textarea "Otsige sügavamalt [PERSON_NAME]. Mis andmeid te tellimuse esitamisel sisestasit…"
type textarea "Lūdzu, meklējiet dziļāk. Kādu informāciju jūs ievadījāt, veicot pasūtījumu? Ja …"
type textarea "Otsige sügavamalt [PERSON_NAME]. Mis andmeid te tellimuse esitamisel sisestasit…"
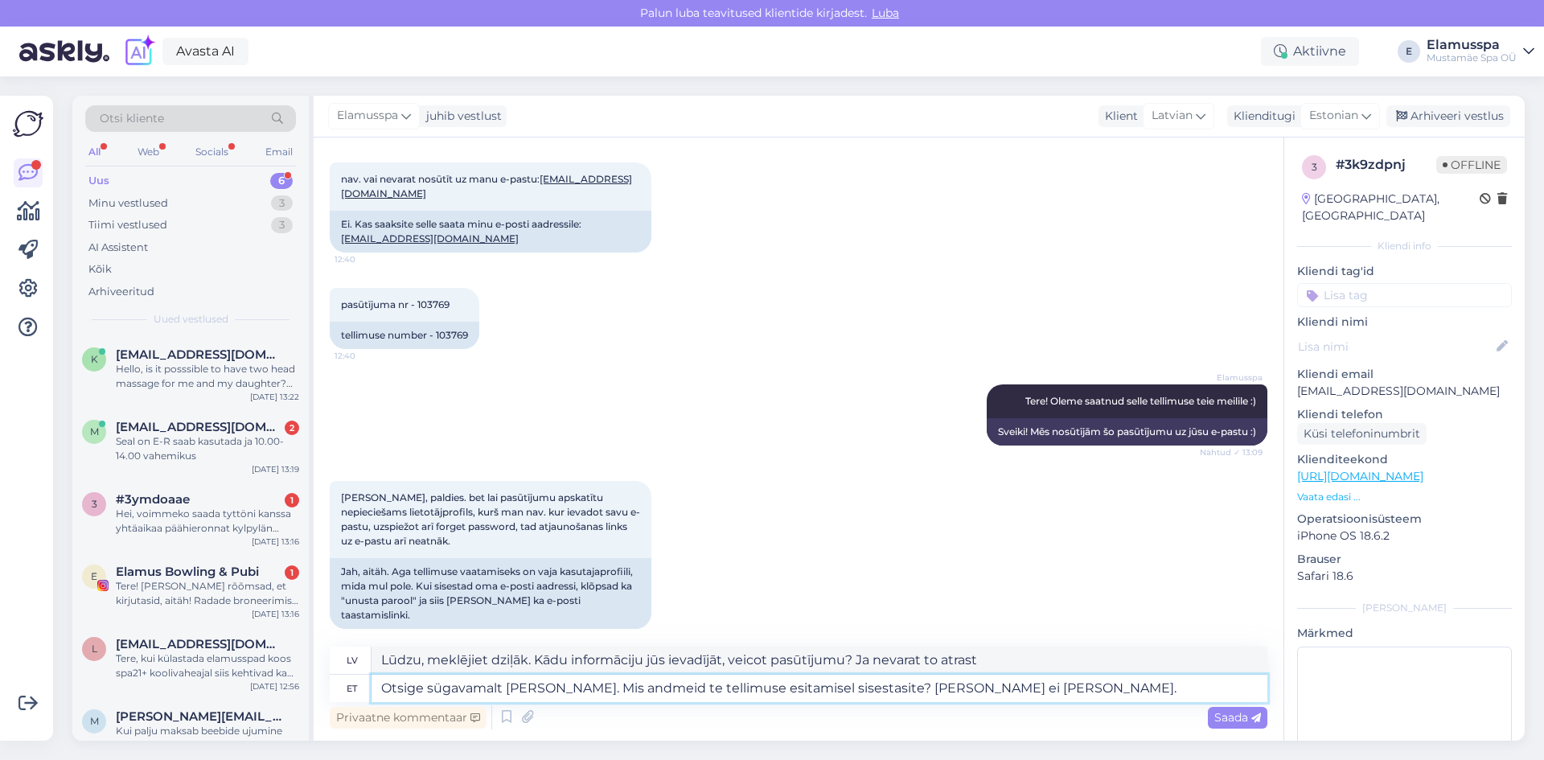
type textarea "Lūdzu, meklējiet to dziļāk. Kādu informāciju jūs ievadījāt, veicot pasūtījumu? …"
type textarea "Otsige sügavamalt [PERSON_NAME]. Mis andmeid te tellimuse esitamisel sisestasit…"
type textarea "Lūdzu, meklējiet to dziļāk. Kādu informāciju jūs ievadījāt, veicot pasūtījumu? …"
type textarea "Otsige sügavamalt [PERSON_NAME]. Mis andmeid te tellimuse esitamisel sisestasit…"
type textarea "Lūdzu, meklējiet to dziļāk. Kādu informāciju jūs ievadījāt, veicot pasūtījumu? …"
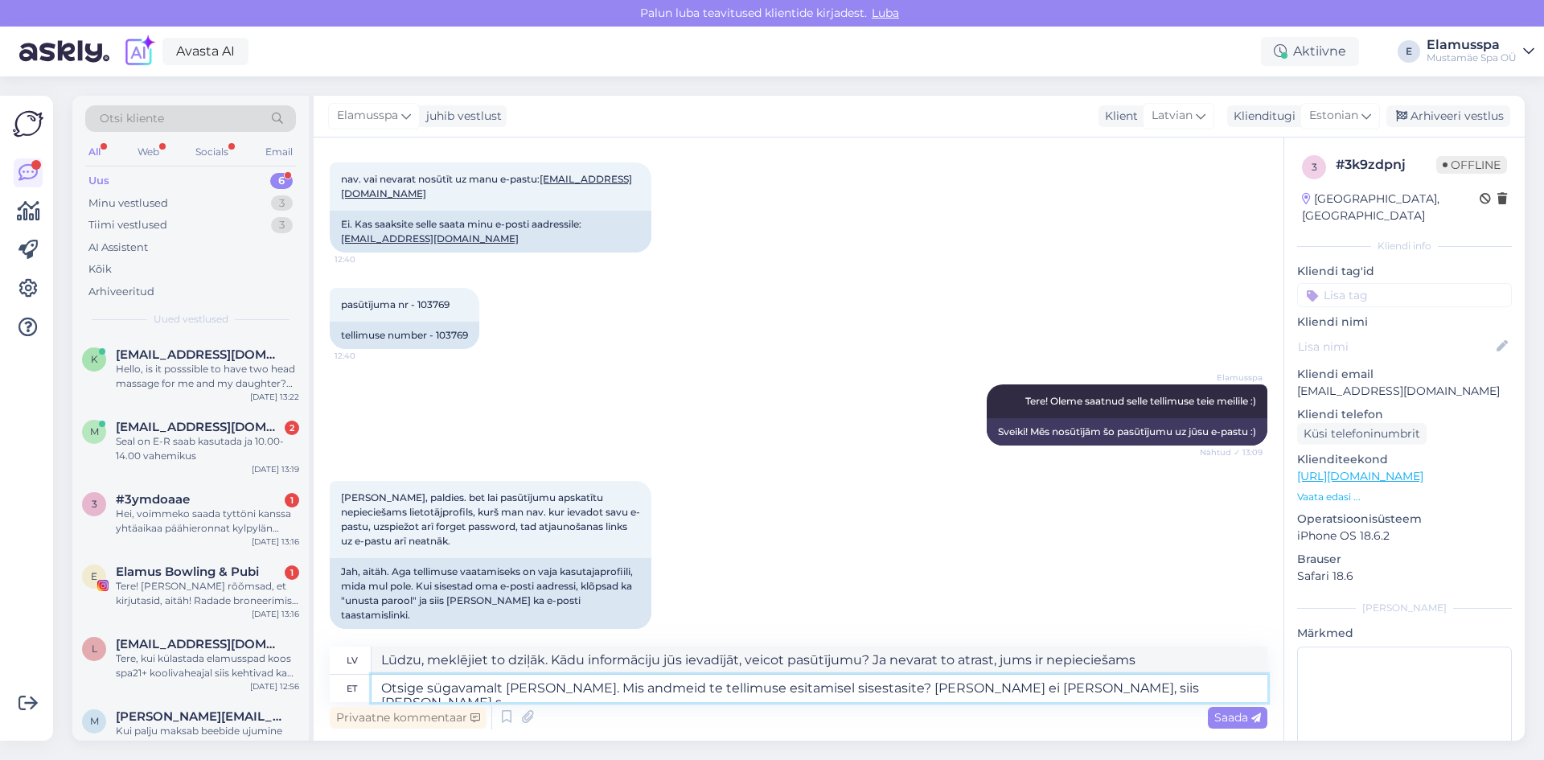
type textarea "Otsige sügavamalt [PERSON_NAME]. Mis andmeid te tellimuse esitamisel sisestasit…"
type textarea "Lūdzu, meklējiet to dziļāk. Kādu informāciju jūs ievadījāt, veicot pasūtījumu? …"
type textarea "Otsige sügavamalt [PERSON_NAME]. Mis andmeid te tellimuse esitamisel sisestasit…"
type textarea "Lūdzu, meklējiet to rūpīgāk. Kādu informāciju jūs ievadījāt, veicot pasūtījumu?…"
type textarea "Otsige sügavamalt [PERSON_NAME]. Mis andmeid te tellimuse esitamisel sisestasit…"
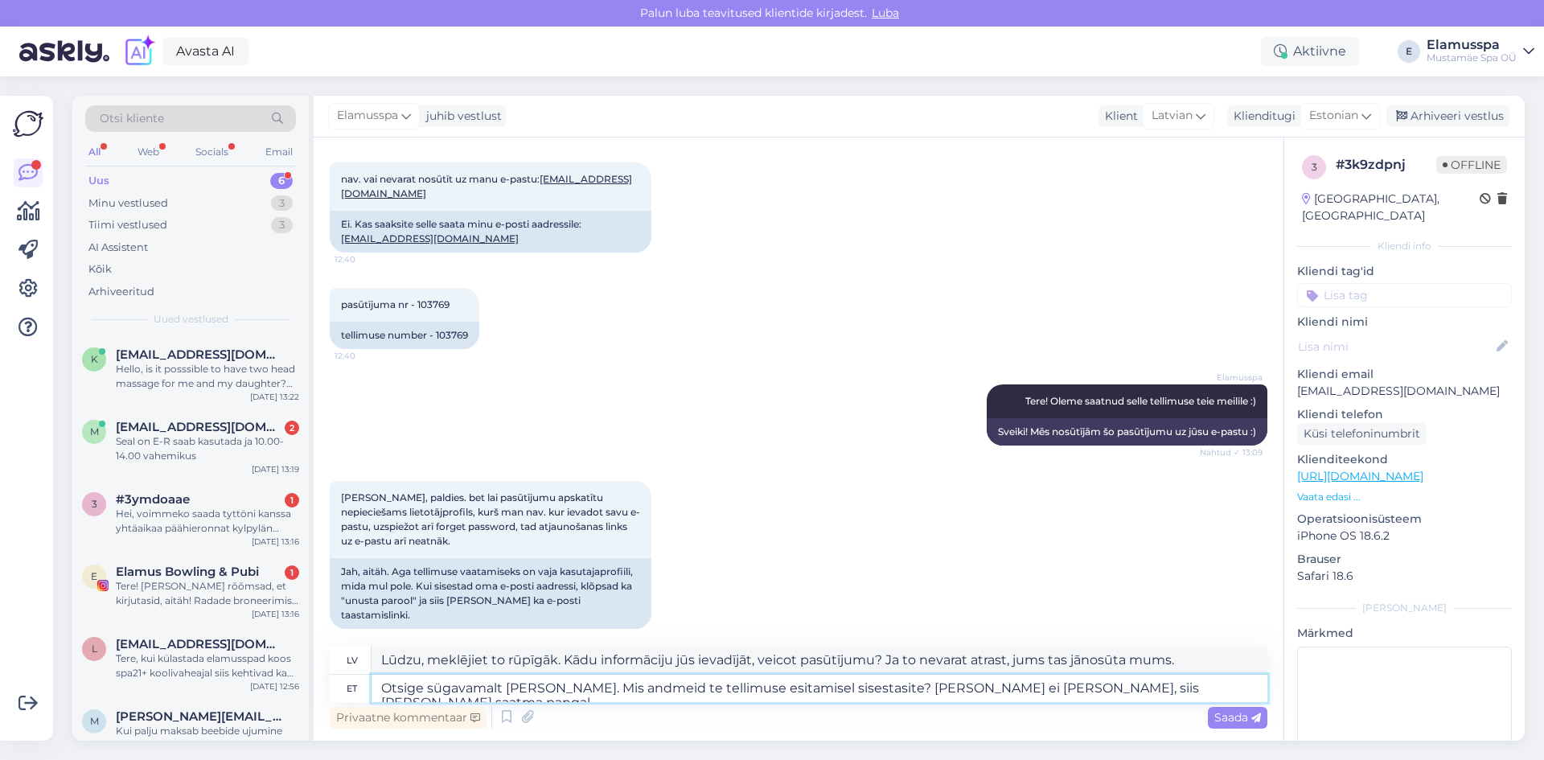
type textarea "Lūdzu, meklējiet to rūpīgāk. Kādu informāciju jūs ievadījāt, veicot pasūtījumu?…"
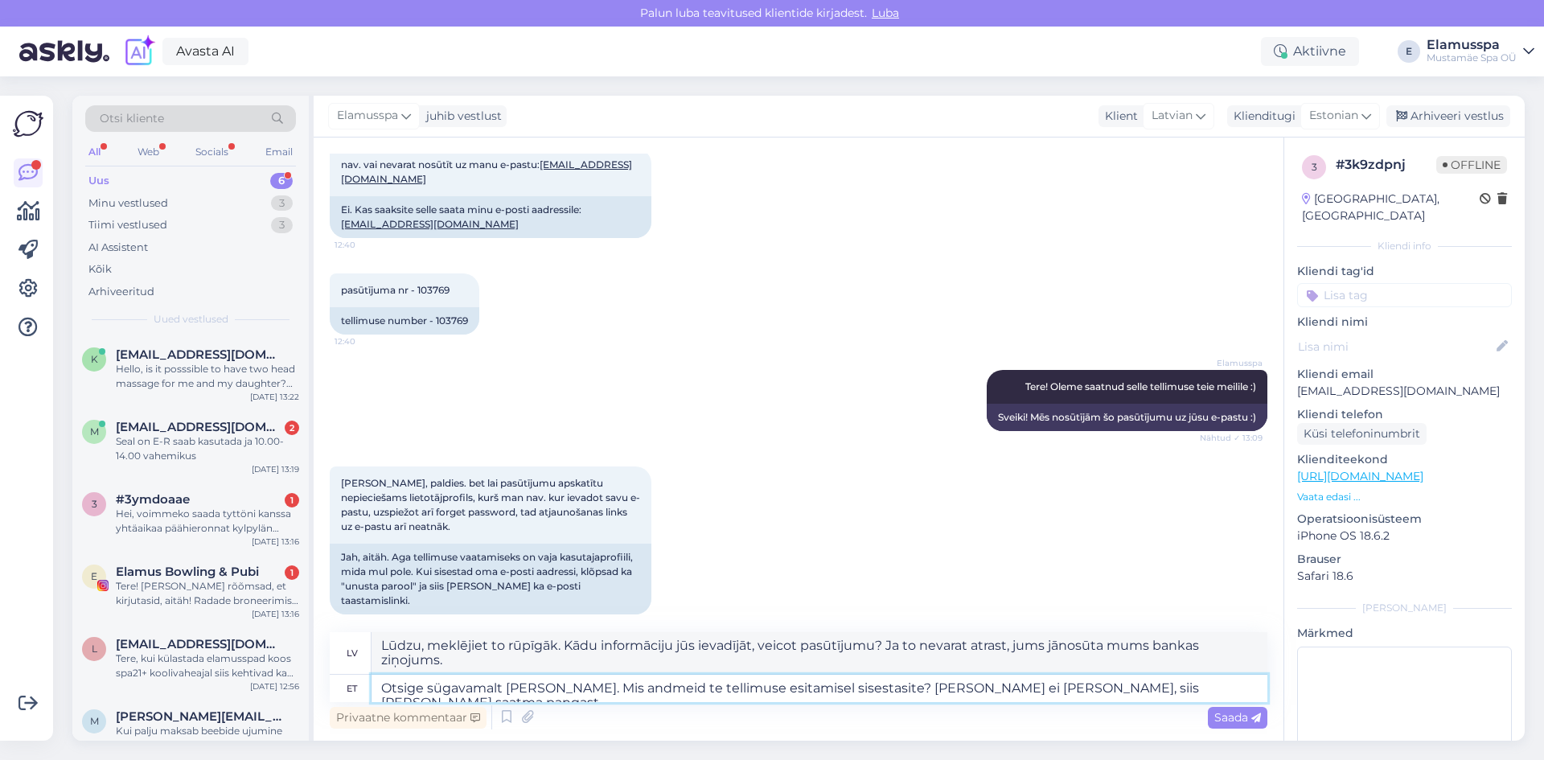
type textarea "Otsige sügavamalt [PERSON_NAME]. Mis andmeid te tellimuse esitamisel sisestasit…"
type textarea "Lūdzu, meklējiet dziļāk. Kādu informāciju jūs ievadījāt, veicot pasūtījumu? Ja …"
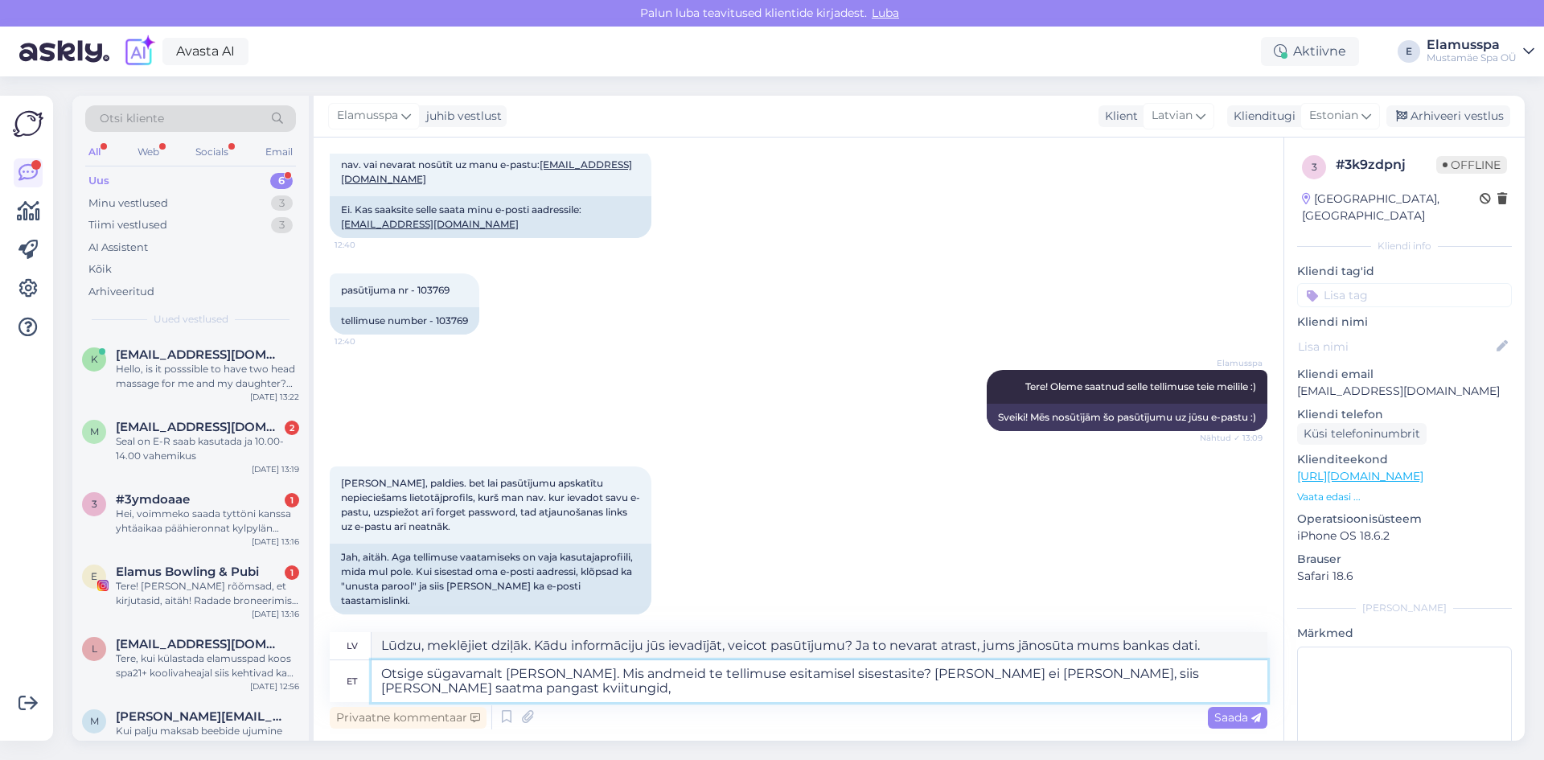
type textarea "Otsige sügavamalt [PERSON_NAME]. Mis andmeid te tellimuse esitamisel sisestasit…"
type textarea "Lūdzu, meklējiet to rūpīgāk. Kādu informāciju jūs ievadījāt, veicot pasūtījumu?…"
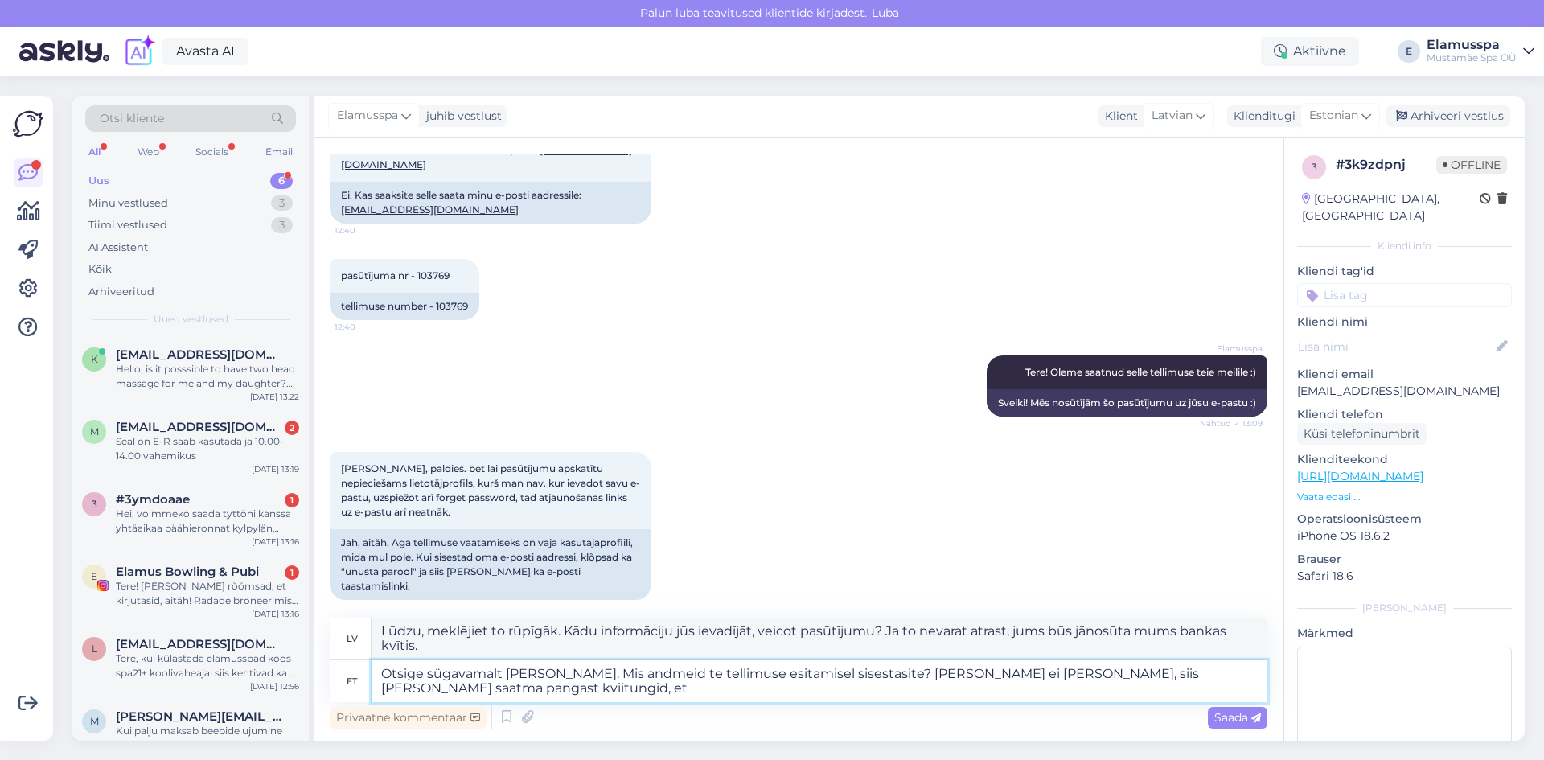
type textarea "Otsige sügavamalt [PERSON_NAME]. Mis andmeid te tellimuse esitamisel sisestasit…"
type textarea "Lūdzu, meklējiet dziļāk. Kādu informāciju jūs ievadījāt, veicot pasūtījumu? Ja …"
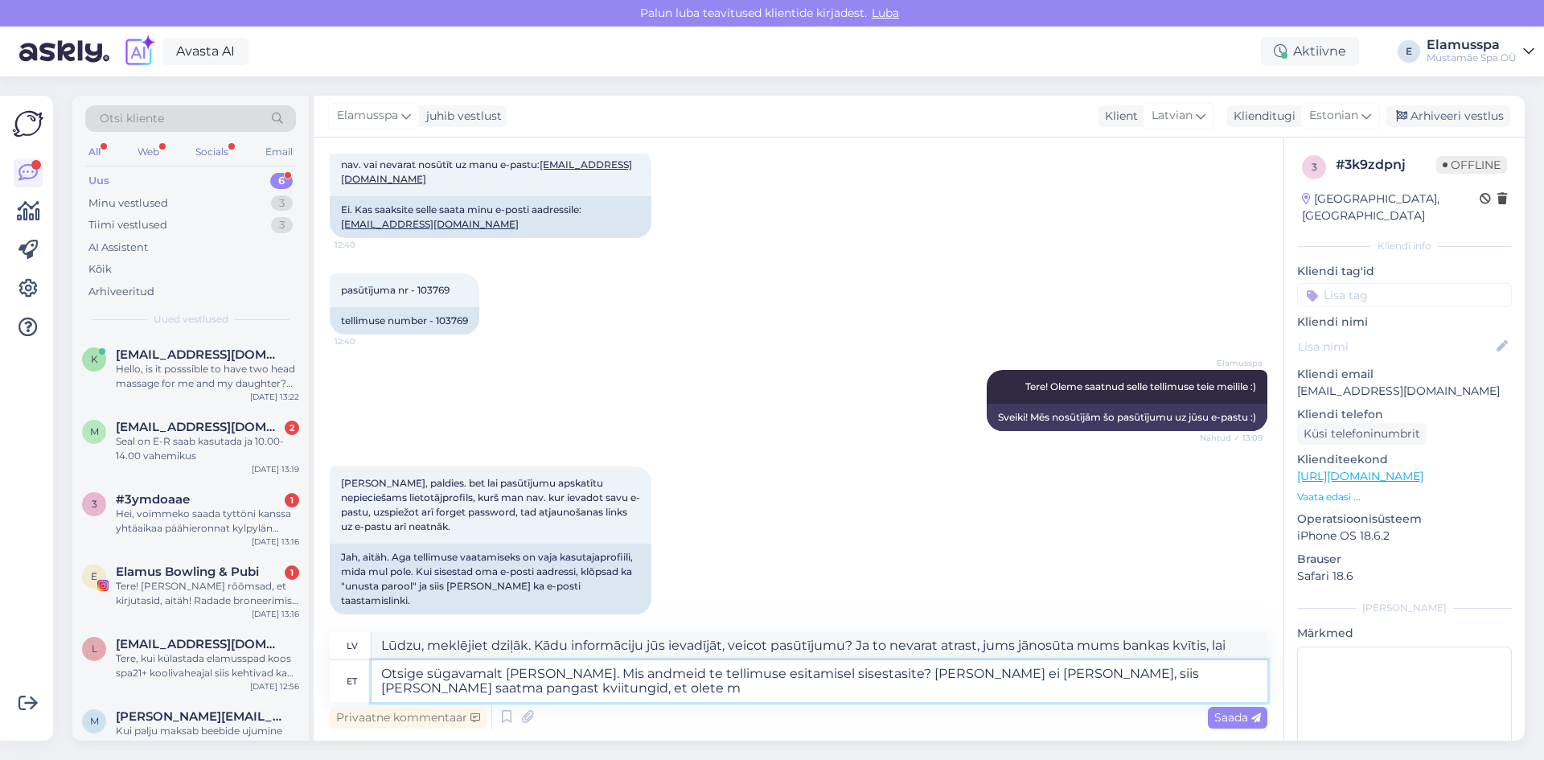
type textarea "Otsige sügavamalt [PERSON_NAME]. Mis andmeid te tellimuse esitamisel sisestasit…"
type textarea "Lūdzu, meklējiet dziļāk. Kādu informāciju jūs ievadījāt, veicot pasūtījumu? Ja …"
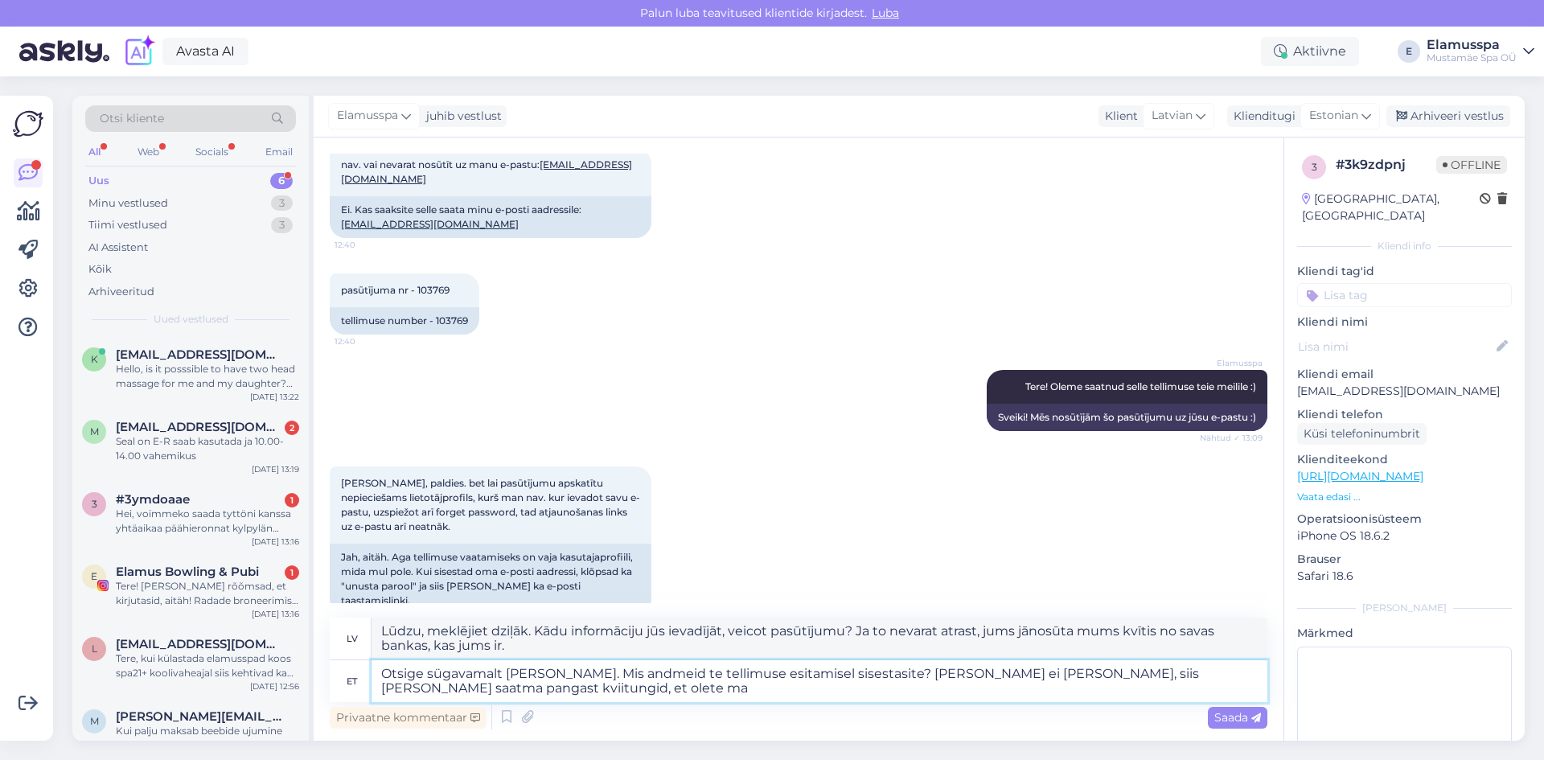
scroll to position [824, 0]
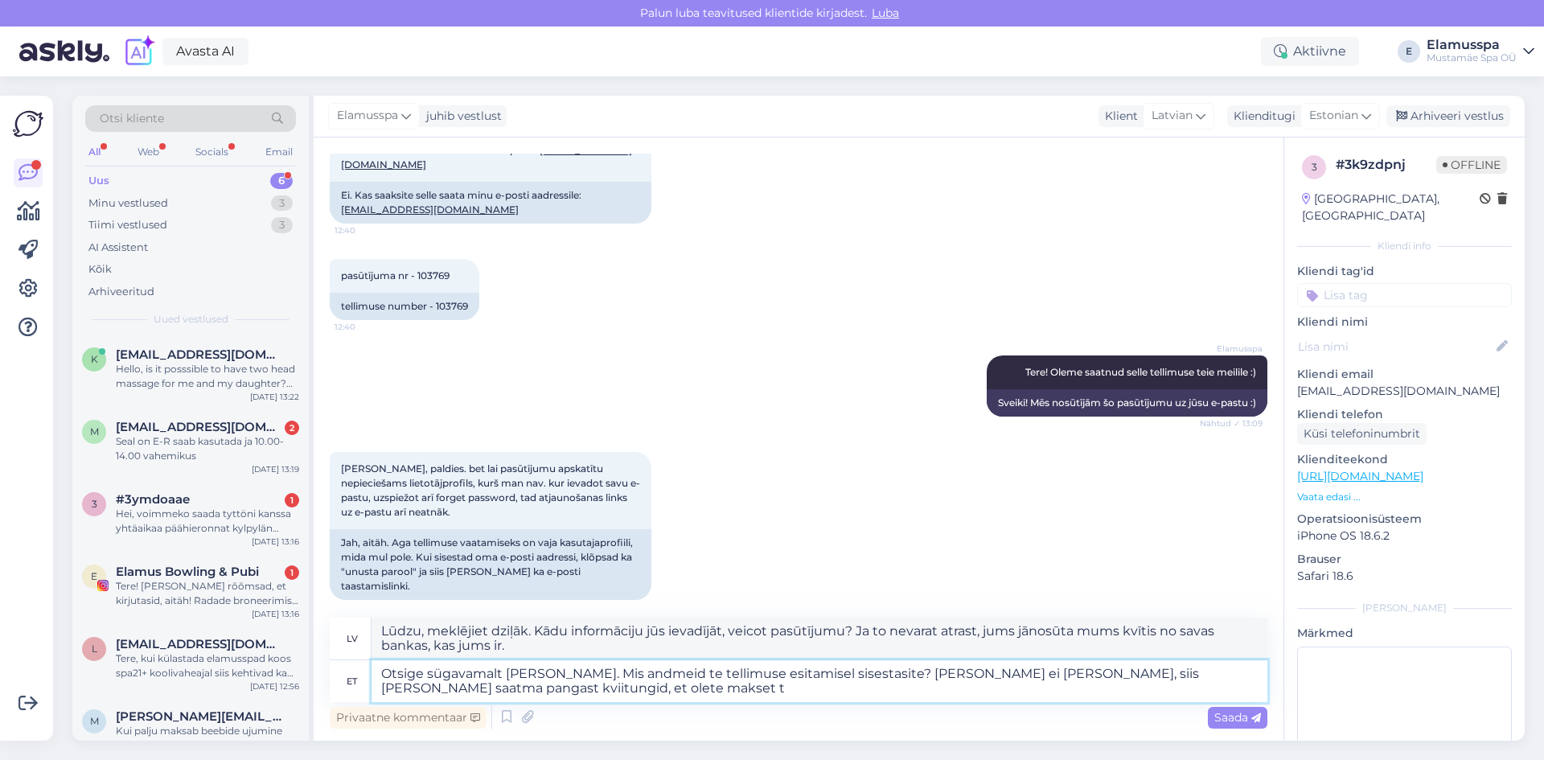
type textarea "Otsige sügavamalt [PERSON_NAME]. Mis andmeid te tellimuse esitamisel sisestasit…"
type textarea "Lūdzu, meklējiet dziļāk. Kādu informāciju jūs ievadījāt, veicot pasūtījumu? Ja …"
type textarea "Otsige sügavamalt [PERSON_NAME]. Mis andmeid te tellimuse esitamisel sisestasit…"
type textarea "Lūdzu, meklējiet dziļāk. Kādu informāciju jūs ievadījāt, veicot pasūtījumu? Ja …"
type textarea "Otsige sügavamalt [PERSON_NAME]. Mis andmeid te tellimuse esitamisel sisestasit…"
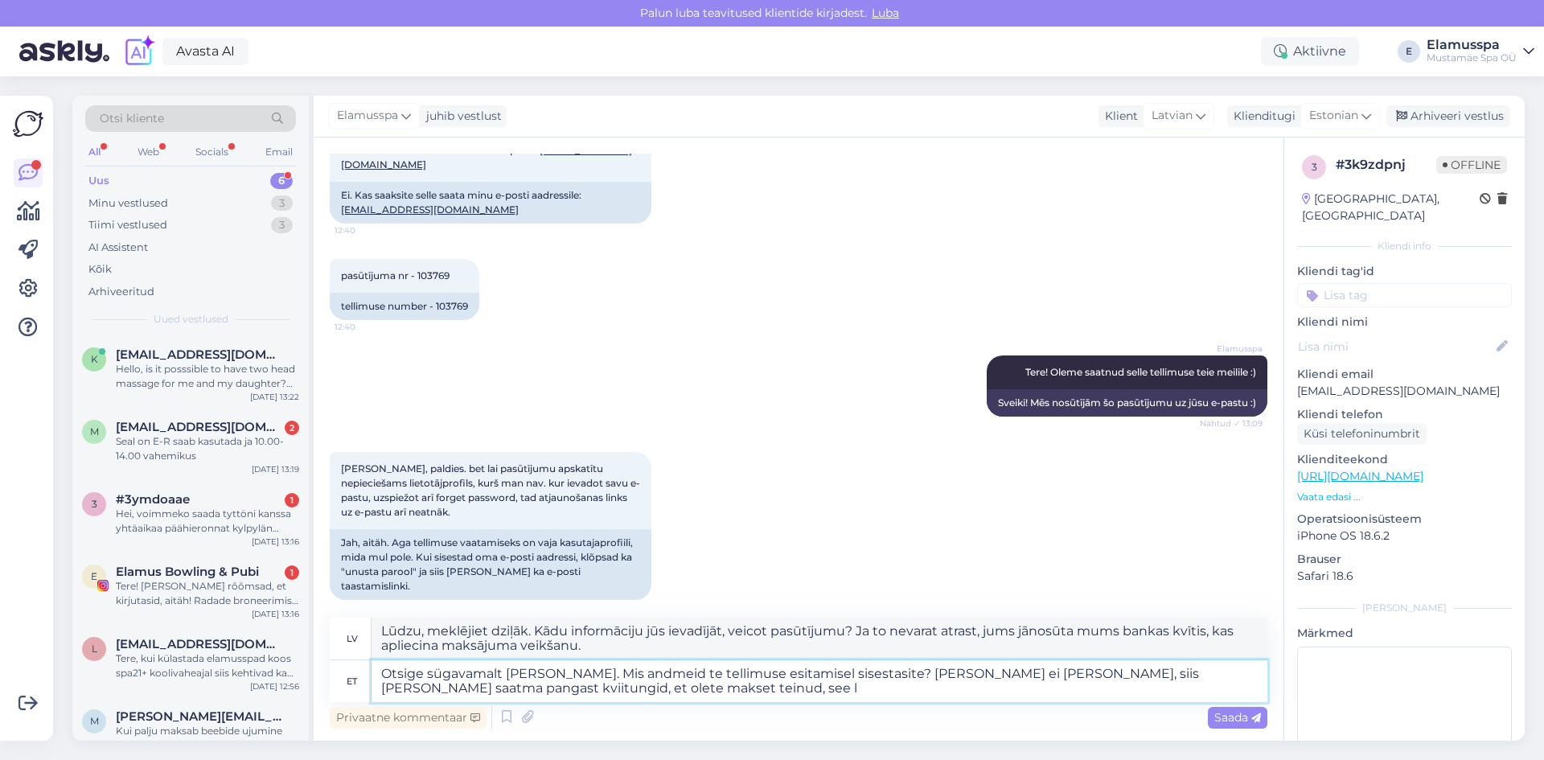
type textarea "Lūdzu, meklējiet dziļāk. Kādu informāciju jūs ievadījāt, veicot pasūtījumu? Ja …"
type textarea "Otsige sügavamalt [PERSON_NAME]. Mis andmeid te tellimuse esitamisel sisestasit…"
type textarea "Lūdzu, meklējiet dziļāk. Kādu informāciju jūs ievadījāt, veicot pasūtījumu? Ja …"
type textarea "Otsige sügavamalt [PERSON_NAME]. Mis andmeid te tellimuse esitamisel sisestasit…"
type textarea "Lūdzu, meklējiet dziļāk. Kādu informāciju jūs ievadījāt, veicot pasūtījumu? Ja …"
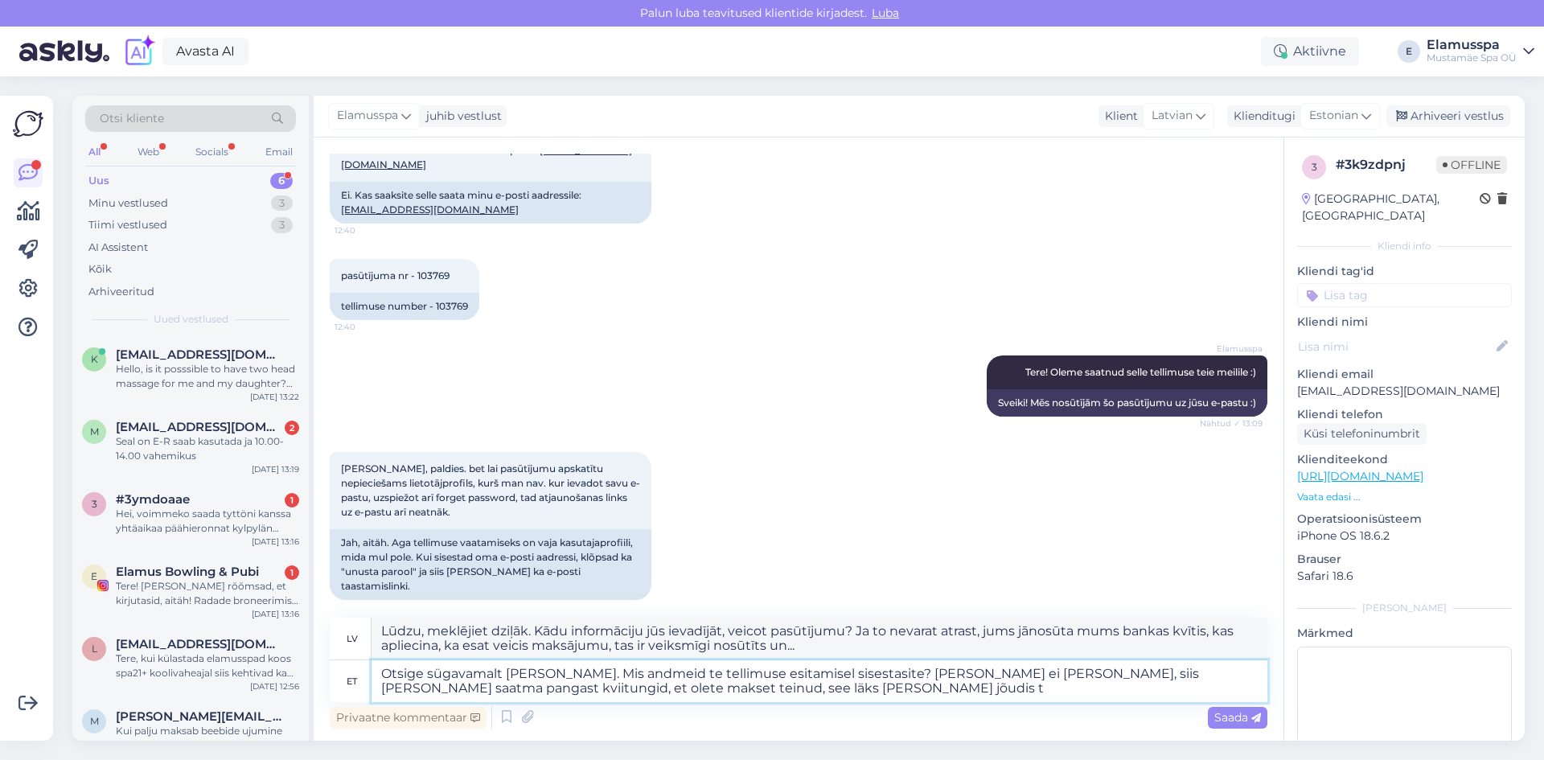
type textarea "Otsige sügavamalt [PERSON_NAME]. Mis andmeid te tellimuse esitamisel sisestasit…"
type textarea "Lūdzu, meklējiet dziļāk. Kādu informāciju jūs ievadījāt, veicot pasūtījumu? Ja …"
type textarea "Otsige sügavamalt [PERSON_NAME]. Mis andmeid te tellimuse esitamisel sisestasit…"
type textarea "Lūdzu, meklējiet dziļāk. Kādu informāciju jūs ievadījāt, veicot pasūtījumu? Ja …"
type textarea "Otsige sügavamalt [PERSON_NAME]. Mis andmeid te tellimuse esitamisel sisestasit…"
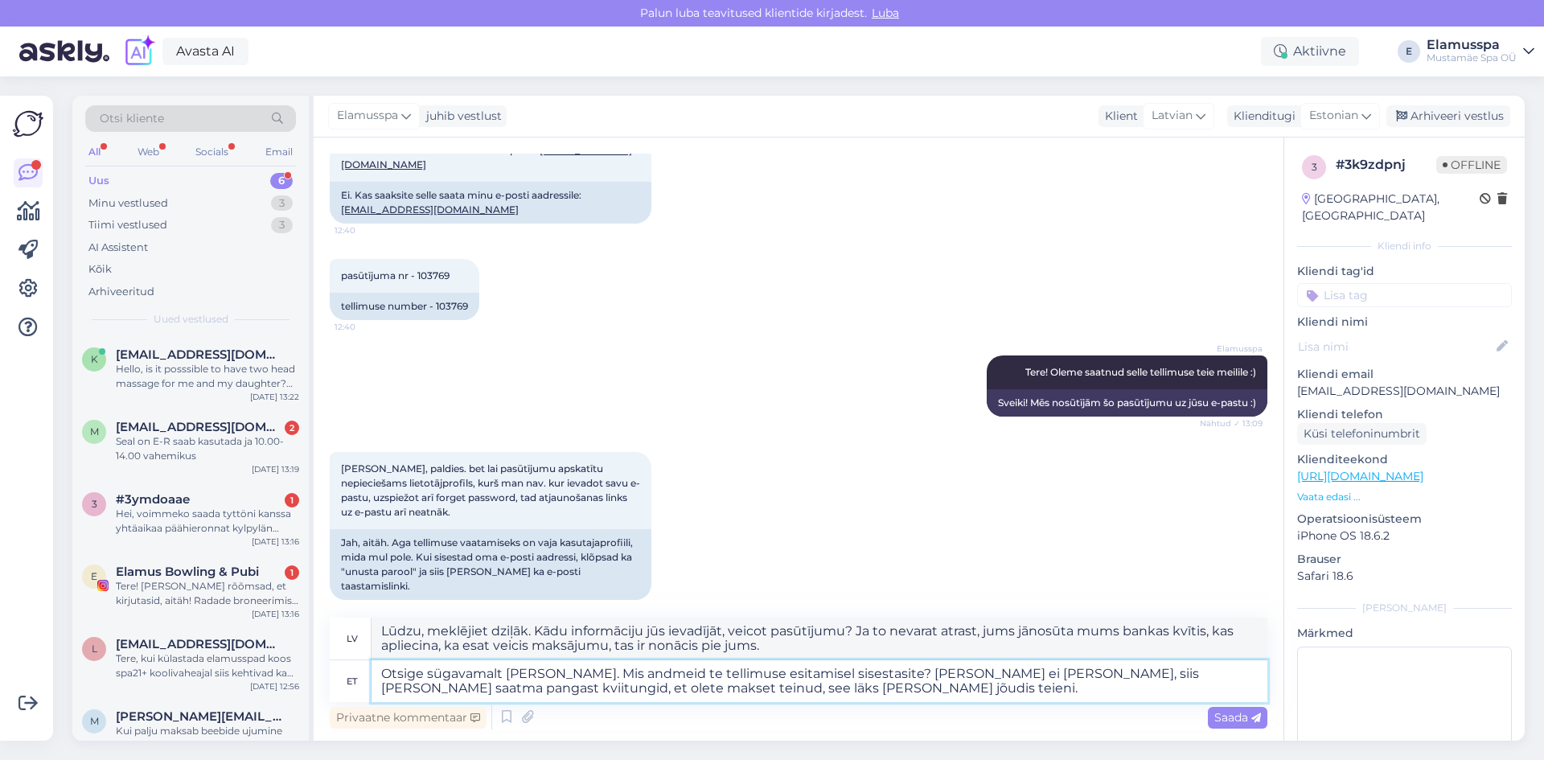
type textarea "Lūdzu, meklējiet dziļāk. Kādu informāciju jūs ievadījāt, veicot pasūtījumu? Ja …"
click at [889, 675] on textarea "Otsige sügavamalt [PERSON_NAME]. Mis andmeid te tellimuse esitamisel sisestasit…" at bounding box center [820, 681] width 896 height 42
click at [1073, 693] on textarea "Otsige sügavamalt [PERSON_NAME]. Mis andmeid te tellimuse esitamisel sisestasit…" at bounding box center [820, 681] width 896 height 42
click at [762, 685] on textarea "Otsige sügavamalt [PERSON_NAME]. Mis andmeid te tellimuse esitamisel sisestasit…" at bounding box center [820, 681] width 896 height 42
click at [820, 693] on textarea "Otsige sügavamalt [PERSON_NAME]. Mis andmeid te tellimuse esitamisel sisestasit…" at bounding box center [820, 681] width 896 height 42
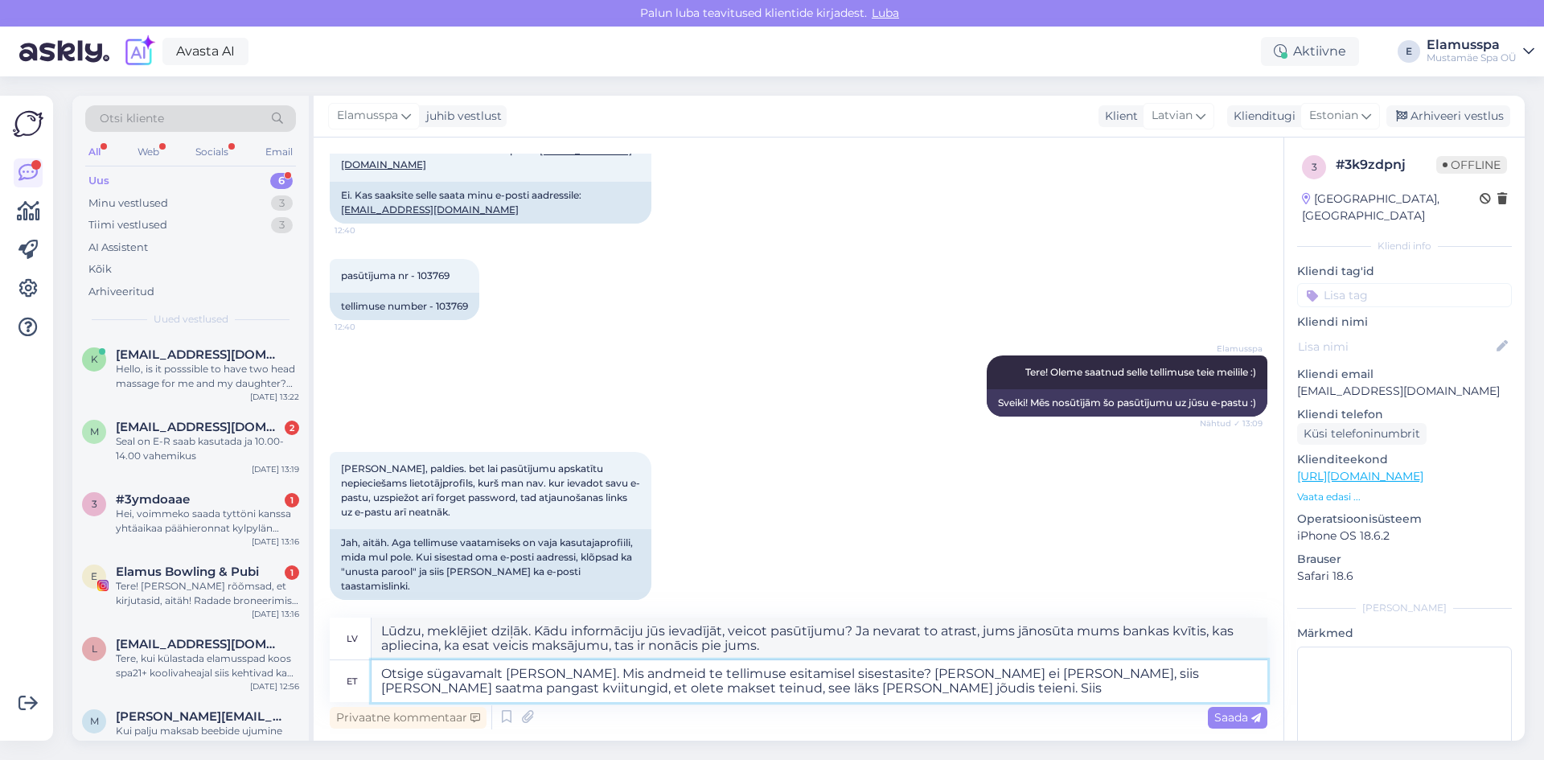
type textarea "Otsige sügavamalt [PERSON_NAME]. Mis andmeid te tellimuse esitamisel sisestasit…"
type textarea "Lūdzu, meklējiet dziļāk. Kādu informāciju jūs ievadījāt, veicot pasūtījumu? Ja …"
type textarea "Otsige sügavamalt [PERSON_NAME]. Mis andmeid te tellimuse esitamisel sisestasit…"
type textarea "Lūdzu, meklējiet dziļāk. Kādu informāciju jūs ievadījāt, veicot pasūtījumu? Ja …"
type textarea "Otsige sügavamalt [PERSON_NAME]. Mis andmeid te tellimuse esitamisel sisestasit…"
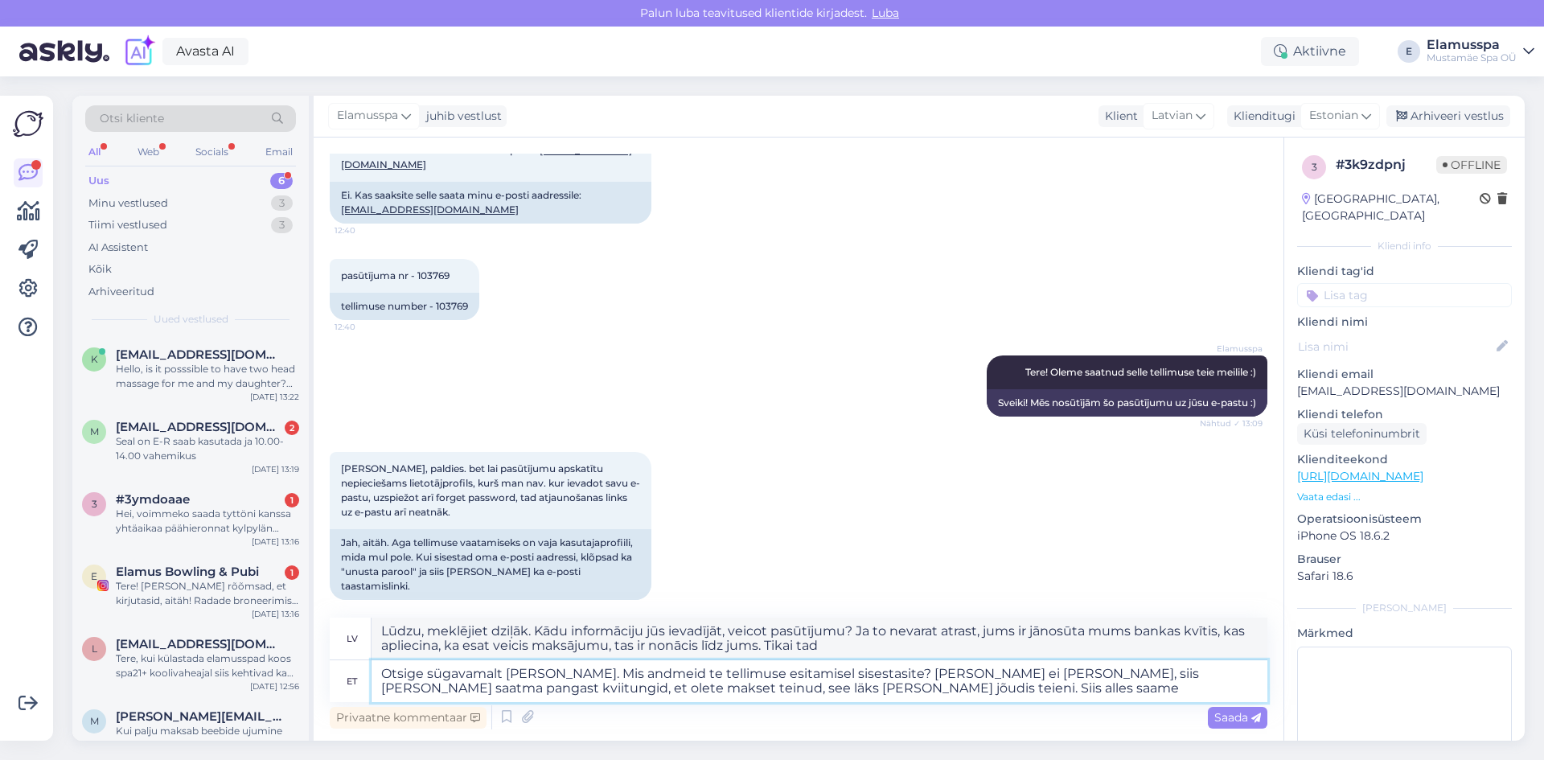
type textarea "Lūdzu, meklējiet dziļāk. Kādu informāciju jūs ievadījāt, veicot pasūtījumu? Ja …"
type textarea "Otsige sügavamalt [PERSON_NAME]. Mis andmeid te tellimuse esitamisel sisestasit…"
type textarea "Lūdzu, meklējiet dziļāk. Kādu informāciju jūs ievadījāt, veicot pasūtījumu? Ja …"
type textarea "Otsige sügavamalt [PERSON_NAME]. Mis andmeid te tellimuse esitamisel sisestasit…"
type textarea "Lūdzu, meklējiet dziļāk. Kādu informāciju jūs ievadījāt, veicot pasūtījumu? Ja …"
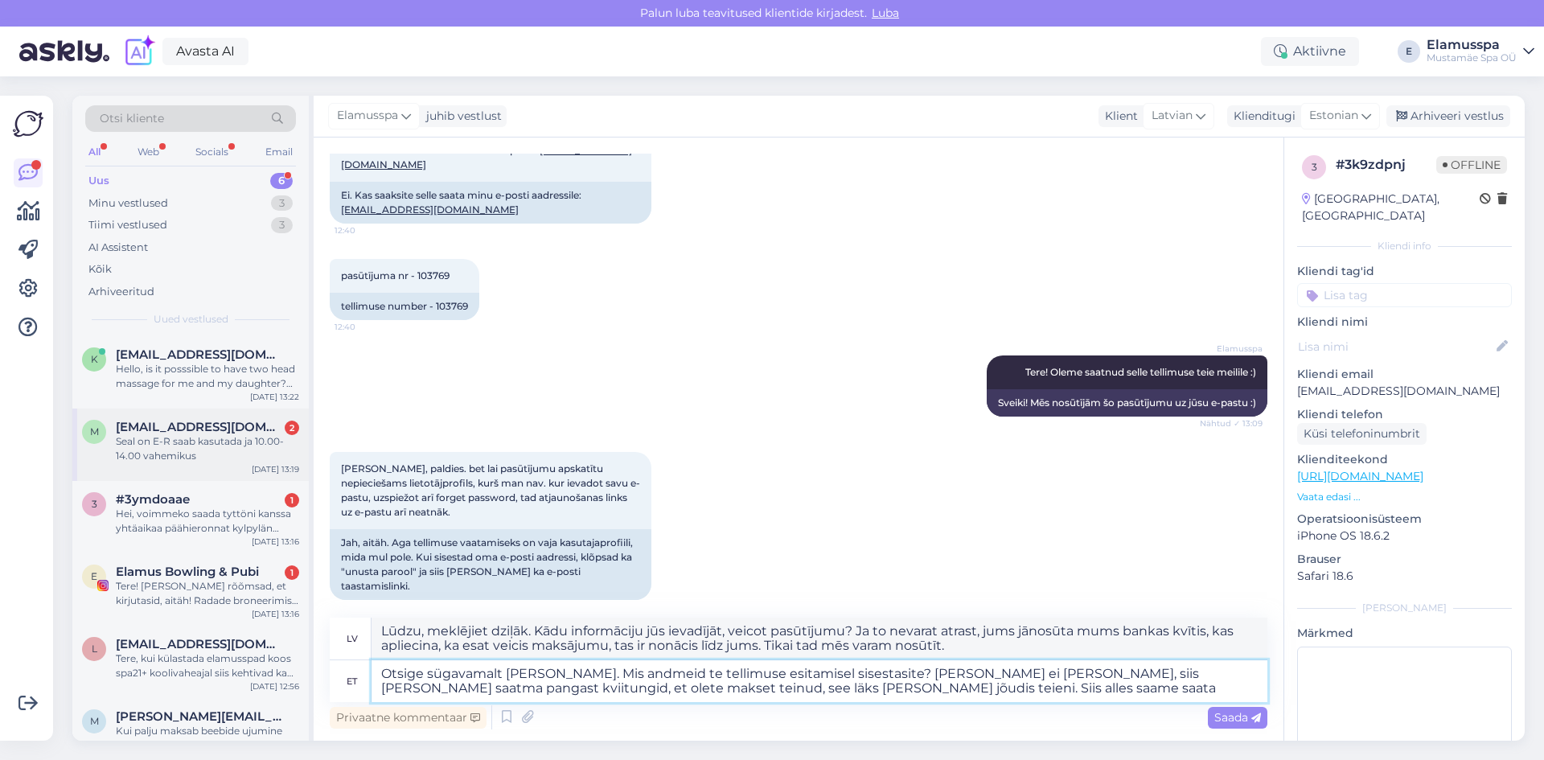
type textarea "Otsige sügavamalt [PERSON_NAME]. Mis andmeid te tellimuse esitamisel sisestasit…"
click at [190, 426] on span "[EMAIL_ADDRESS][DOMAIN_NAME]" at bounding box center [199, 427] width 167 height 14
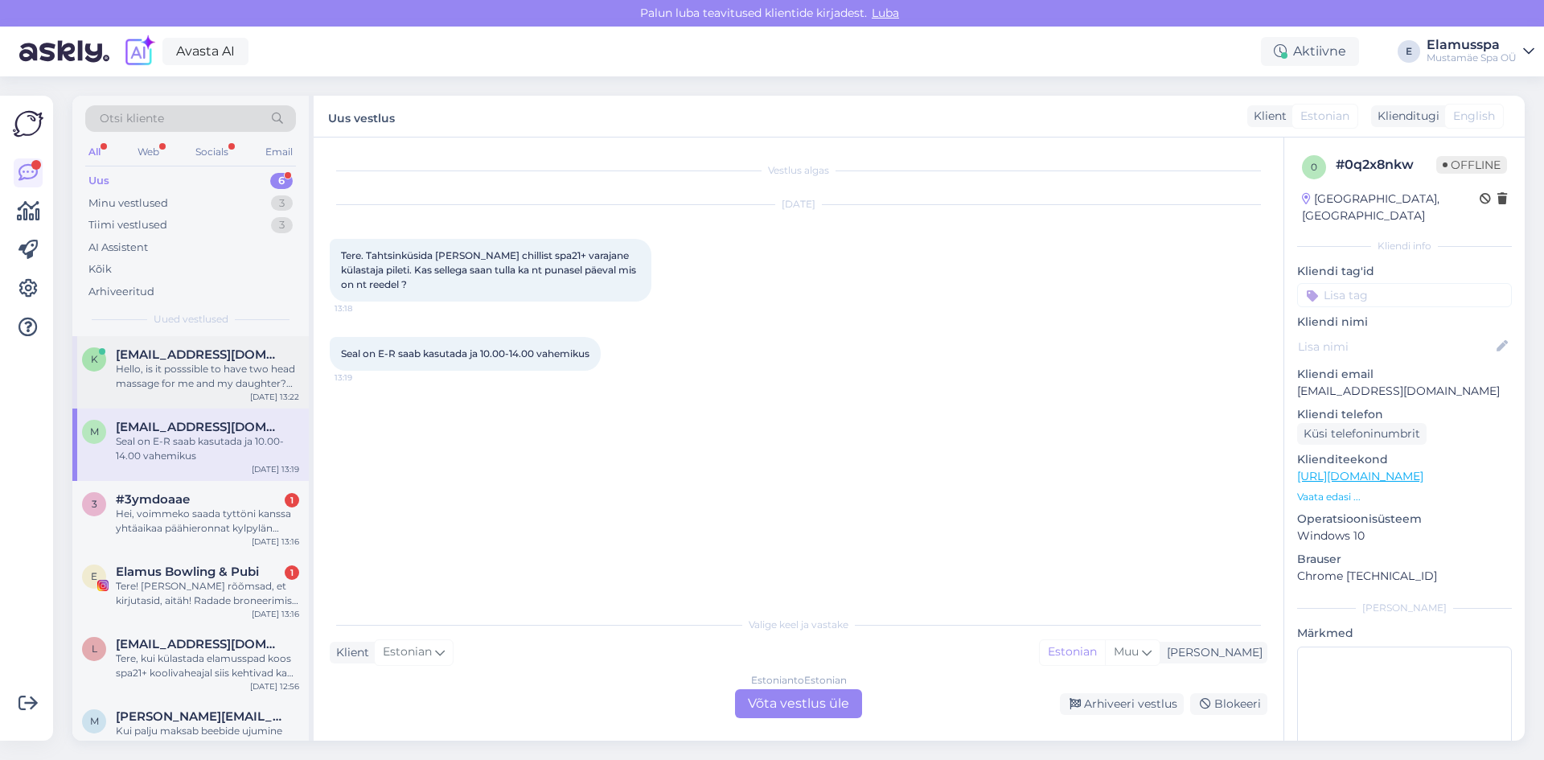
click at [194, 374] on div "Hello, is it posssible to have two head massage for me and my daughter? We are …" at bounding box center [207, 376] width 183 height 29
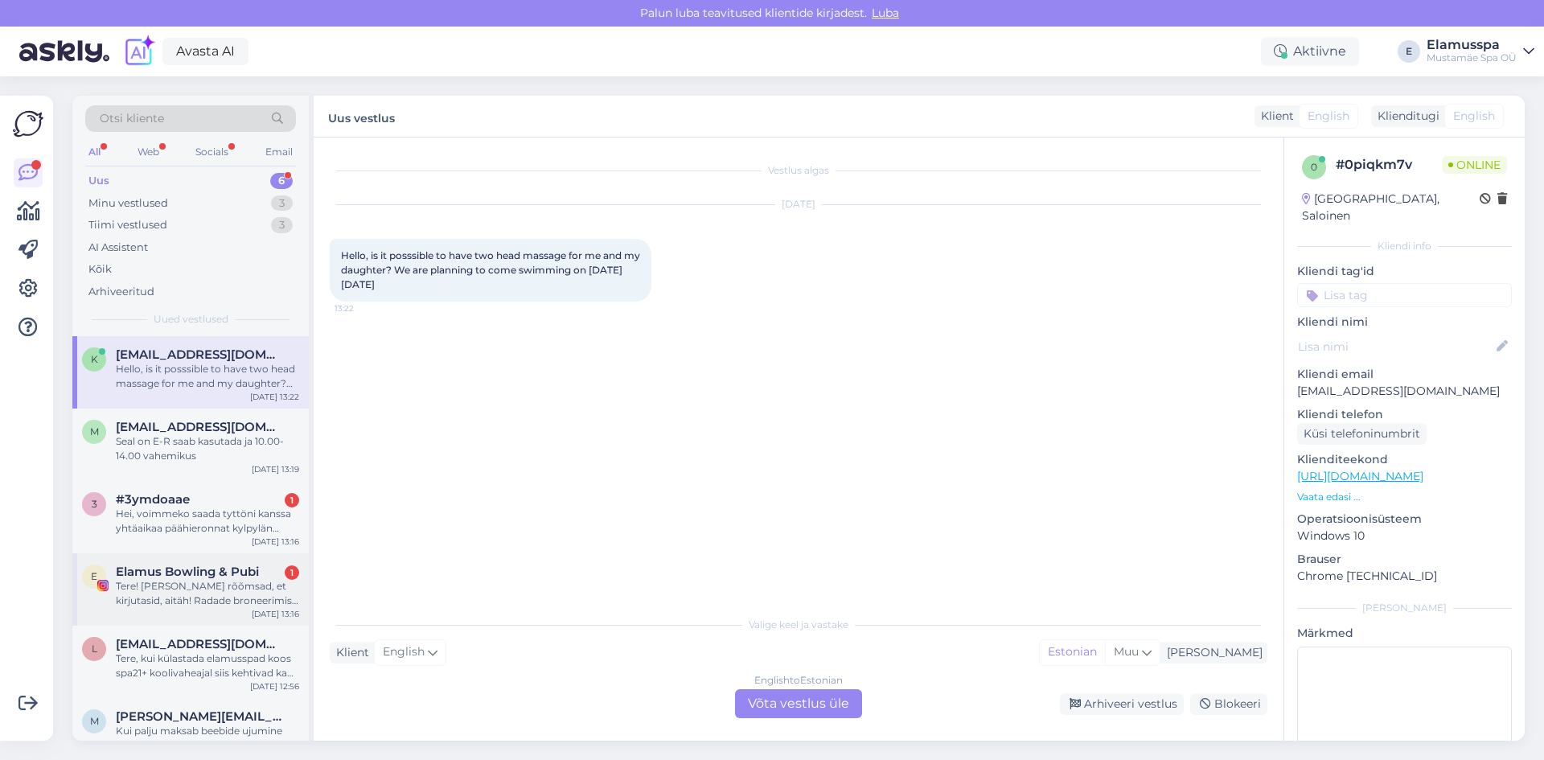
click at [241, 593] on div "Tere! [PERSON_NAME] rõõmsad, et kirjutasid, aitäh! Radade broneerimise [PERSON_…" at bounding box center [207, 593] width 183 height 29
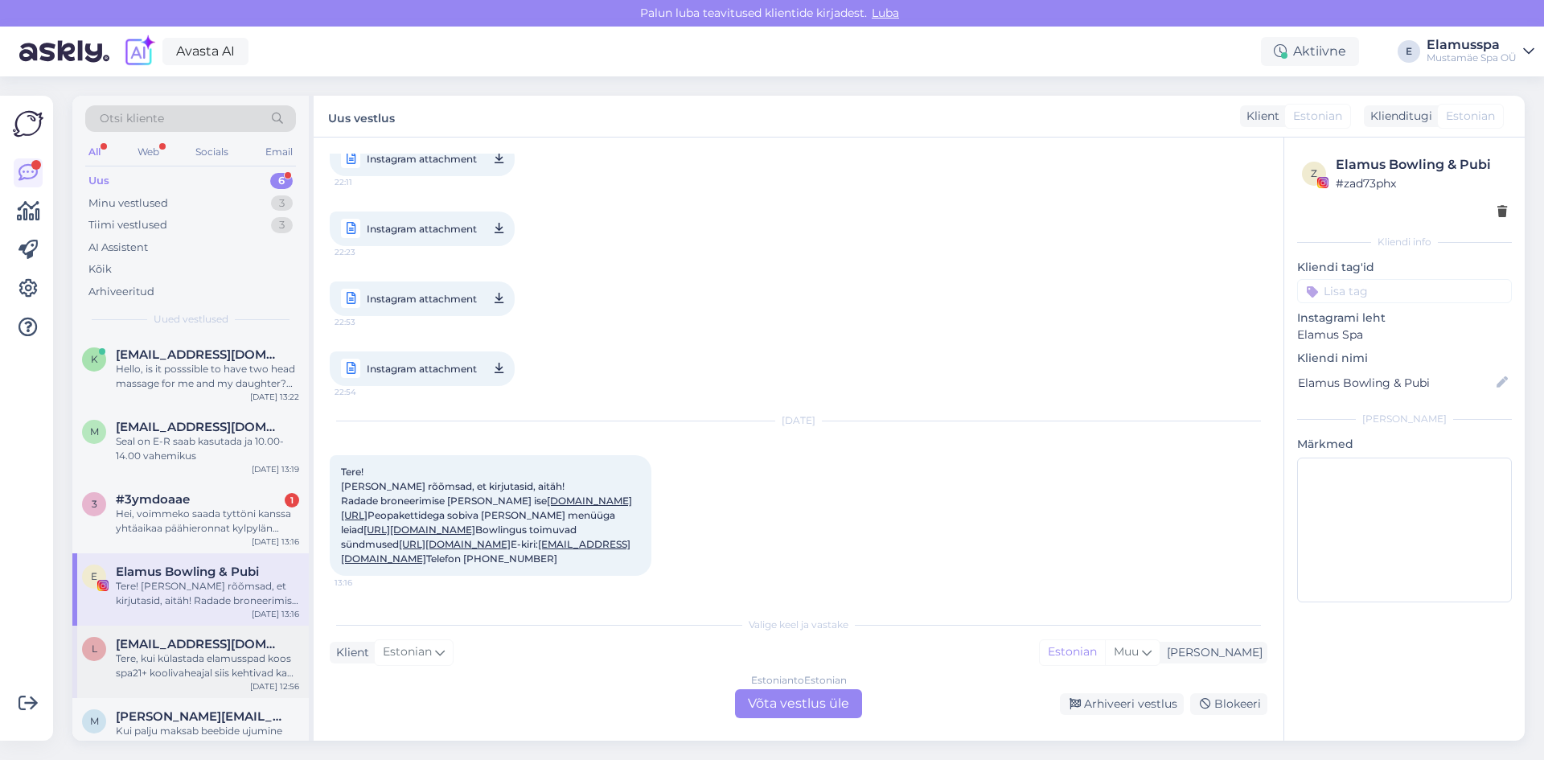
scroll to position [1409, 0]
click at [214, 677] on div "Tere, kui külastada elamusspad koos spa21+ koolivaheajal siis kehtivad ka nädal…" at bounding box center [207, 665] width 183 height 29
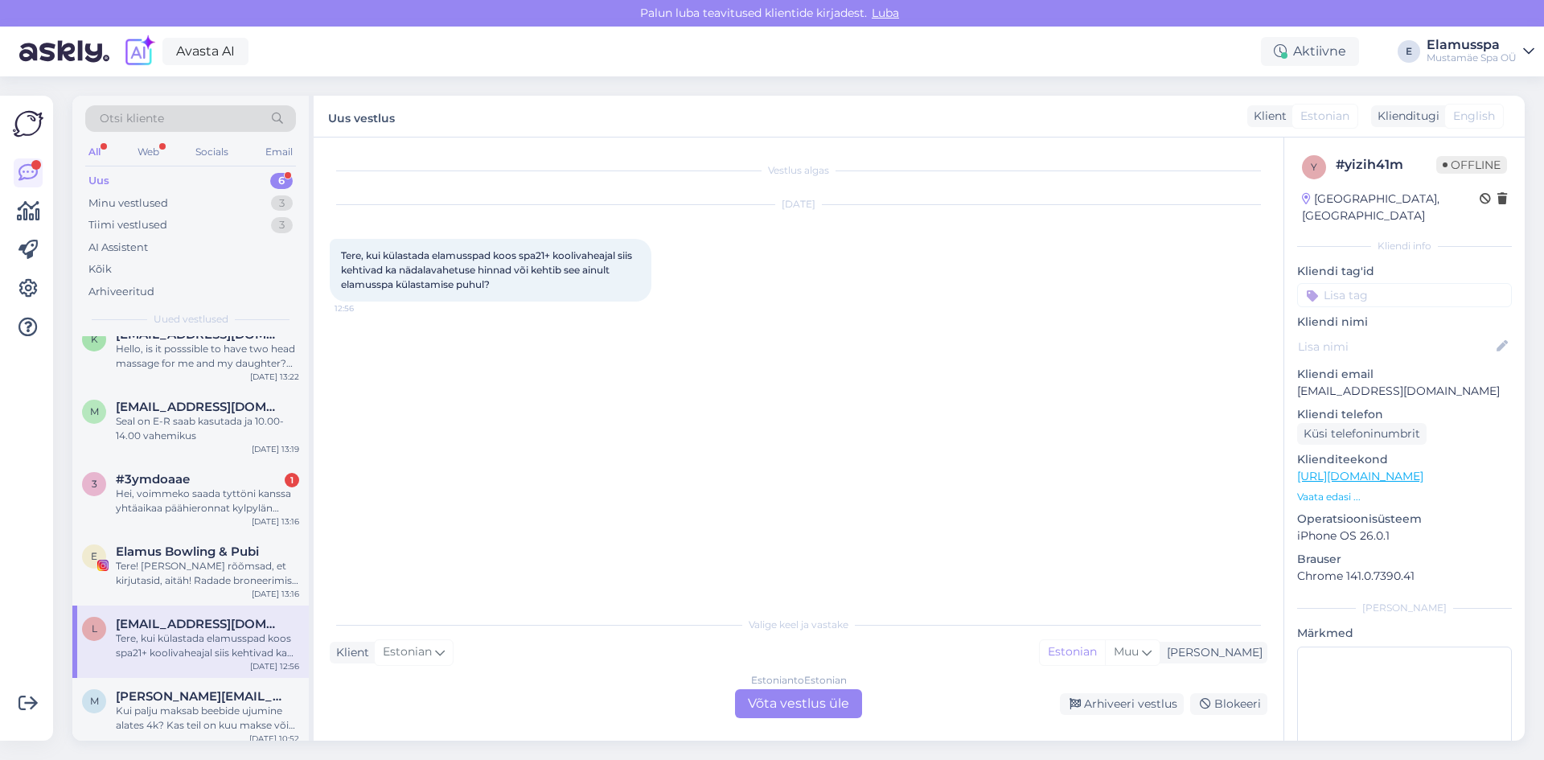
scroll to position [30, 0]
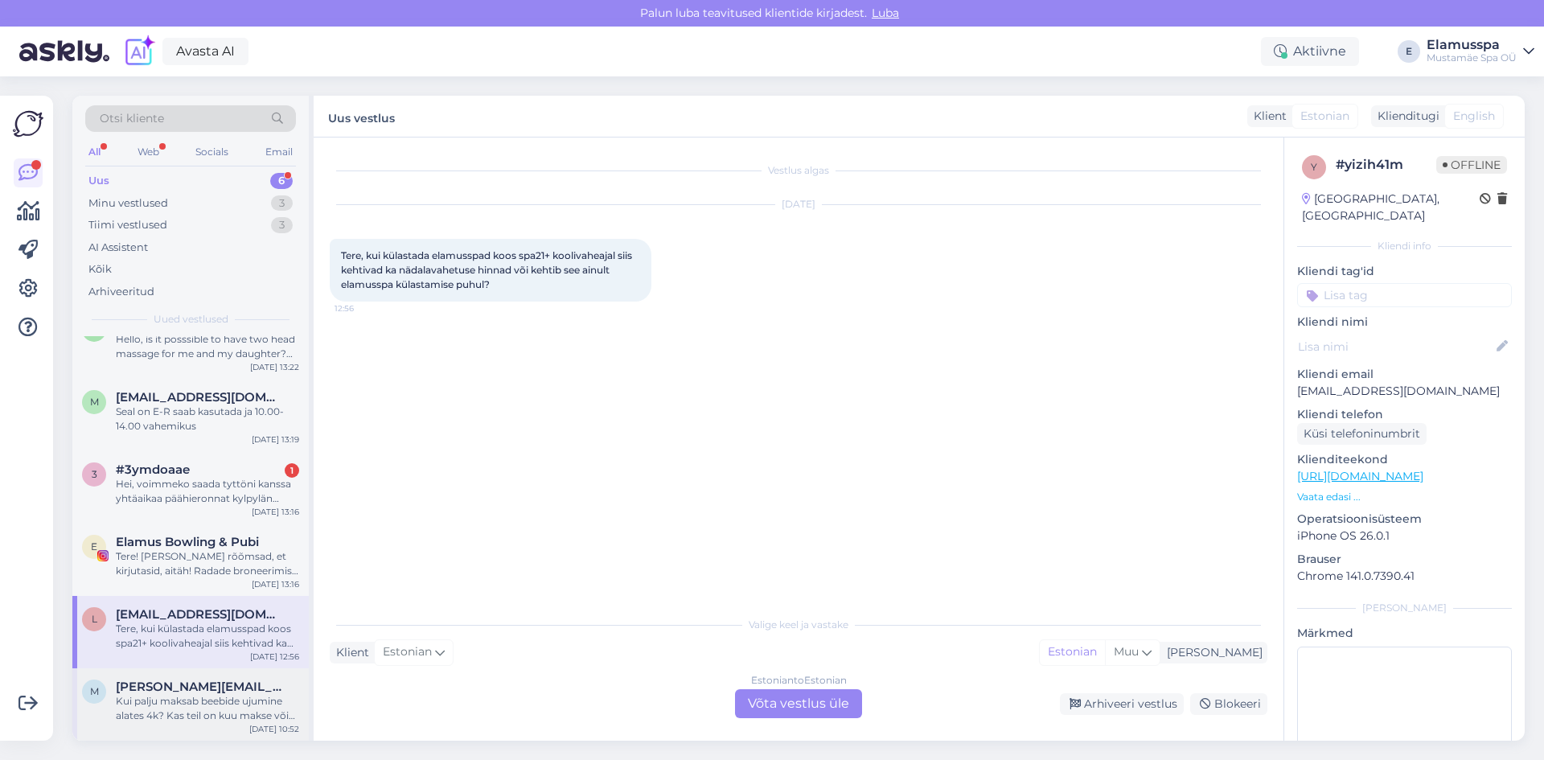
click at [195, 704] on div "Kui palju maksab beebide ujumine alates 4k? Kas teil on kuu makse või kordade […" at bounding box center [207, 708] width 183 height 29
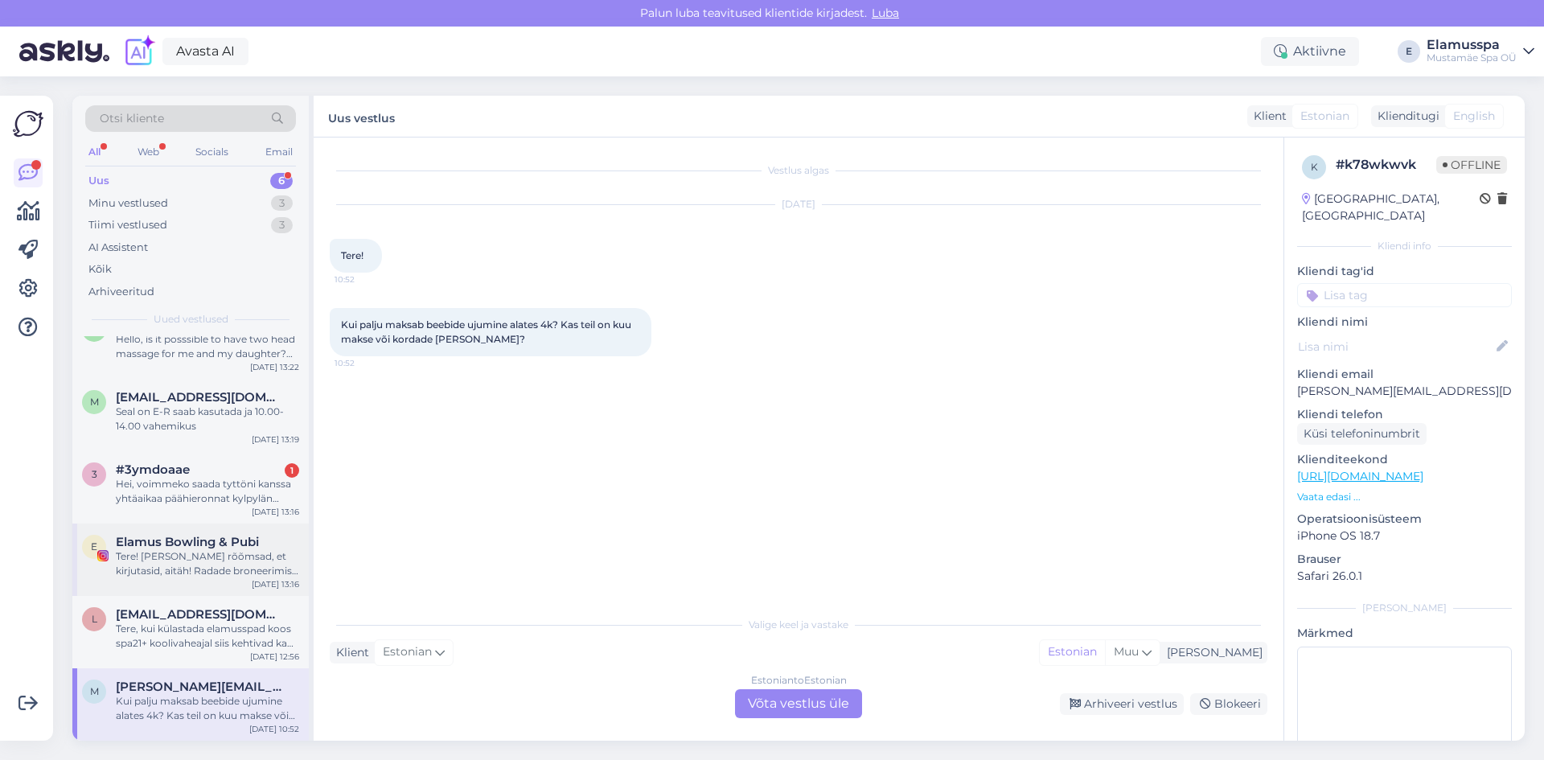
scroll to position [0, 0]
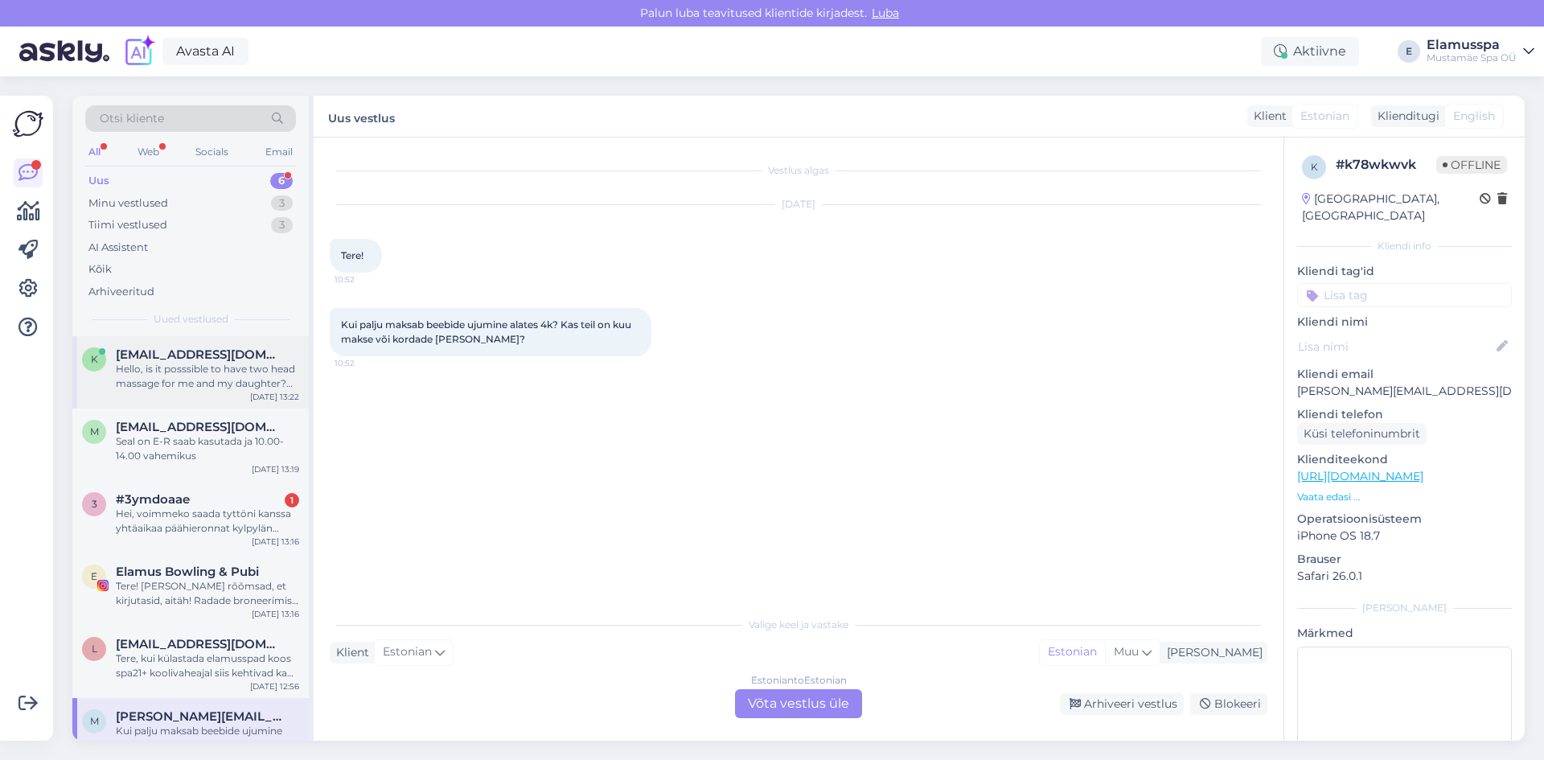
click at [199, 407] on div "k [EMAIL_ADDRESS][DOMAIN_NAME] Hello, is it posssible to have two head massage …" at bounding box center [190, 372] width 236 height 72
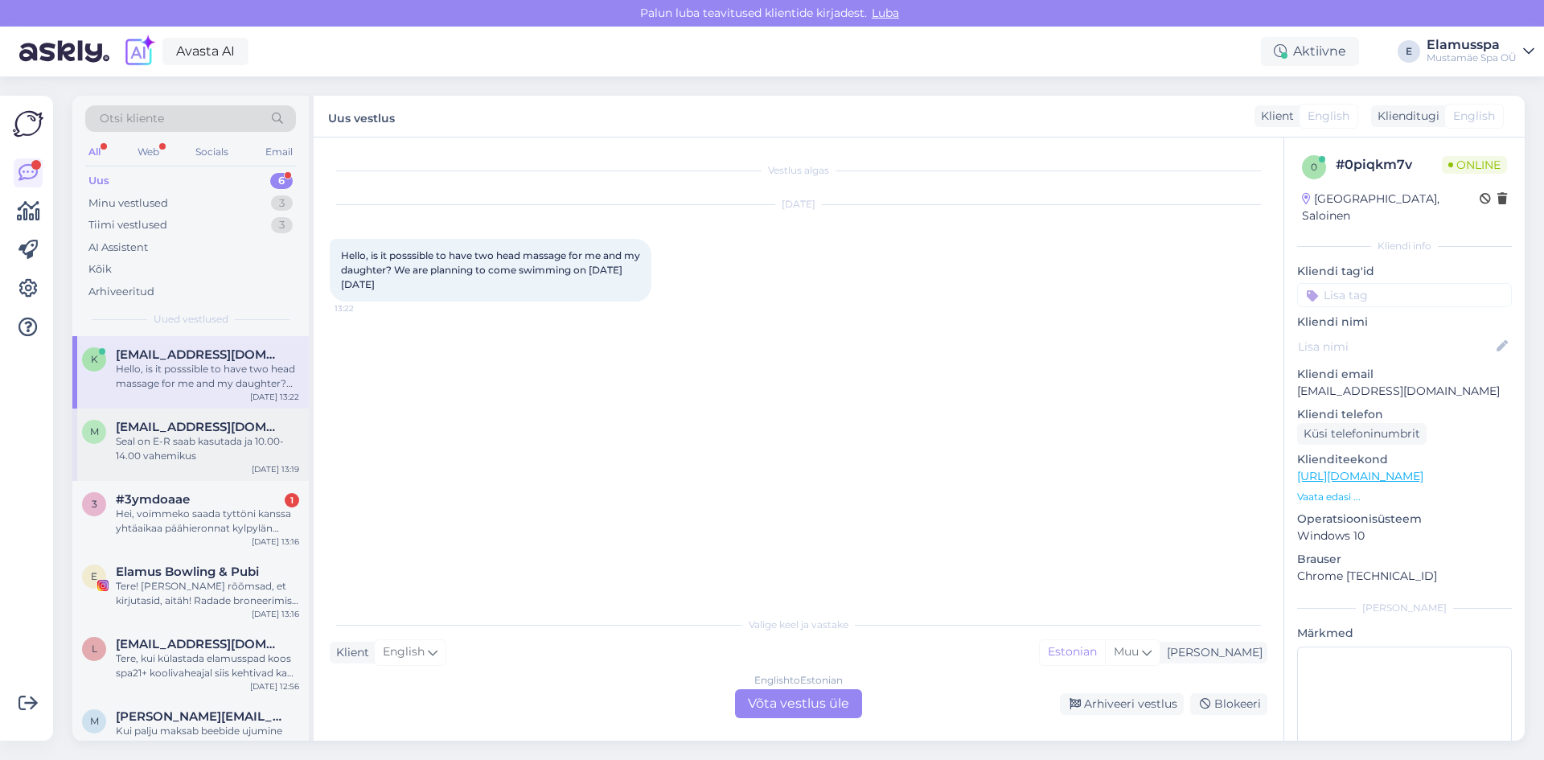
click at [216, 433] on span "[EMAIL_ADDRESS][DOMAIN_NAME]" at bounding box center [199, 427] width 167 height 14
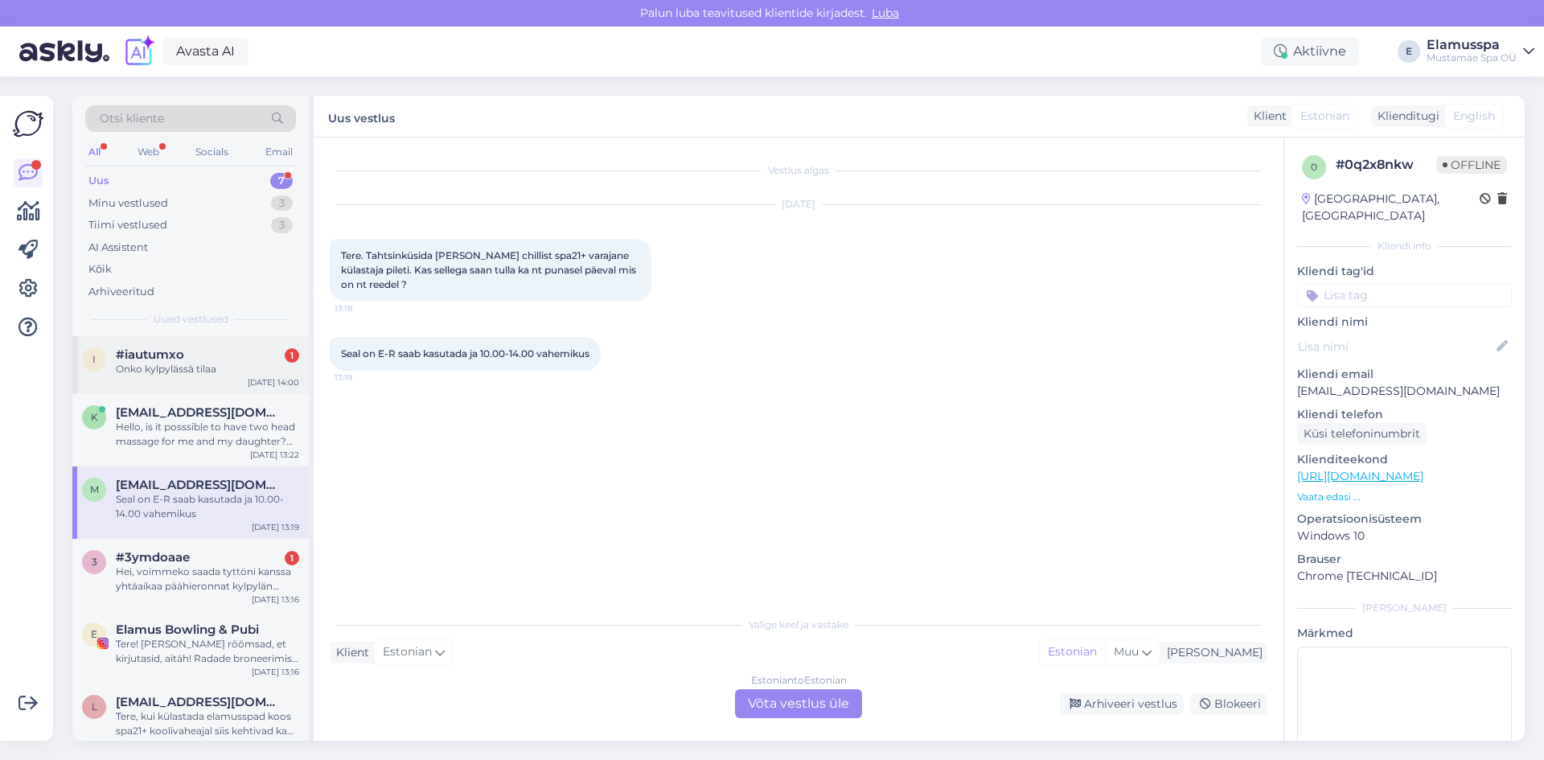
click at [240, 369] on div "Onko kylpylässä tilaa" at bounding box center [207, 369] width 183 height 14
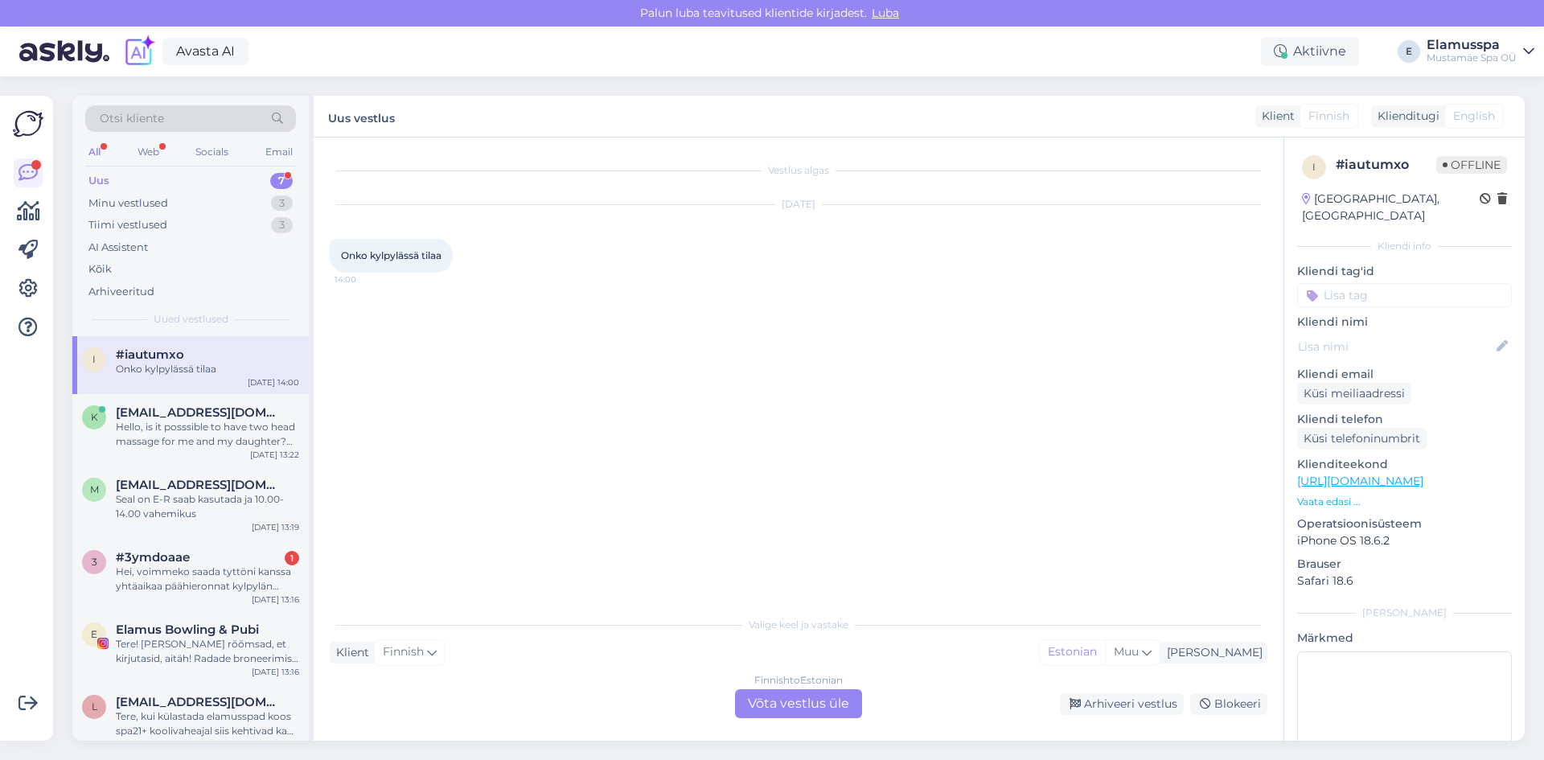
click at [805, 711] on div "Finnish to Estonian Võta vestlus üle" at bounding box center [798, 703] width 127 height 29
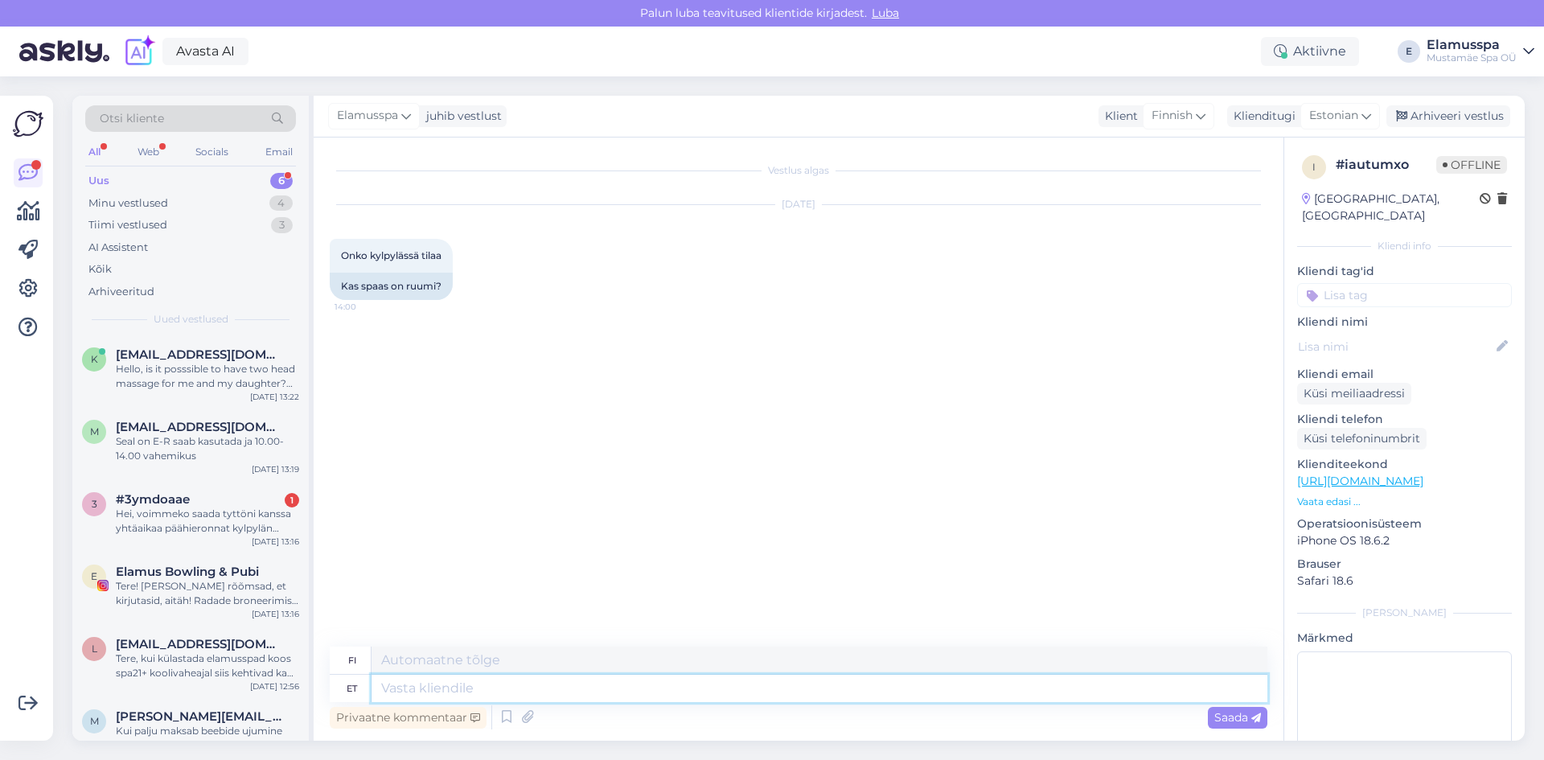
click at [653, 692] on textarea at bounding box center [820, 688] width 896 height 27
type textarea "Tere!"
type textarea "Hei!"
type textarea "Tere! [GEOGRAPHIC_DATA]."
type textarea "Hei! [GEOGRAPHIC_DATA]."
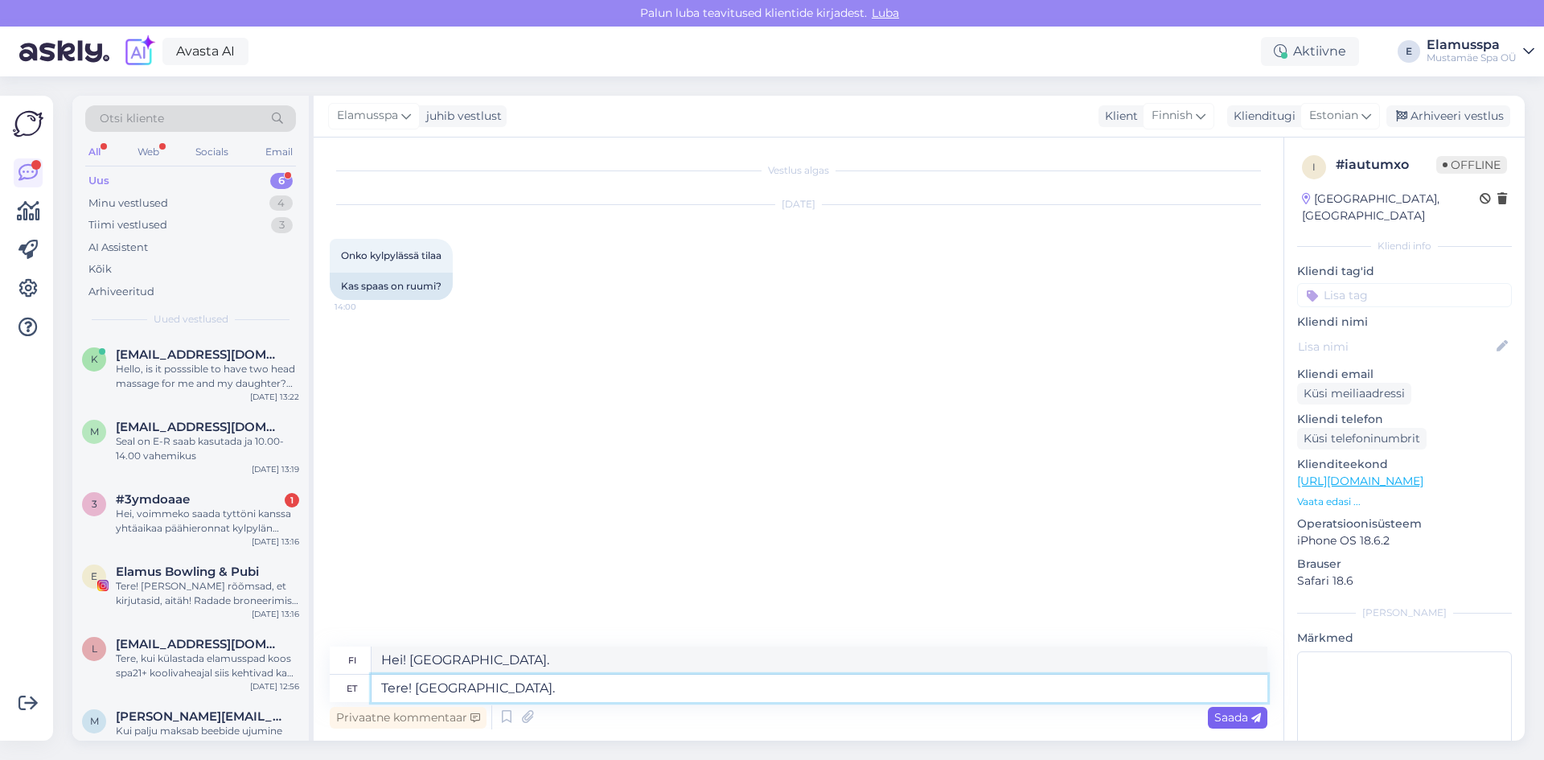
type textarea "Tere! [GEOGRAPHIC_DATA]."
click at [1230, 717] on span "Saada" at bounding box center [1237, 717] width 47 height 14
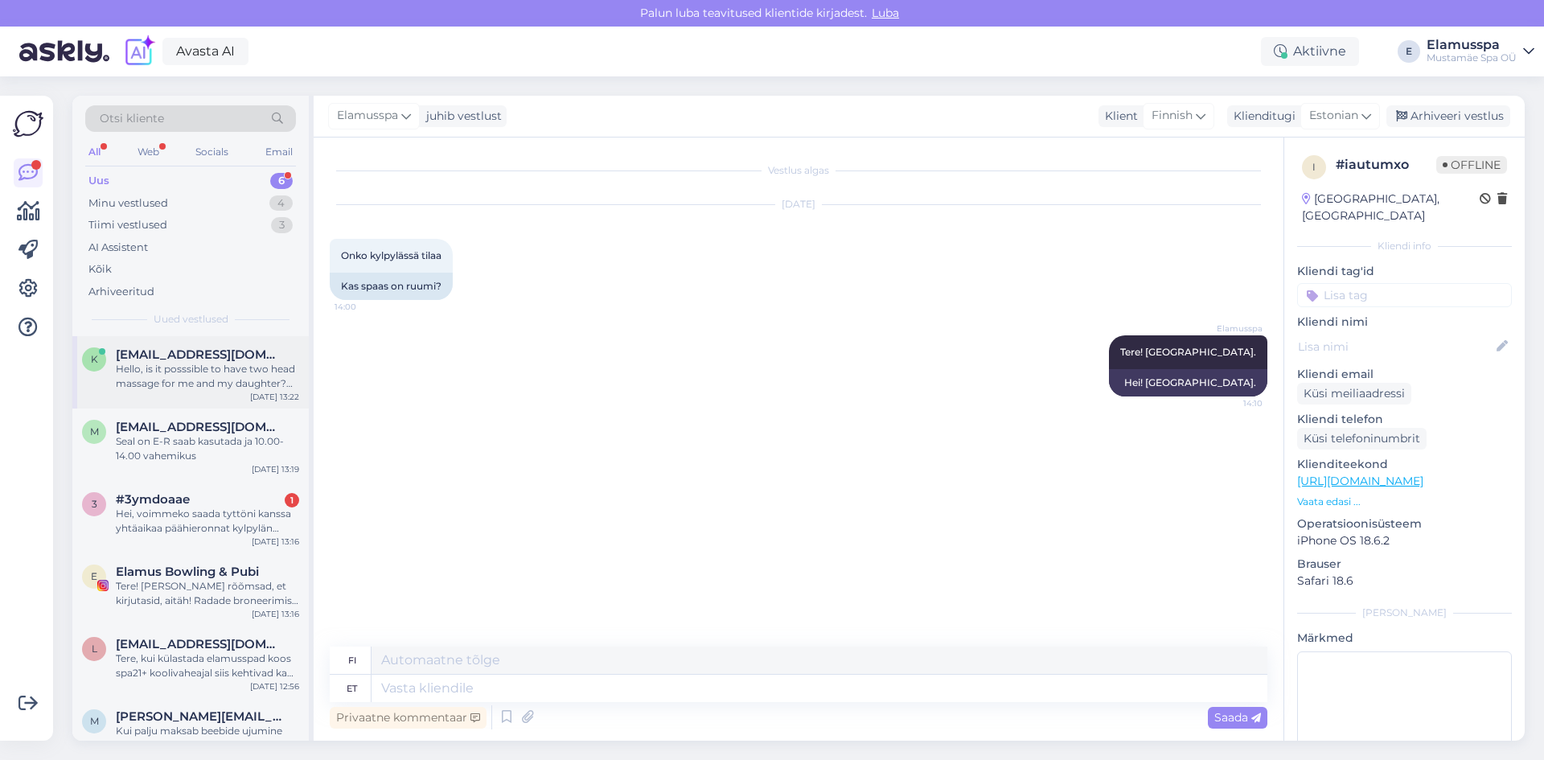
click at [263, 393] on div "[DATE] 13:22" at bounding box center [274, 397] width 49 height 12
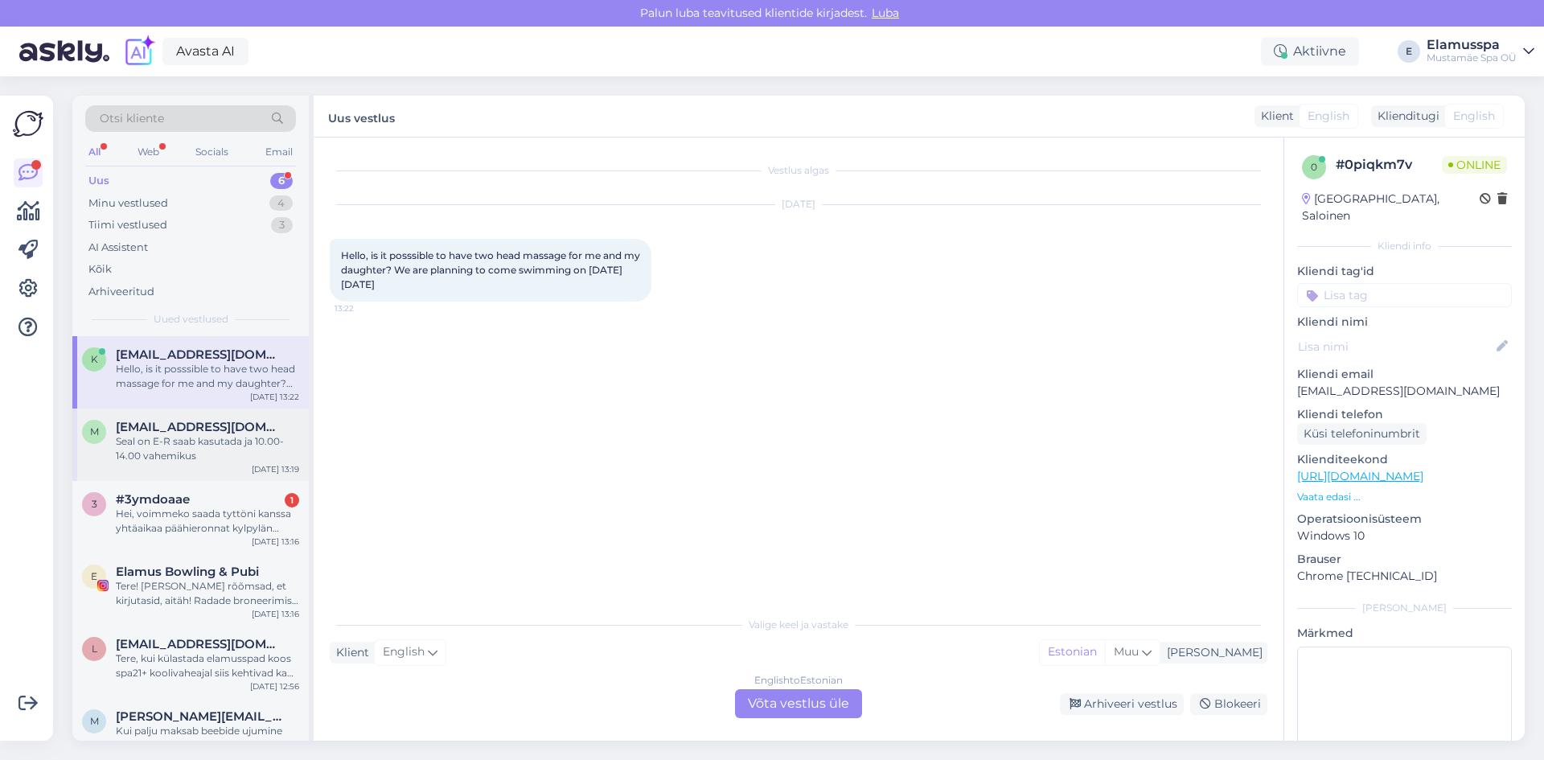
click at [253, 428] on span "[EMAIL_ADDRESS][DOMAIN_NAME]" at bounding box center [199, 427] width 167 height 14
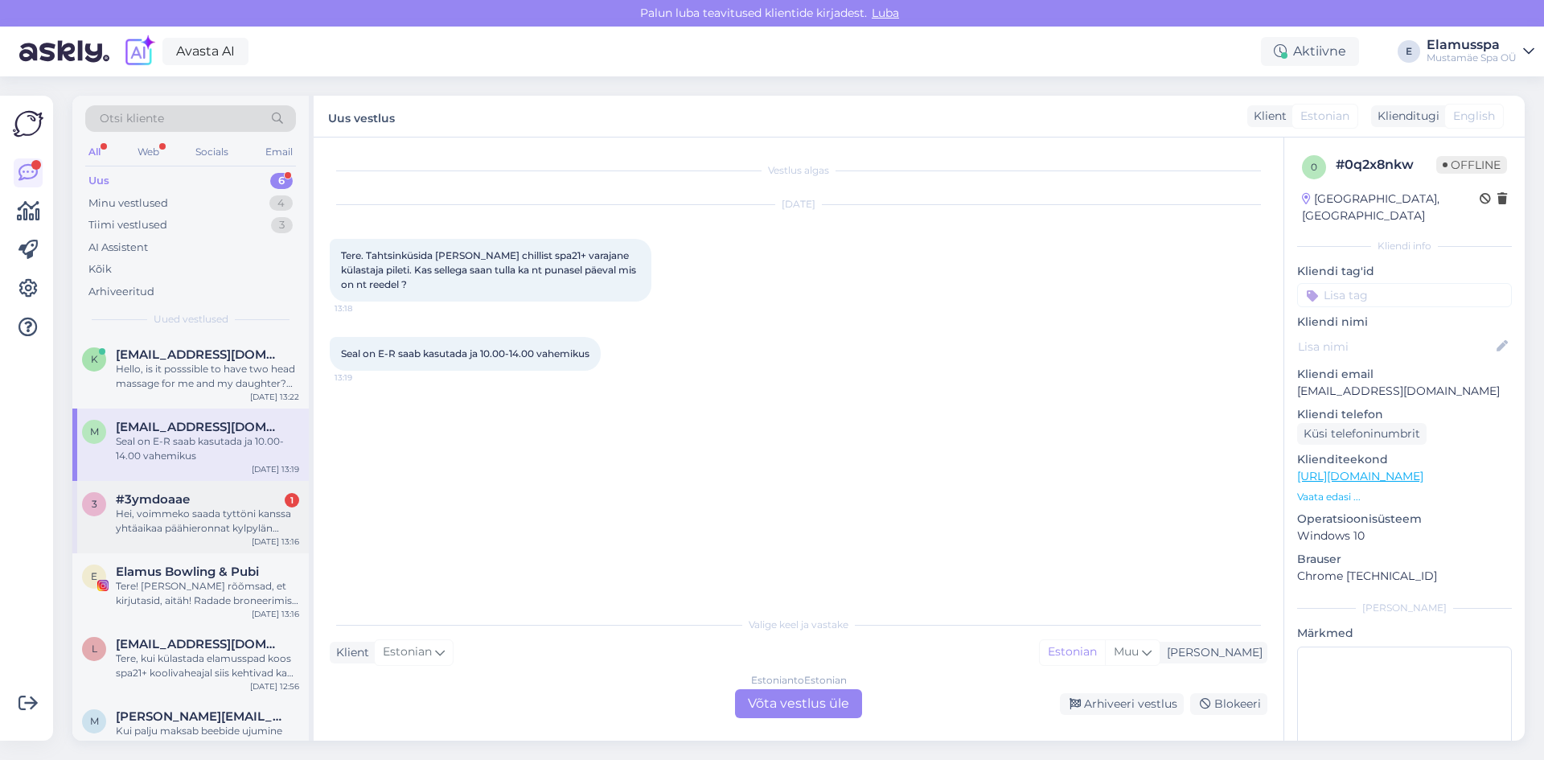
click at [98, 532] on div "3 #3ymdoaae 1 Hei, voimmeko saada tyttöni kanssa yhtäaikaa päähieronnat kylpylä…" at bounding box center [190, 513] width 217 height 43
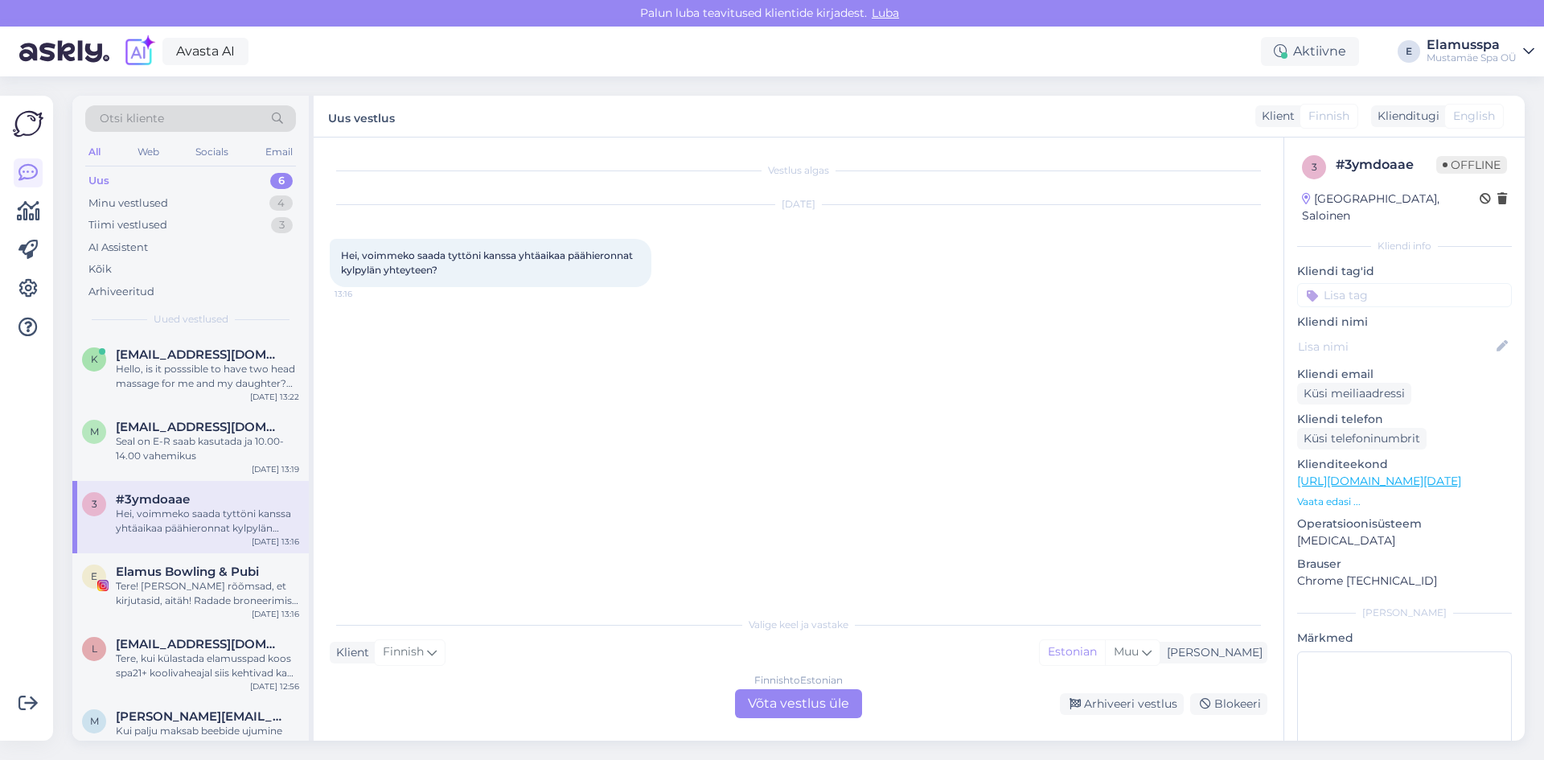
click at [764, 698] on div "Finnish to Estonian Võta vestlus üle" at bounding box center [798, 703] width 127 height 29
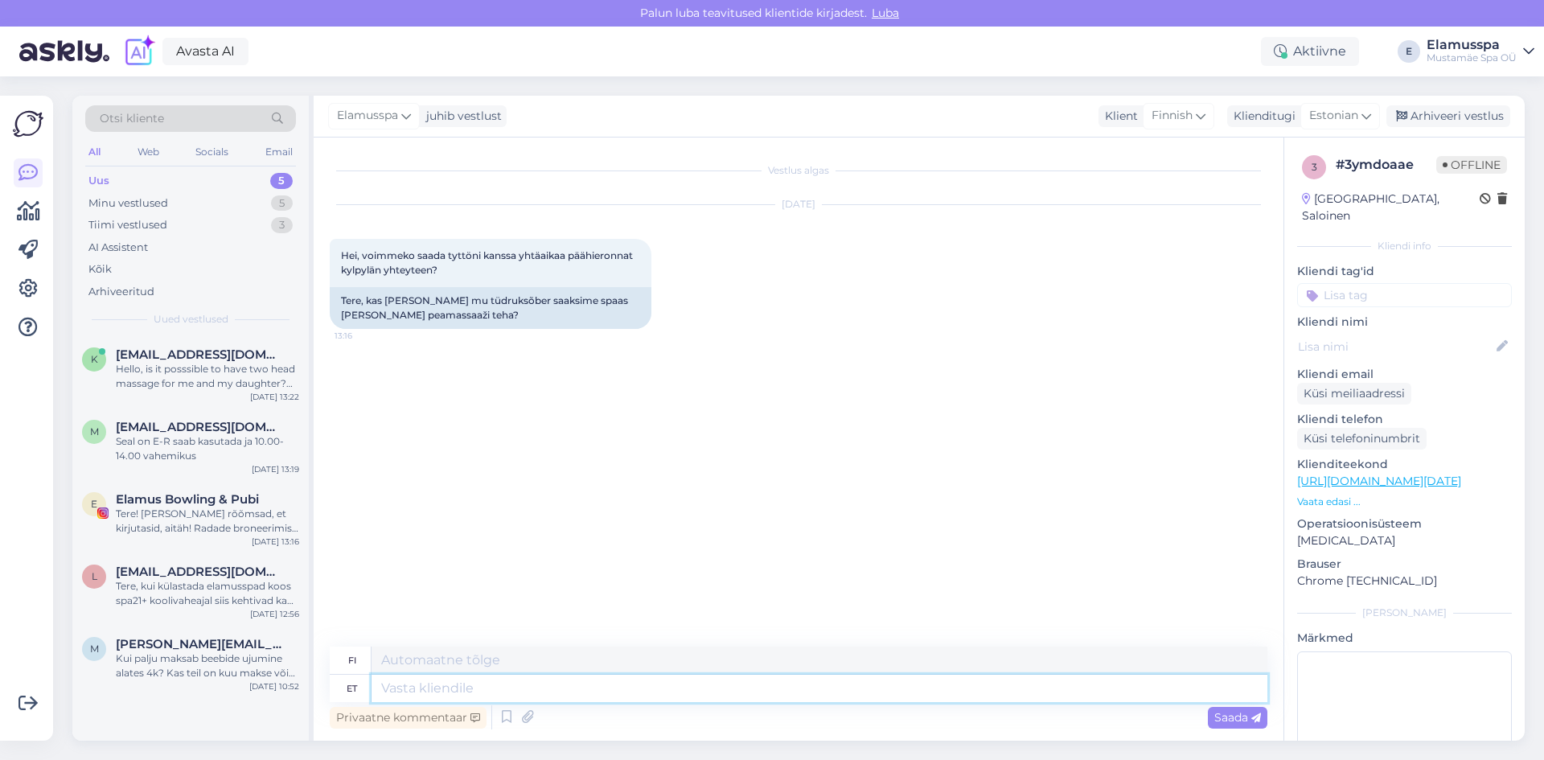
click at [608, 693] on textarea at bounding box center [820, 688] width 896 height 27
click at [561, 512] on div "Vestlus algas [DATE] Hei, voimmeko saada tyttöni kanssa yhtäaikaa päähieronnat …" at bounding box center [806, 393] width 952 height 479
click at [242, 512] on div "Tere! [PERSON_NAME] rõõmsad, et kirjutasid, aitäh! Radade broneerimise [PERSON_…" at bounding box center [207, 521] width 183 height 29
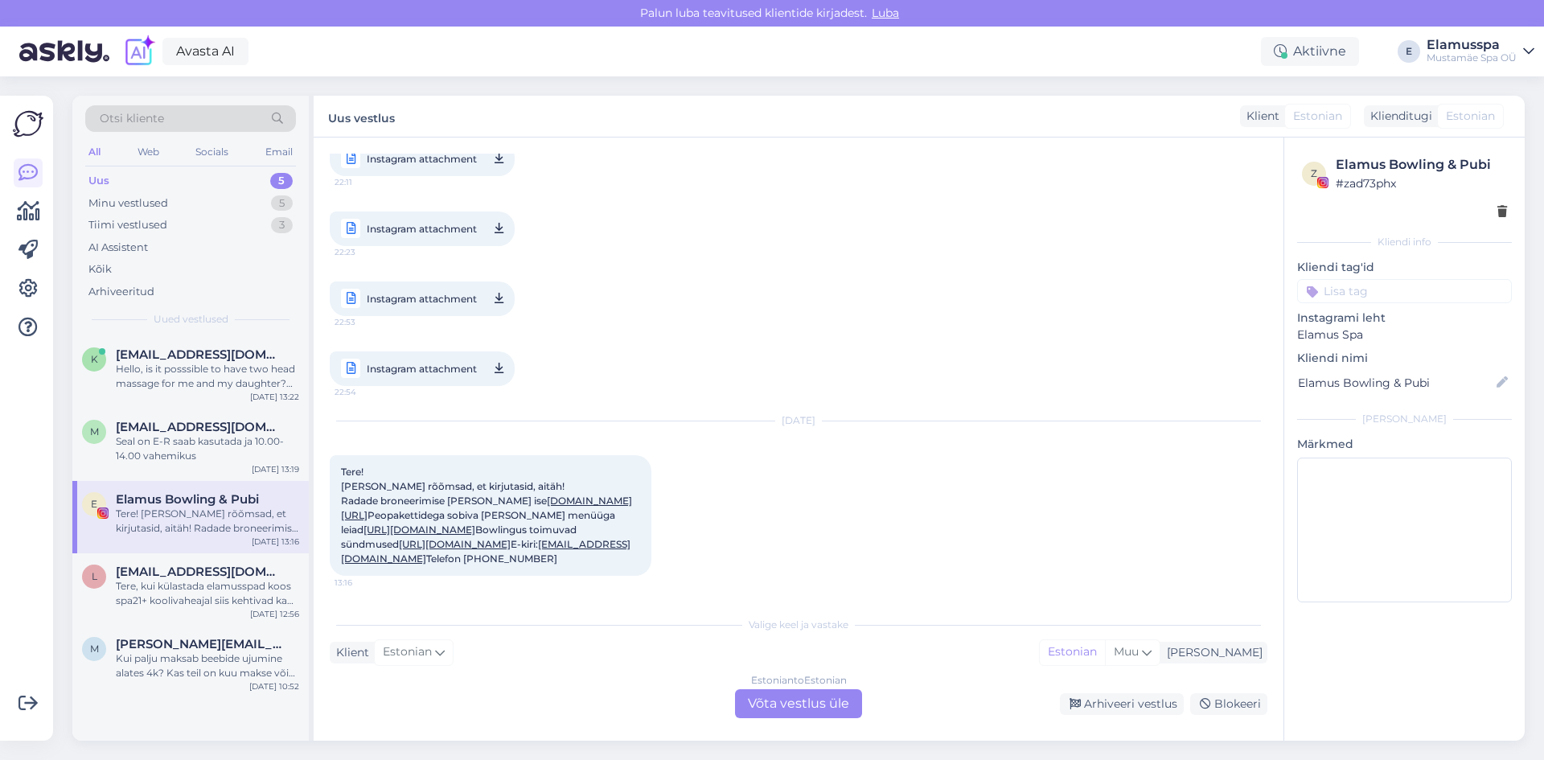
scroll to position [1361, 0]
click at [199, 355] on span "[EMAIL_ADDRESS][DOMAIN_NAME]" at bounding box center [199, 354] width 167 height 14
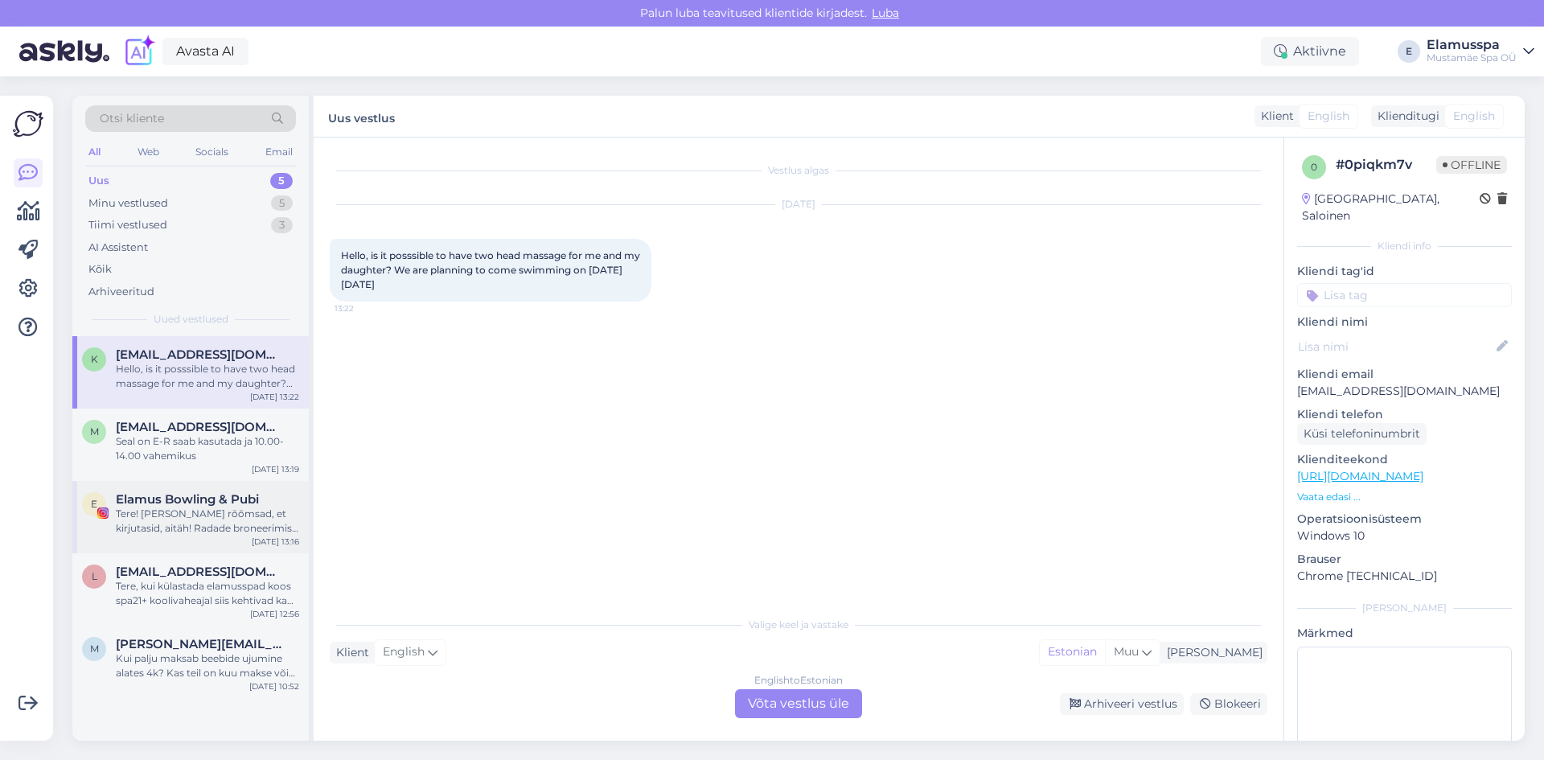
click at [276, 508] on div "Tere! [PERSON_NAME] rõõmsad, et kirjutasid, aitäh! Radade broneerimise [PERSON_…" at bounding box center [207, 521] width 183 height 29
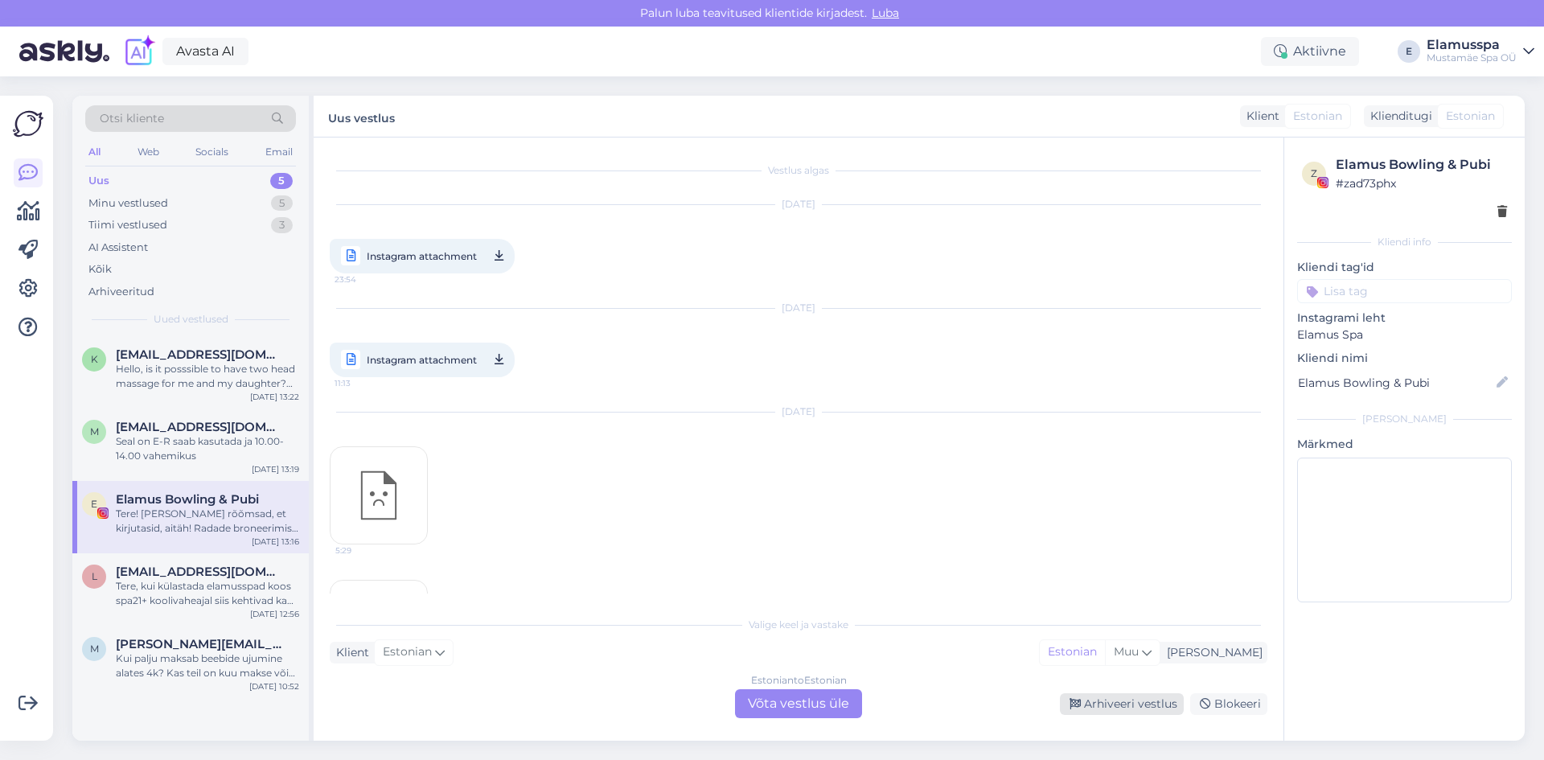
click at [1115, 699] on div "Arhiveeri vestlus" at bounding box center [1122, 704] width 124 height 22
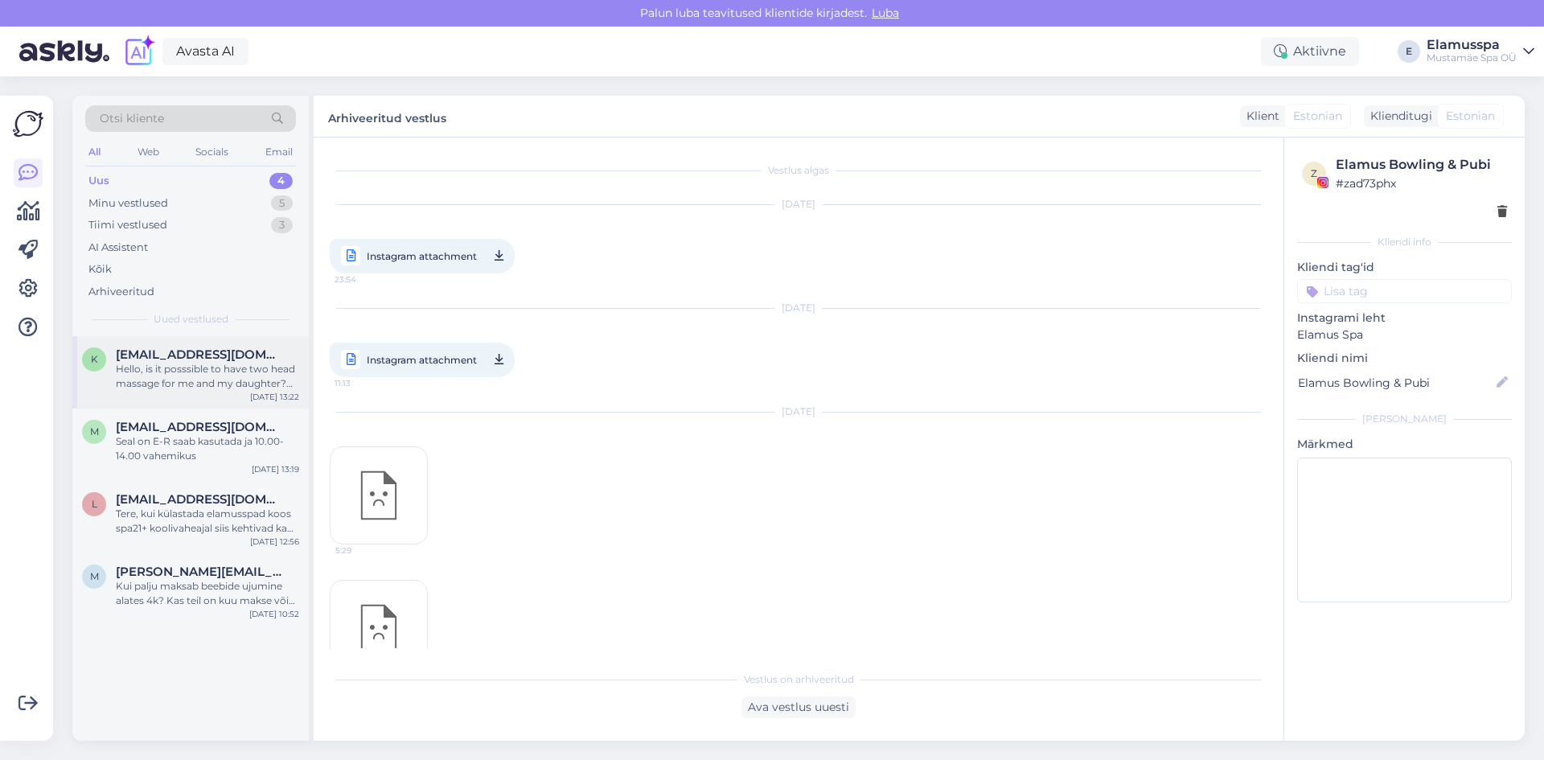
click at [204, 395] on div "k [EMAIL_ADDRESS][DOMAIN_NAME] Hello, is it posssible to have two head massage …" at bounding box center [190, 372] width 236 height 72
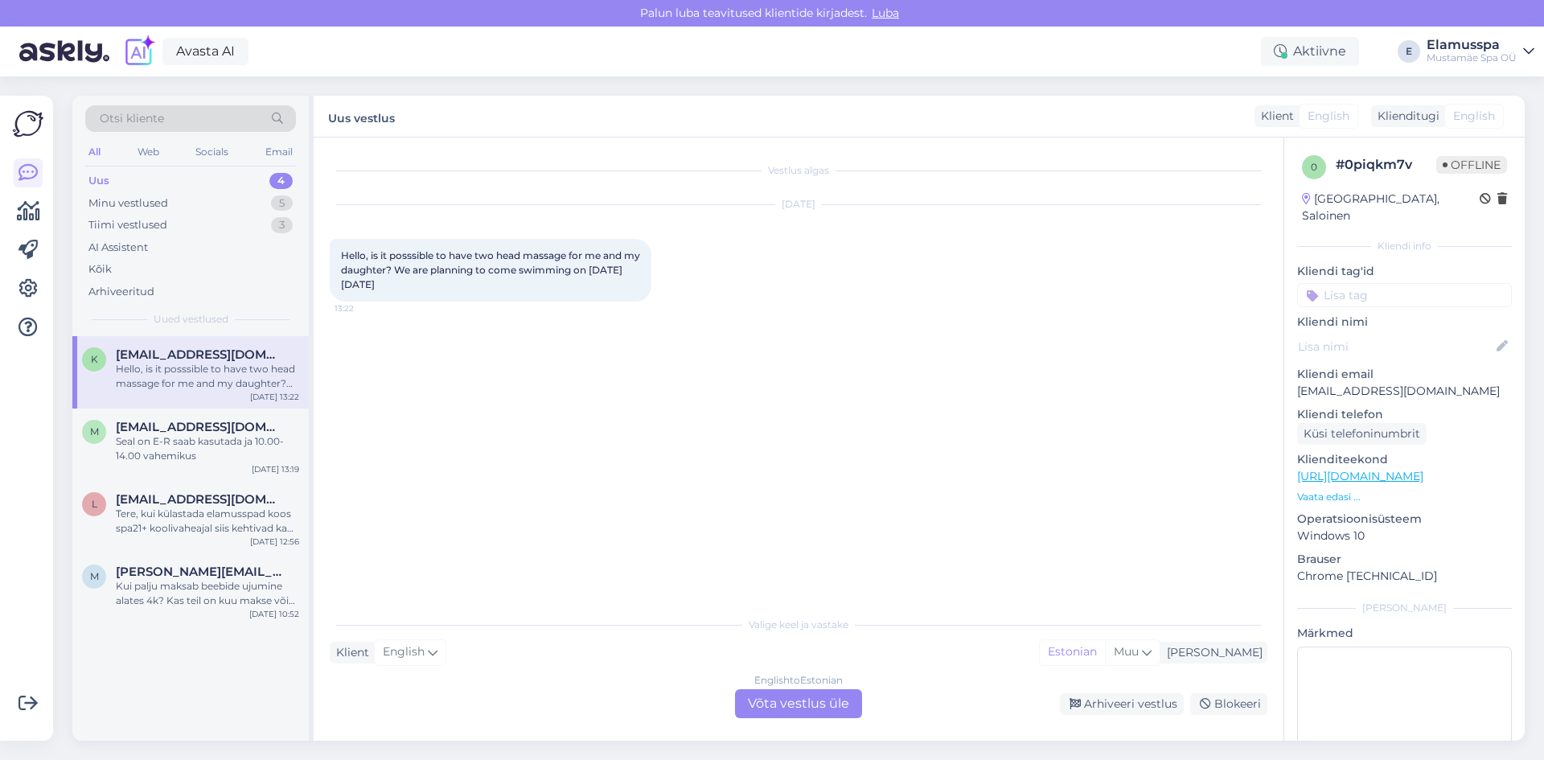
click at [821, 692] on div "English to Estonian Võta vestlus üle" at bounding box center [798, 703] width 127 height 29
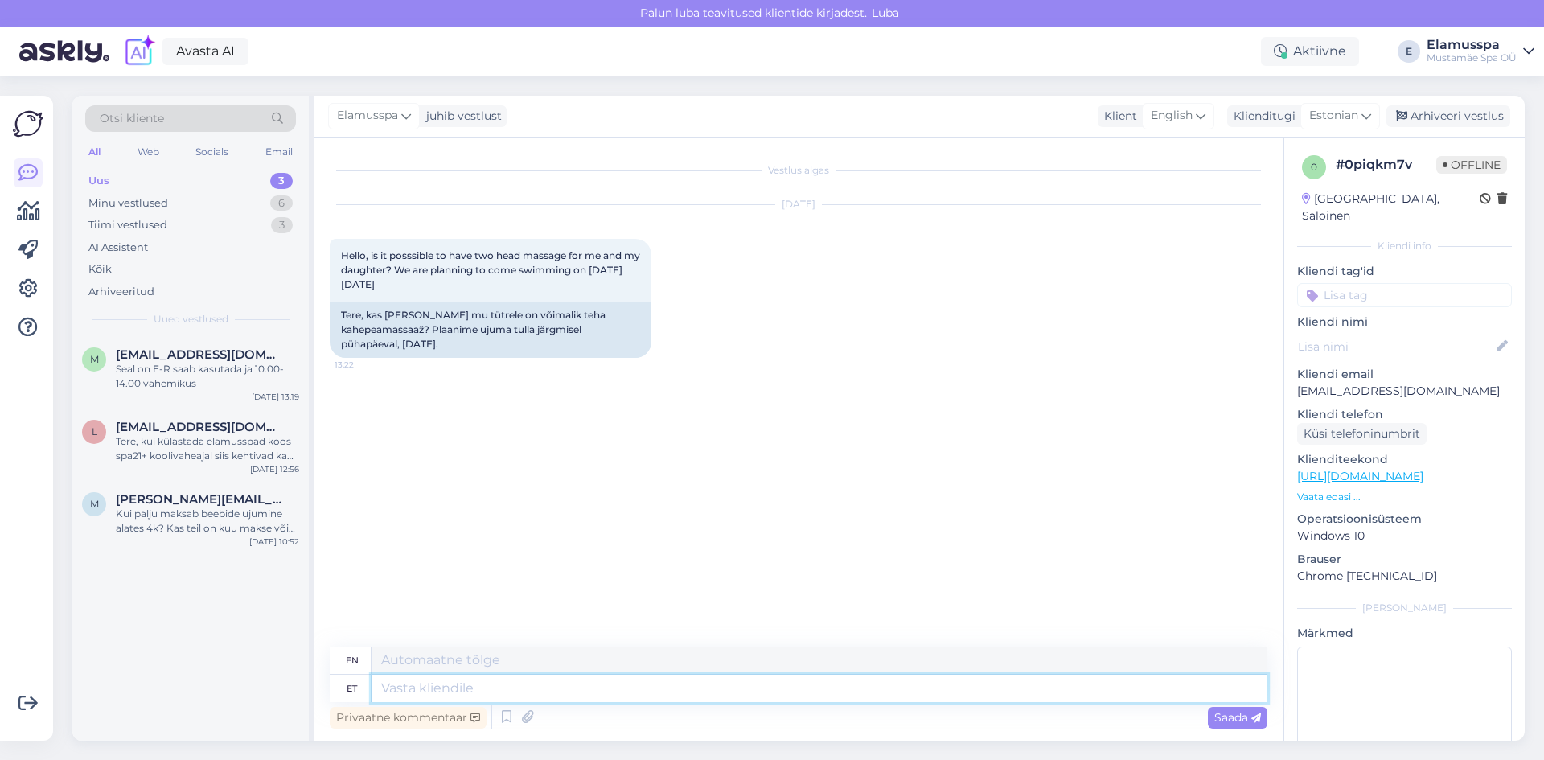
click at [556, 687] on textarea at bounding box center [820, 688] width 896 height 27
click at [267, 356] on div "[EMAIL_ADDRESS][DOMAIN_NAME]" at bounding box center [207, 354] width 183 height 14
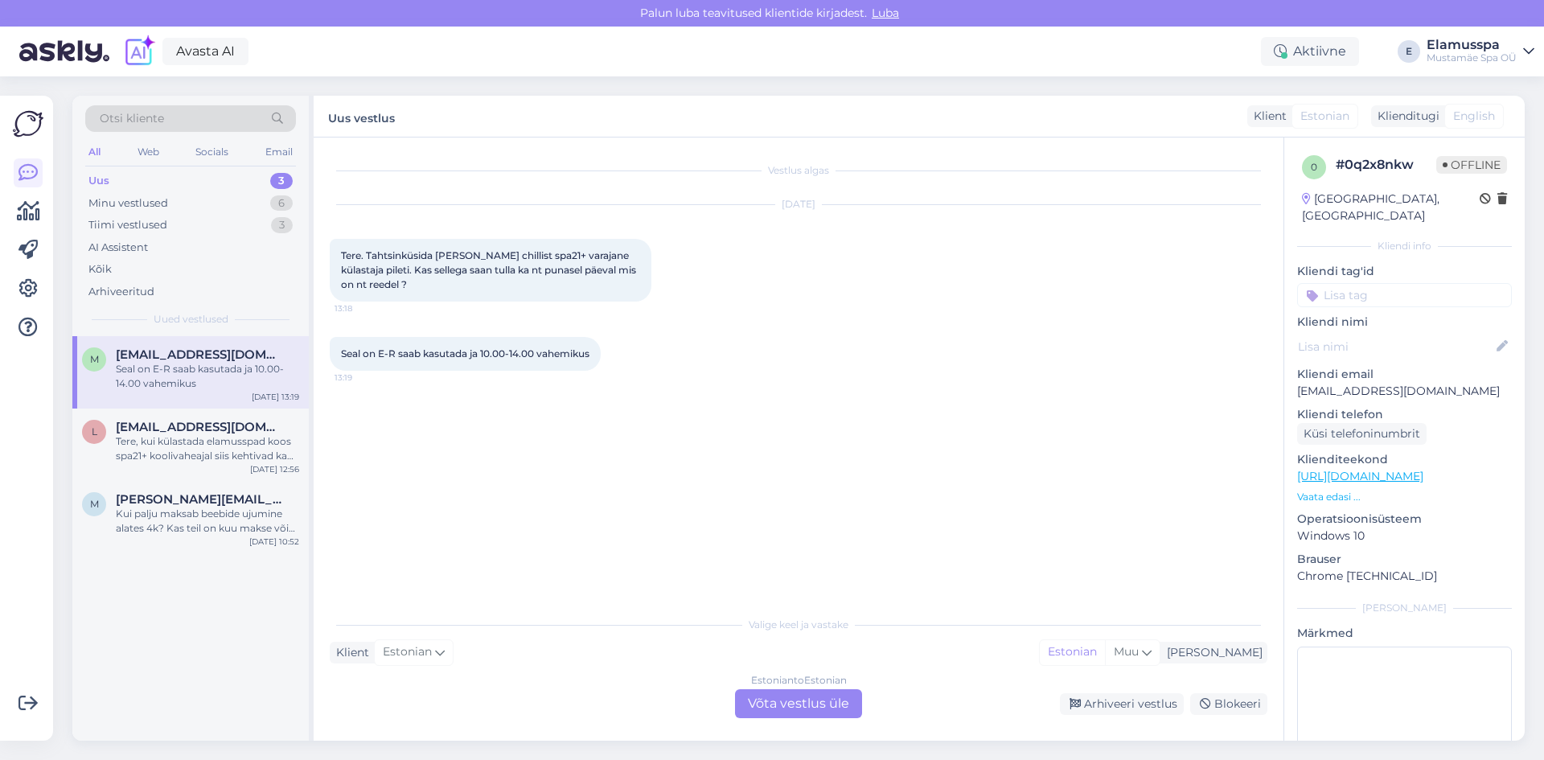
click at [785, 700] on div "Estonian to Estonian Võta vestlus üle" at bounding box center [798, 703] width 127 height 29
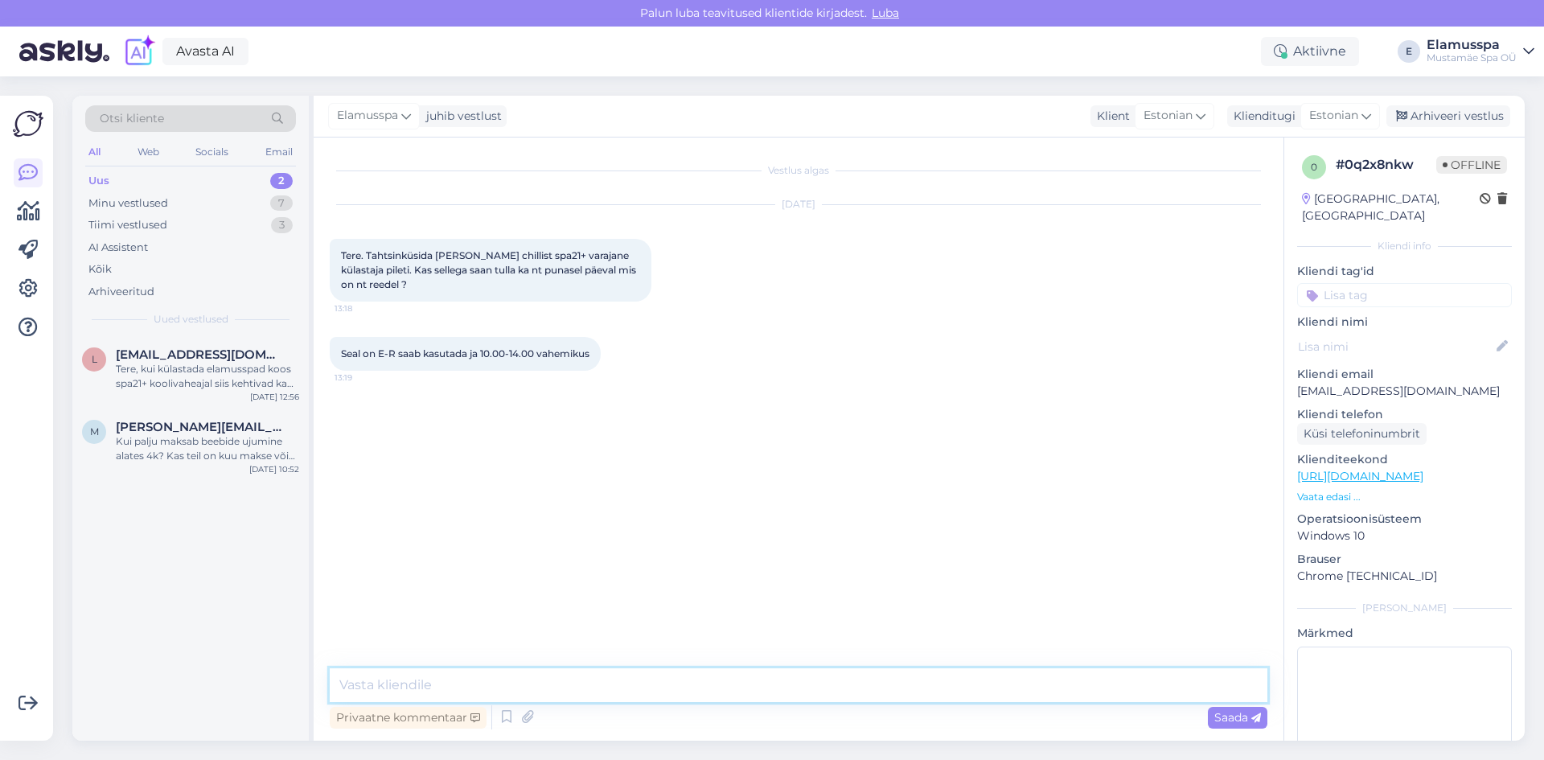
click at [598, 679] on textarea at bounding box center [799, 685] width 938 height 34
paste textarea "Koolivaheaegadel (va suvine koolivaheaeg) ja riiklikel pühadel kehtivad Elamus …"
type textarea "Koolivaheaegadel (va suvine koolivaheaeg) ja riiklikel pühadel kehtivad Elamus …"
click at [1256, 724] on span "Saada" at bounding box center [1237, 717] width 47 height 14
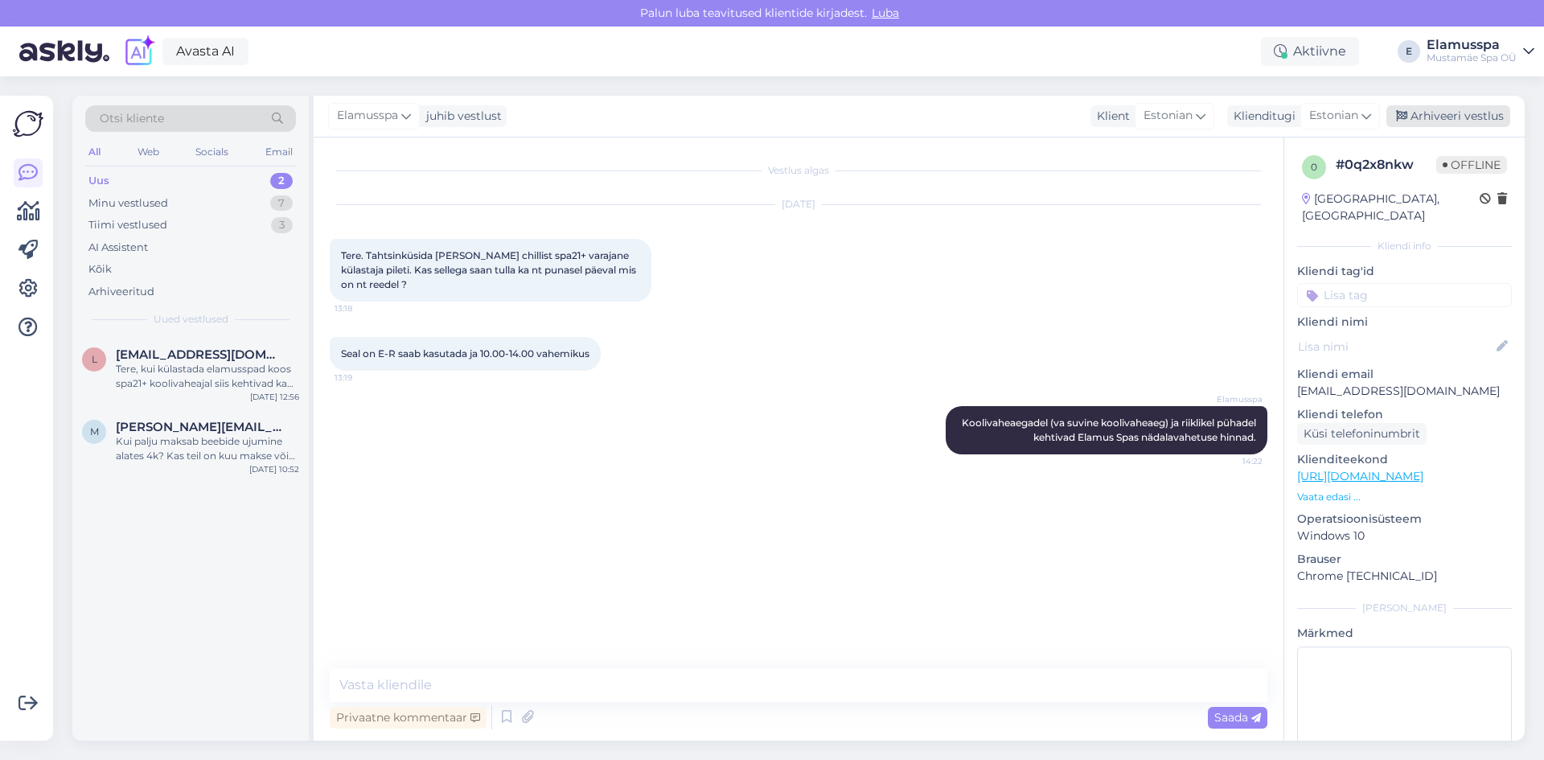
click at [1475, 114] on div "Arhiveeri vestlus" at bounding box center [1448, 116] width 124 height 22
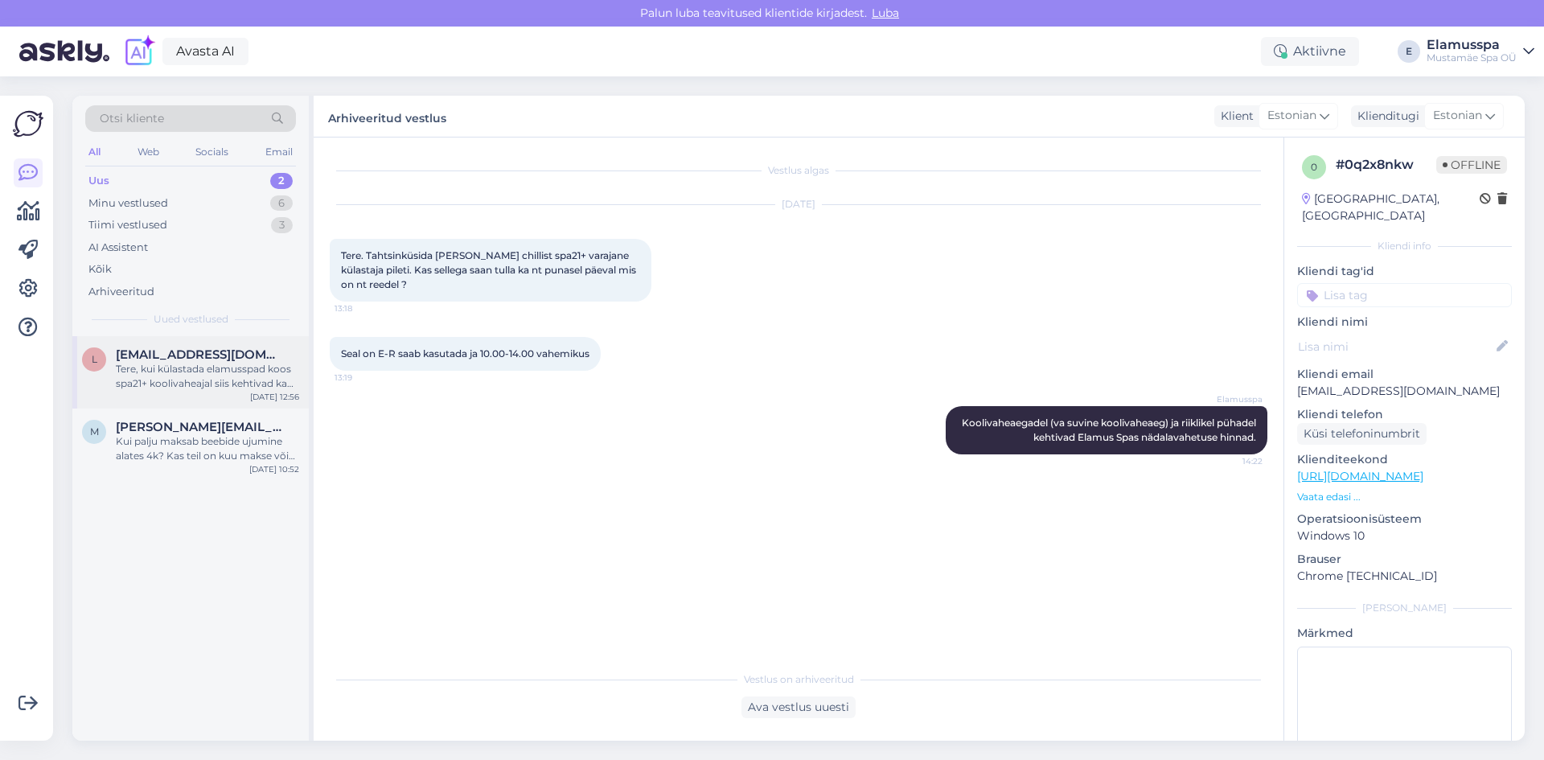
click at [265, 381] on div "Tere, kui külastada elamusspad koos spa21+ koolivaheajal siis kehtivad ka nädal…" at bounding box center [207, 376] width 183 height 29
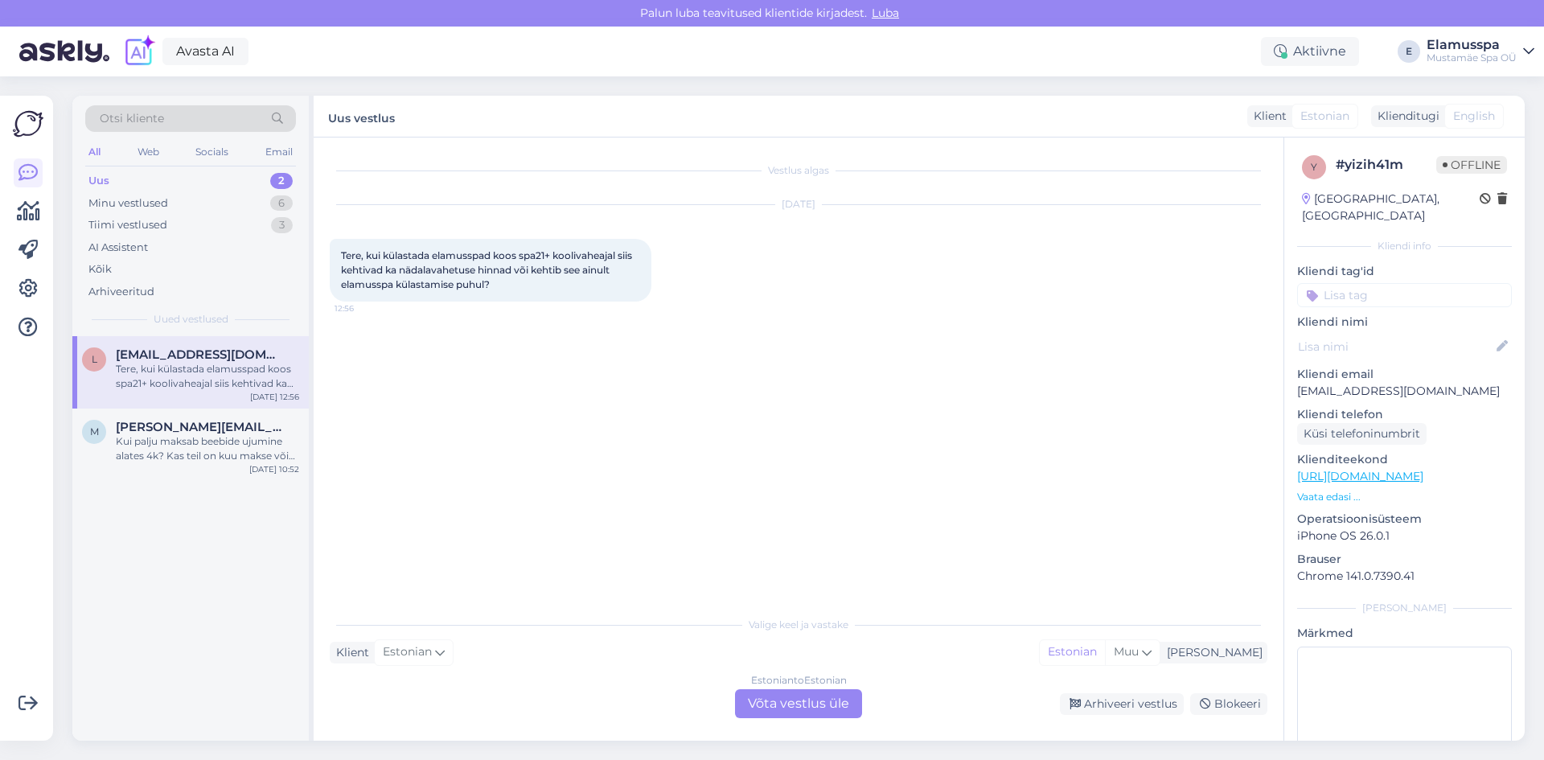
click at [840, 696] on div "Estonian to Estonian Võta vestlus üle" at bounding box center [798, 703] width 127 height 29
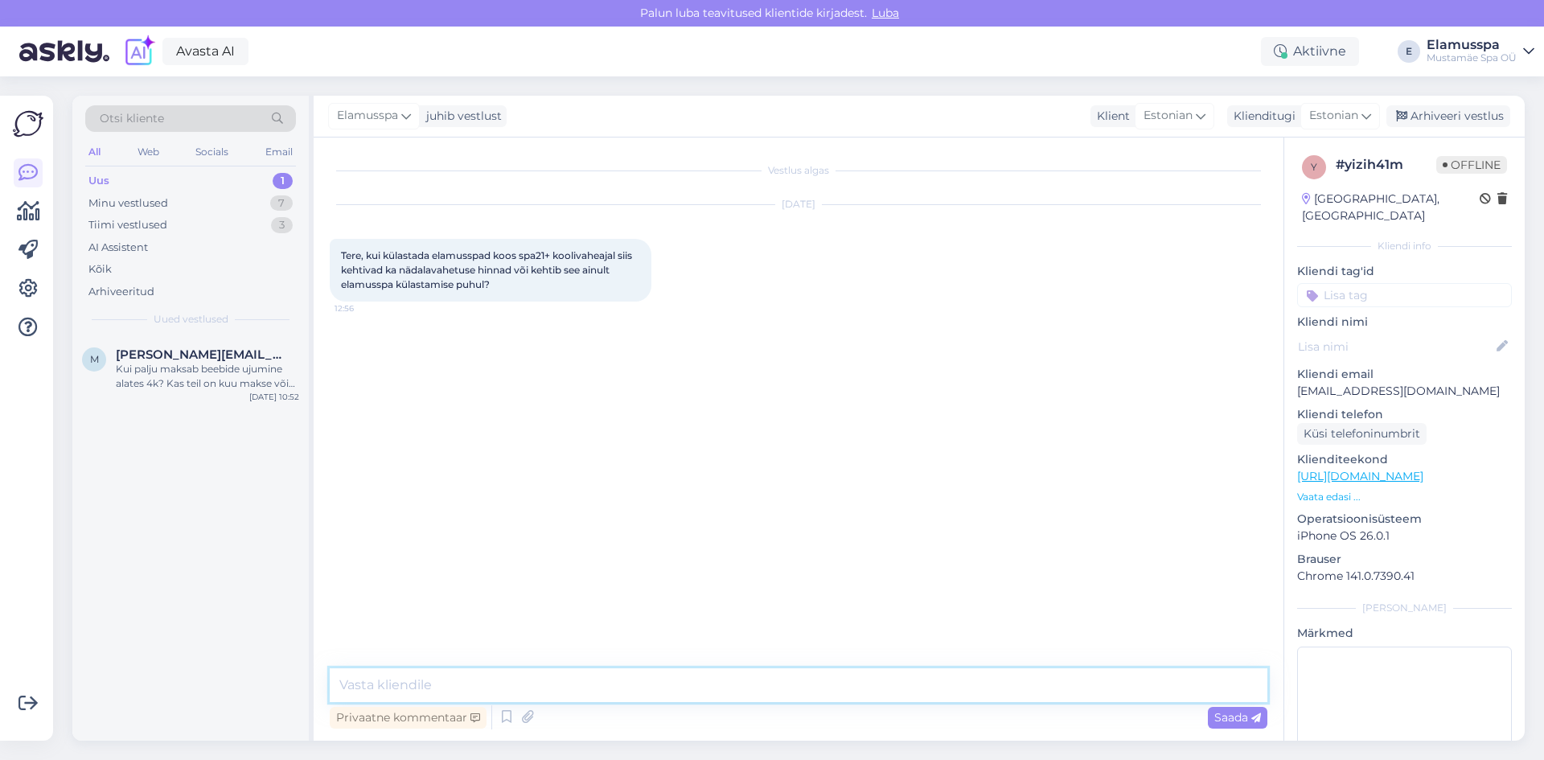
click at [643, 680] on textarea at bounding box center [799, 685] width 938 height 34
paste textarea "Riiklikel pühadel kehtivad nädalavahetuse hinnad."
click at [758, 690] on textarea "Tere, 21+ spaas Riiklikel pühadel kehtivad nädalavahetuse hinnad." at bounding box center [799, 685] width 938 height 34
click at [602, 671] on textarea "Tere, 21+ spaas Riiklikel pühadel kehtivad nädalavahetuse hinnad." at bounding box center [799, 685] width 938 height 34
click at [441, 688] on textarea "Tere, 21+ spaas Riiklikel pühadel kehtivad nädalavahetuse hinnad." at bounding box center [799, 685] width 938 height 34
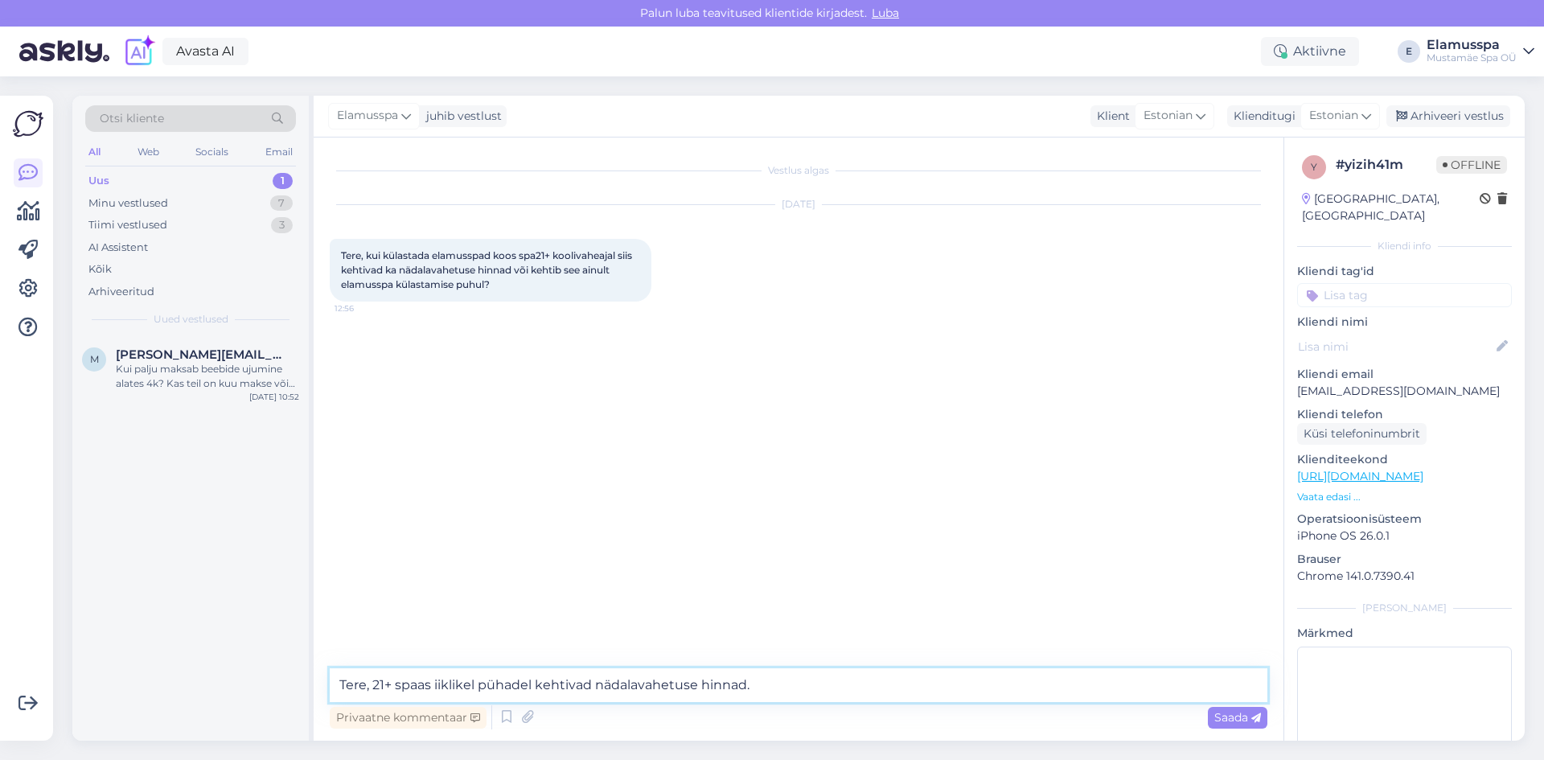
drag, startPoint x: 539, startPoint y: 682, endPoint x: 434, endPoint y: 690, distance: 104.9
click at [434, 690] on textarea "Tere, 21+ spaas iiklikel pühadel kehtivad nädalavahetuse hinnad." at bounding box center [799, 685] width 938 height 34
click at [658, 684] on textarea "Tere, 21+ spaas kehtivad nädalavahetuse hinnad." at bounding box center [799, 685] width 938 height 34
type textarea "Tere, 21+ spaas kehtivad nädalavahetuse hinnad ainult nädalavahetusel ja riikli…"
click at [1206, 715] on div "Privaatne kommentaar Saada" at bounding box center [799, 717] width 938 height 31
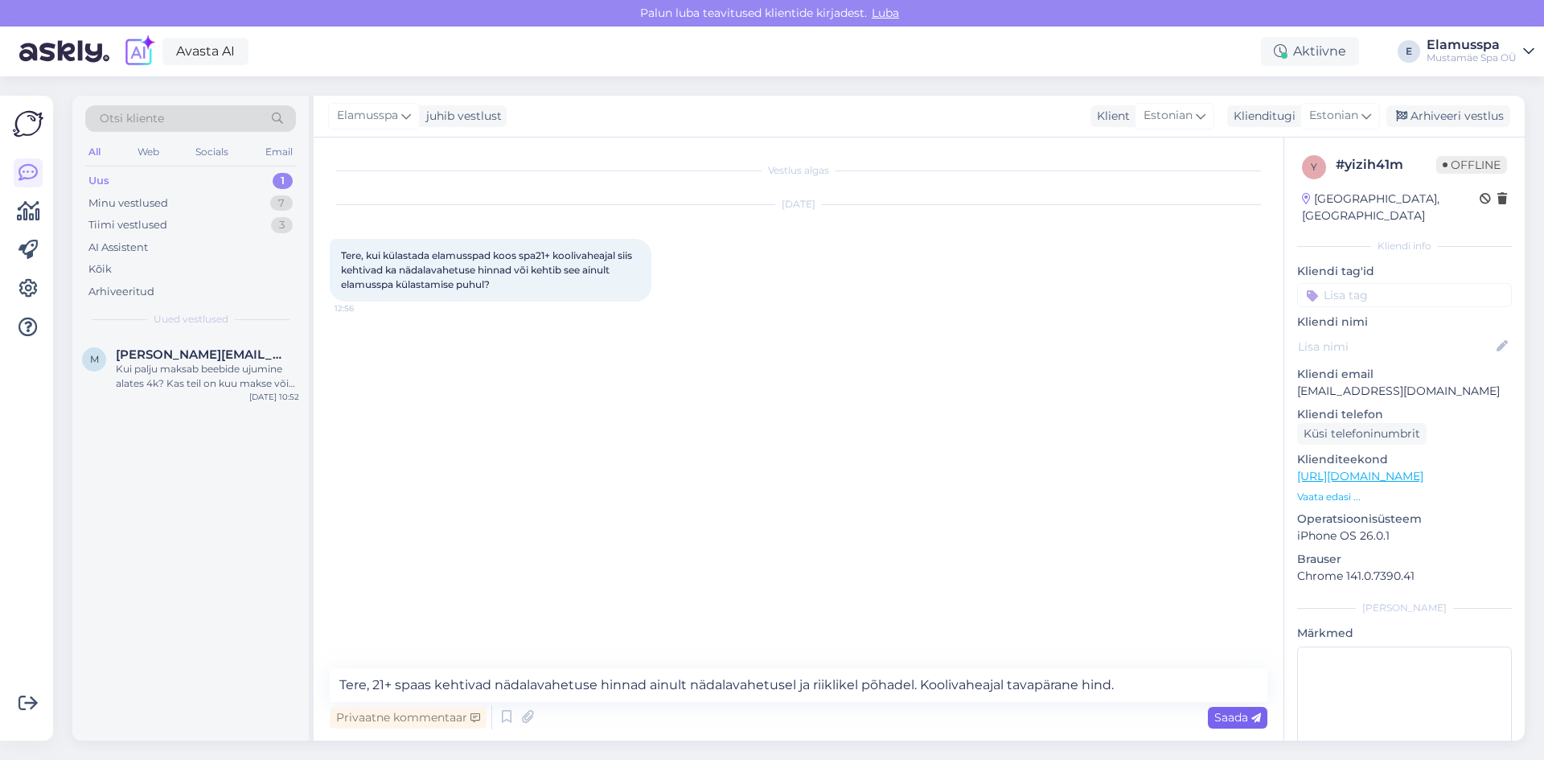
click at [1249, 708] on div "Saada" at bounding box center [1238, 718] width 60 height 22
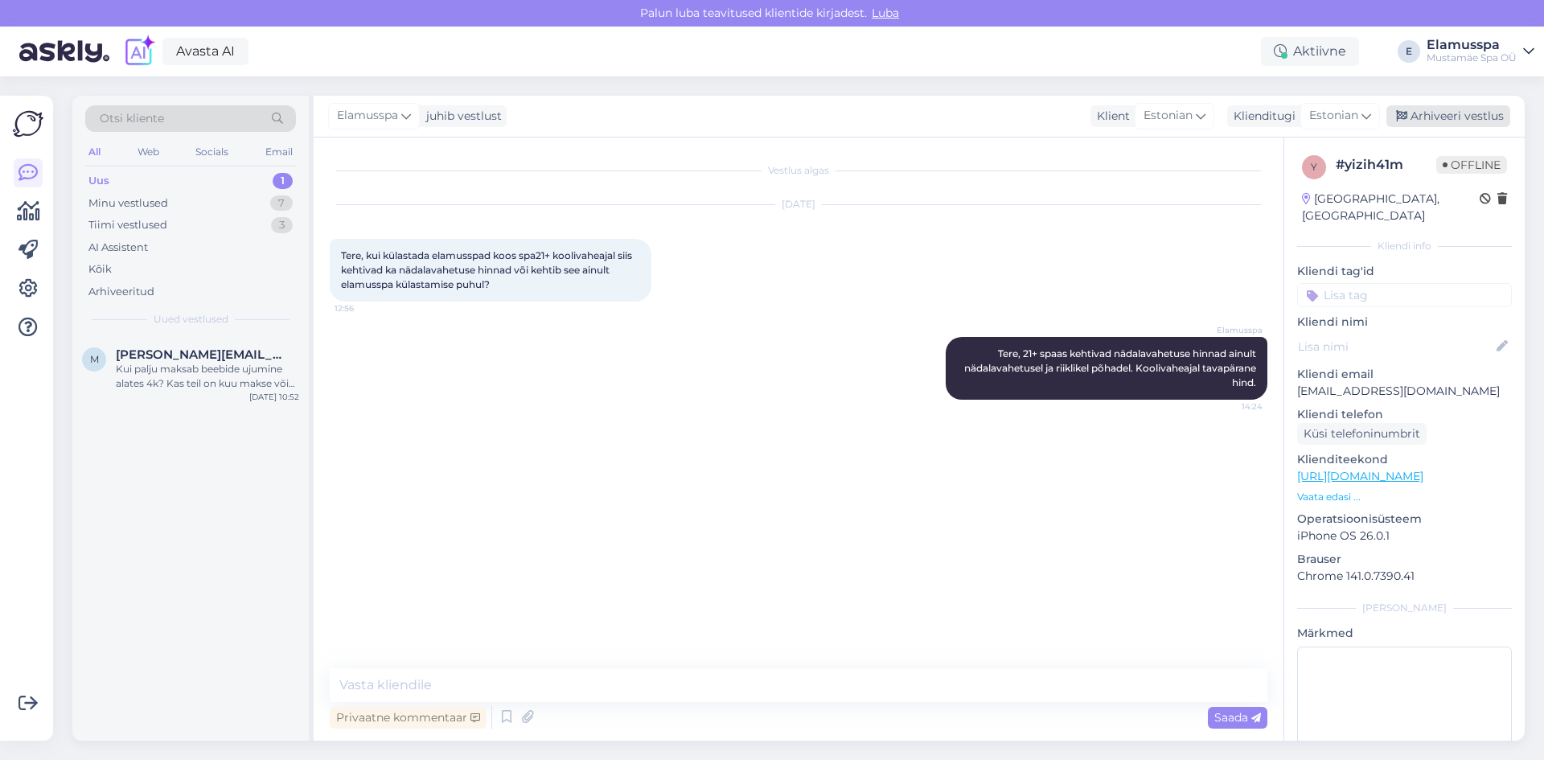
click at [1428, 112] on div "Arhiveeri vestlus" at bounding box center [1448, 116] width 124 height 22
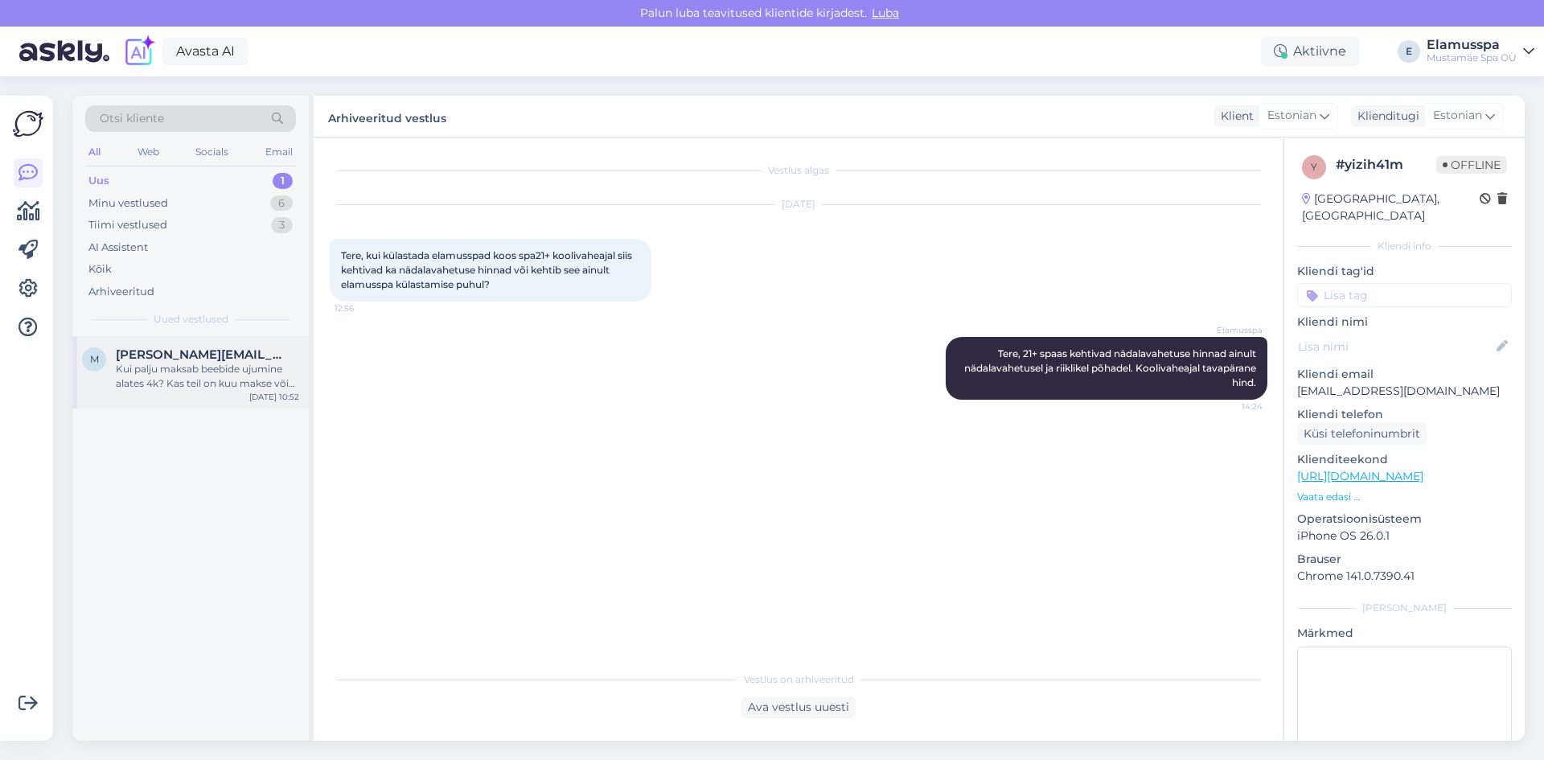
click at [277, 392] on div "[DATE] 10:52" at bounding box center [274, 397] width 50 height 12
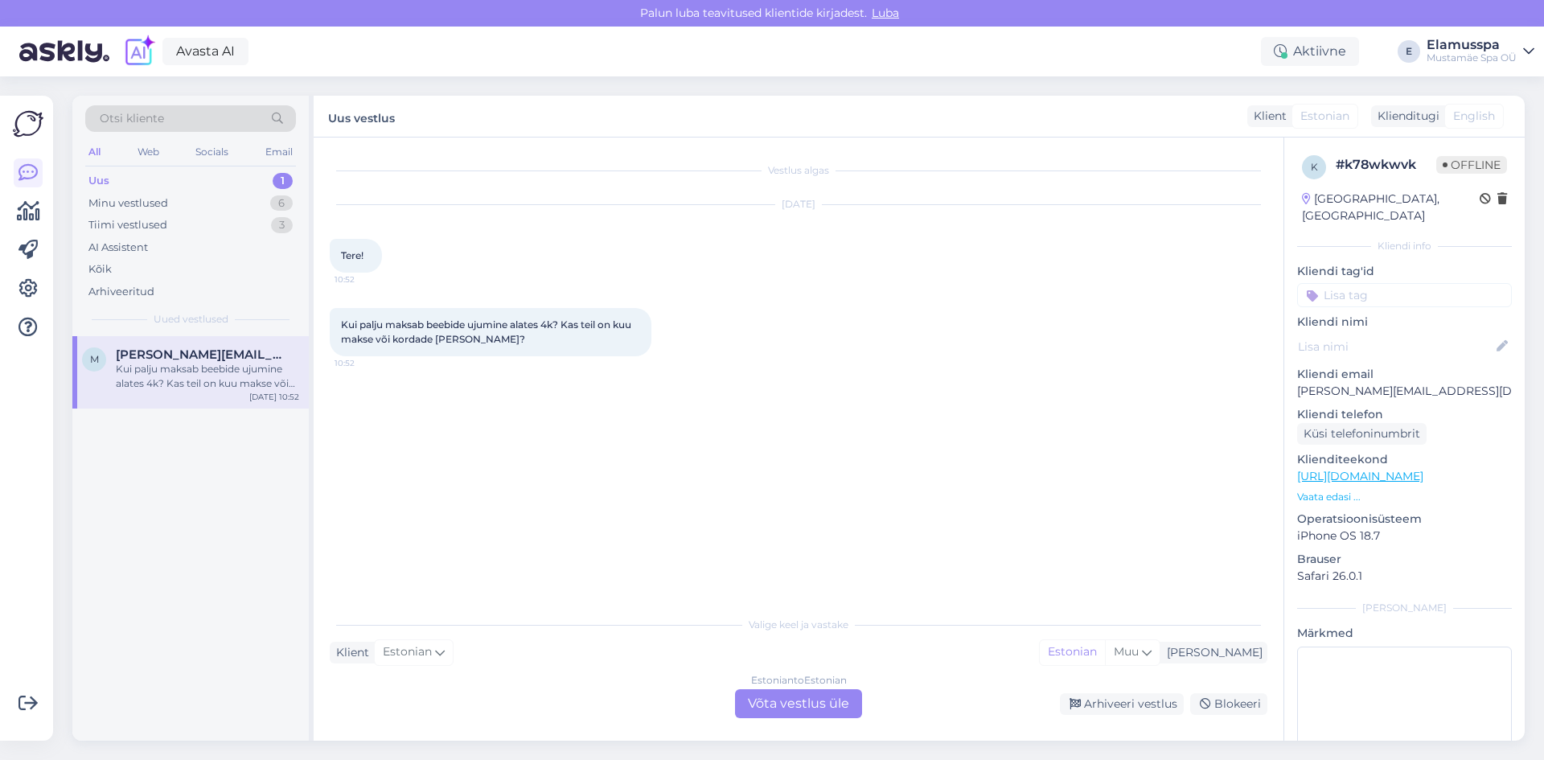
click at [783, 700] on div "Estonian to Estonian Võta vestlus üle" at bounding box center [798, 703] width 127 height 29
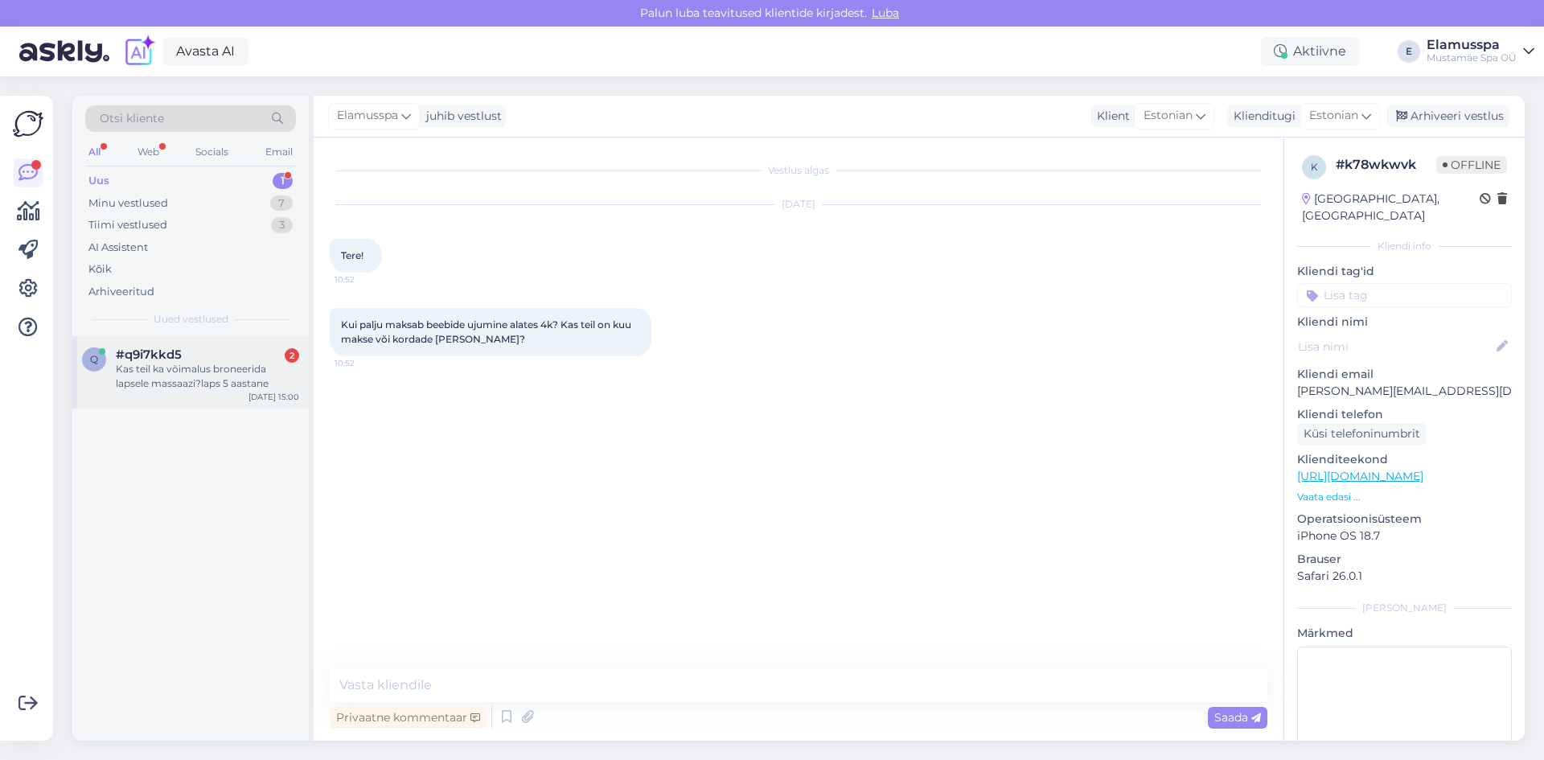
click at [232, 347] on div "q #q9i7kkd5 2 Kas teil ka võimalus broneerida lapsele massaazi?laps 5 aastane […" at bounding box center [190, 372] width 236 height 72
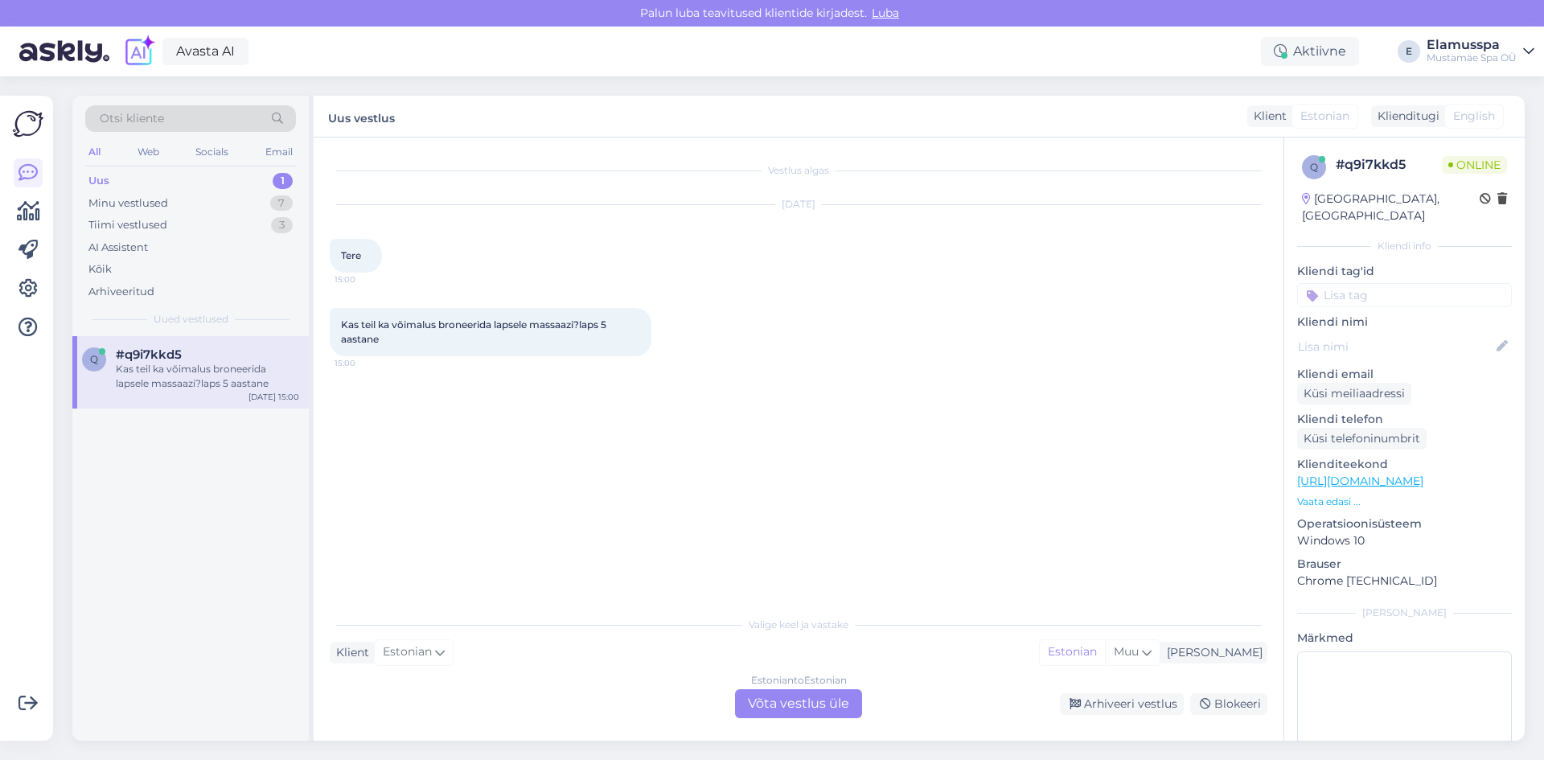
click at [807, 705] on div "Estonian to Estonian Võta vestlus üle" at bounding box center [798, 703] width 127 height 29
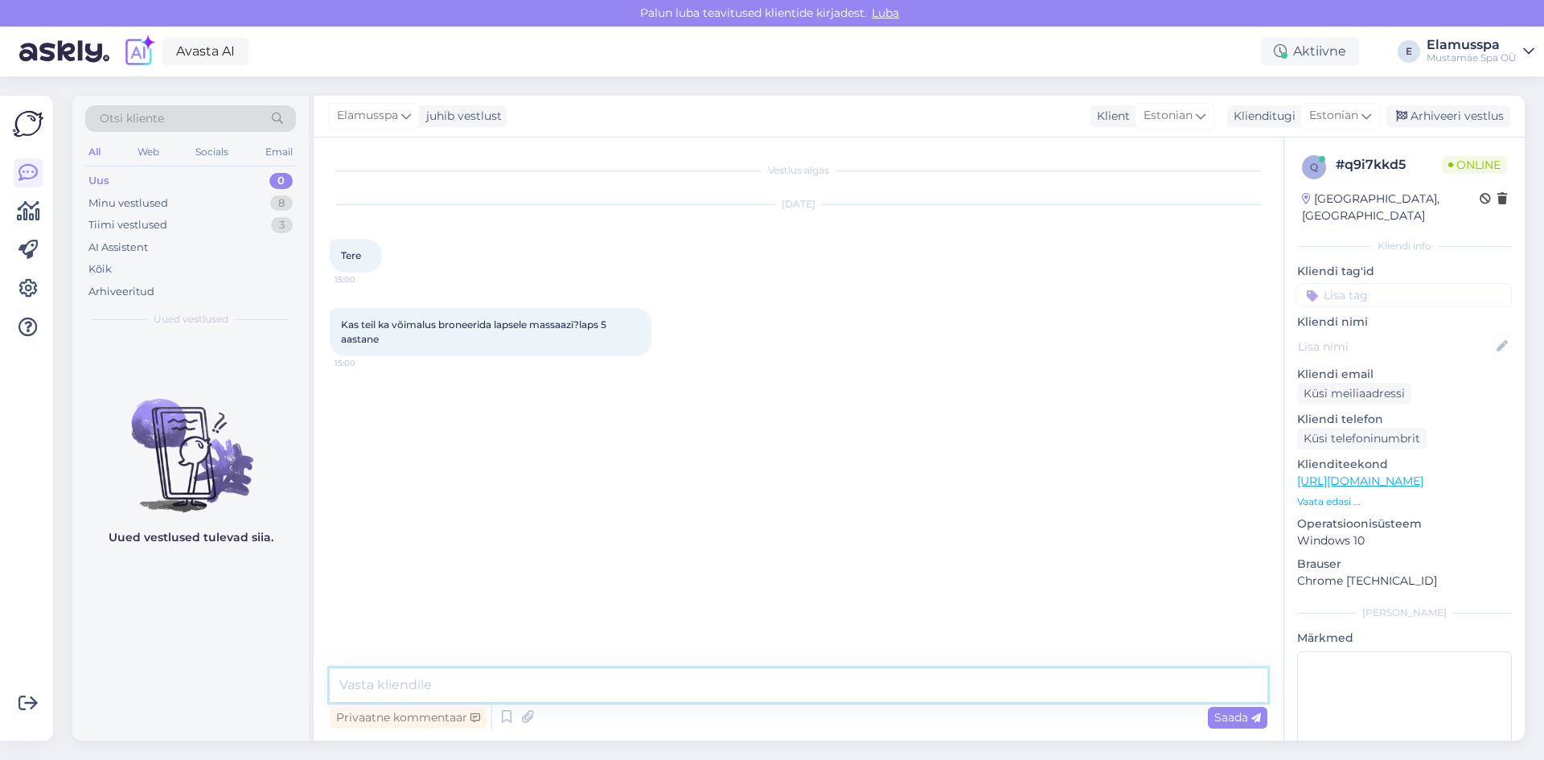
click at [800, 689] on textarea at bounding box center [799, 685] width 938 height 34
click at [1137, 694] on textarea "Tere! Kuna meil on tavaspaa- tava massazidega, siis me ei paku massaaze nii noo…" at bounding box center [799, 685] width 938 height 34
drag, startPoint x: 1137, startPoint y: 694, endPoint x: 14, endPoint y: 771, distance: 1126.1
click at [14, 759] on html "[PERSON_NAME] teavitused klientide kirjadest. Luba Avasta AI Aktiivne E Elamuss…" at bounding box center [772, 380] width 1544 height 760
type textarea "Tere! Kuna meil on tavaspaa- tava massazidega, siis me ei paku massaaze nii noo…"
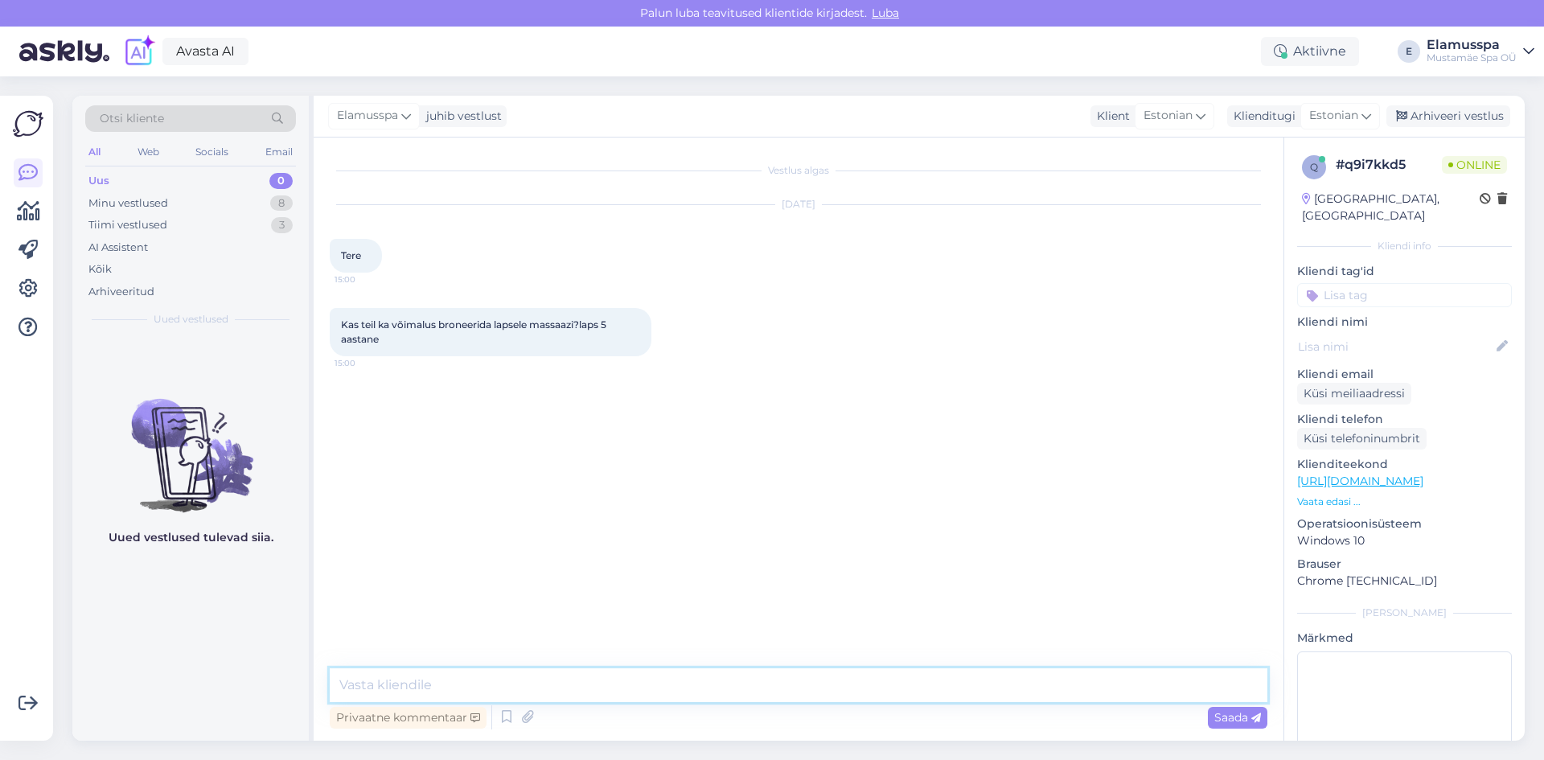
paste textarea "Tere! Kuna meie spaas pakume tavapäraseid massaažiteenuseid, siis ei ole need s…"
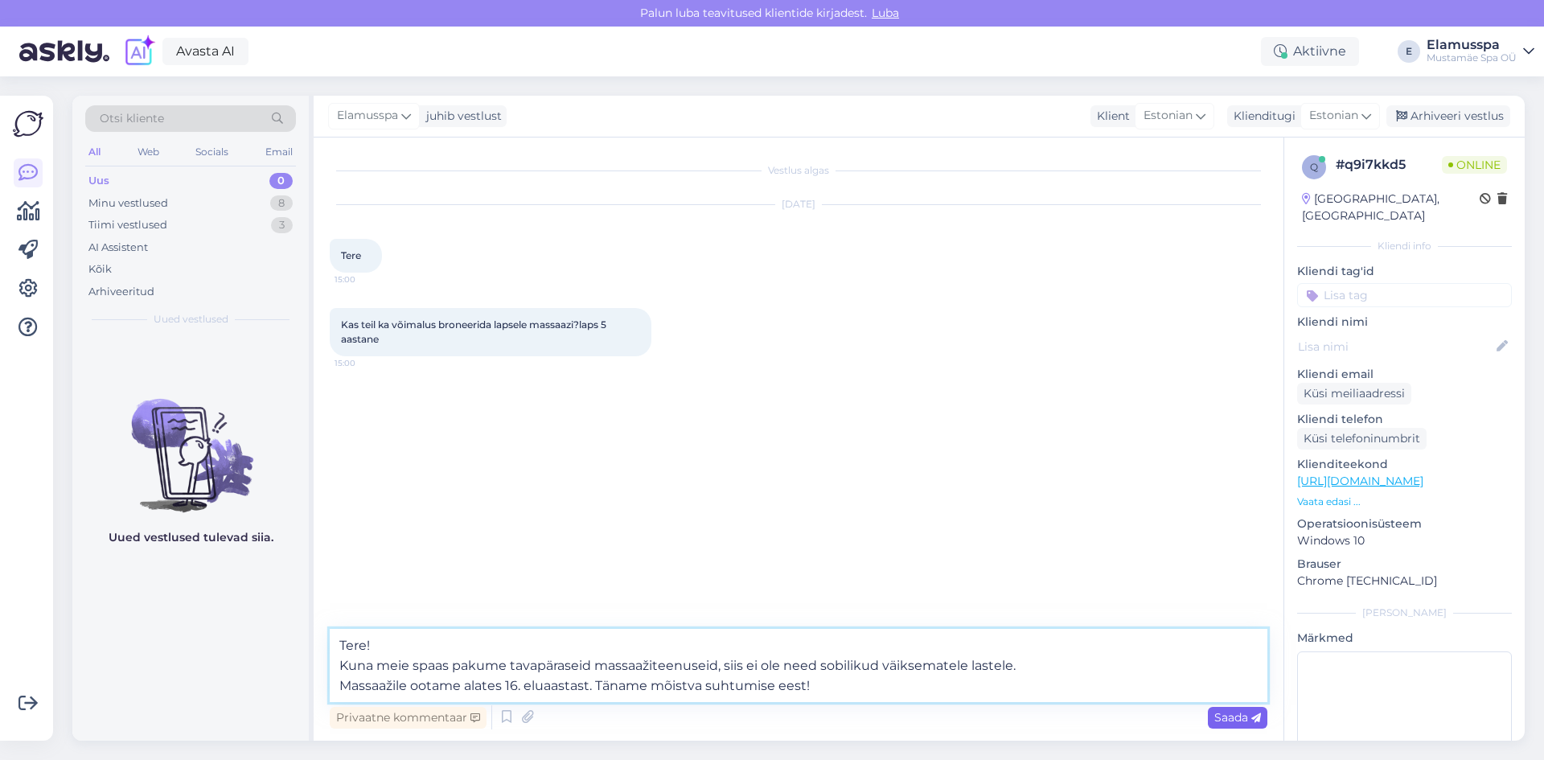
type textarea "Tere! Kuna meie spaas pakume tavapäraseid massaažiteenuseid, siis ei ole need s…"
click at [1221, 719] on span "Saada" at bounding box center [1237, 717] width 47 height 14
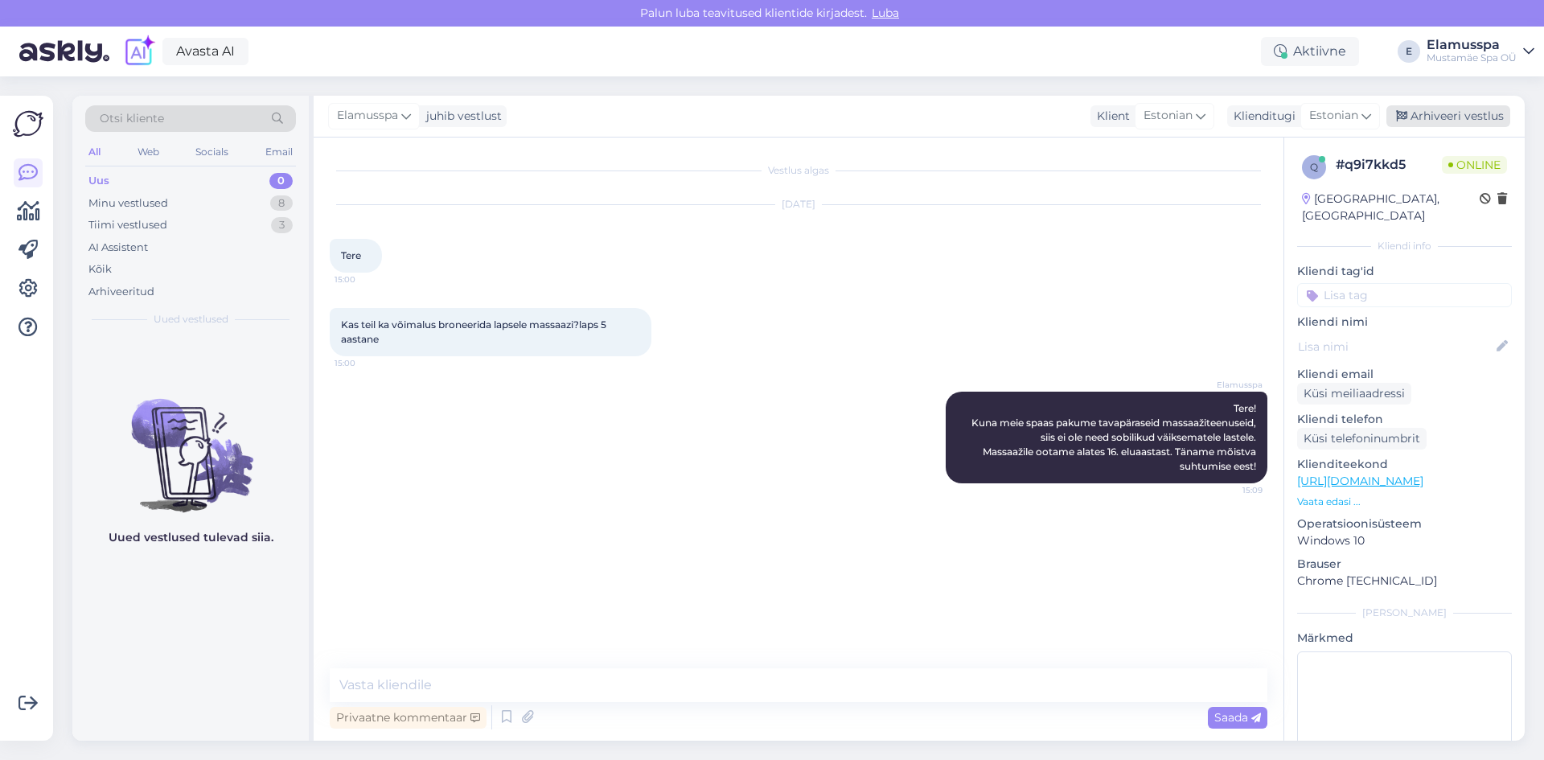
click at [1418, 118] on div "Arhiveeri vestlus" at bounding box center [1448, 116] width 124 height 22
